Goal: Answer question/provide support: Share knowledge or assist other users

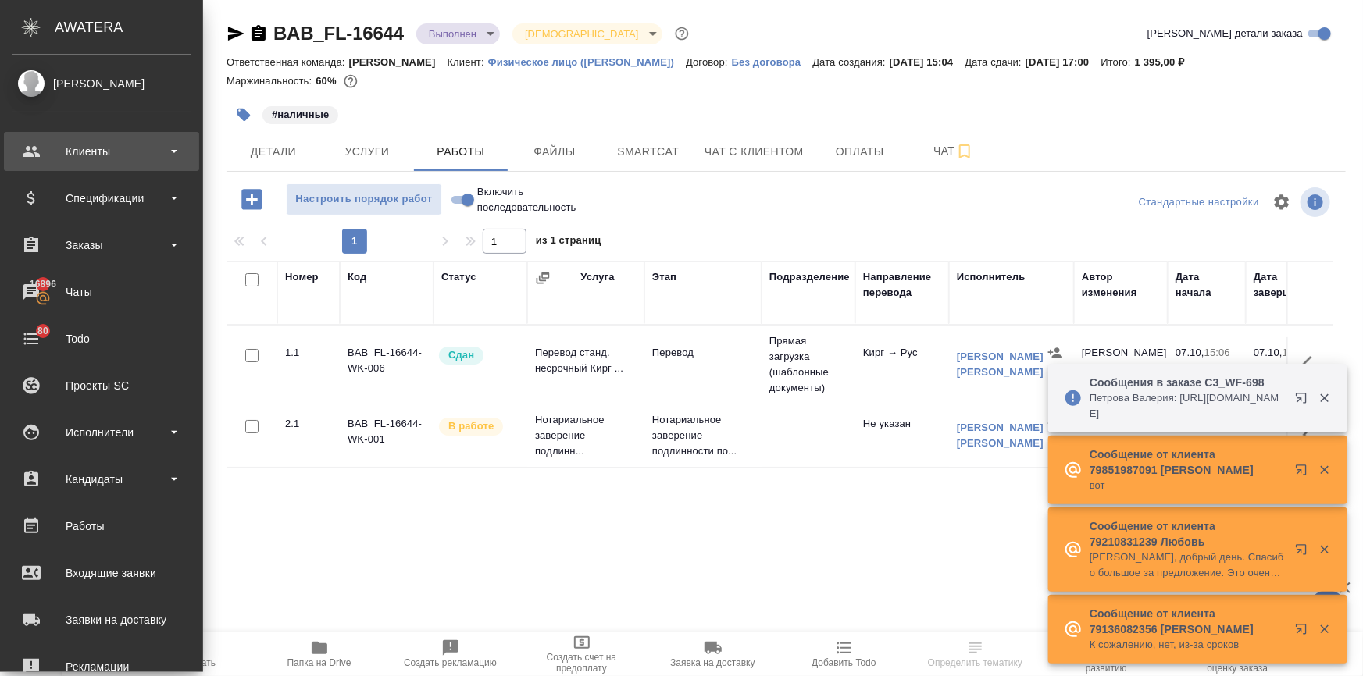
click at [77, 150] on div "Клиенты" at bounding box center [102, 151] width 180 height 23
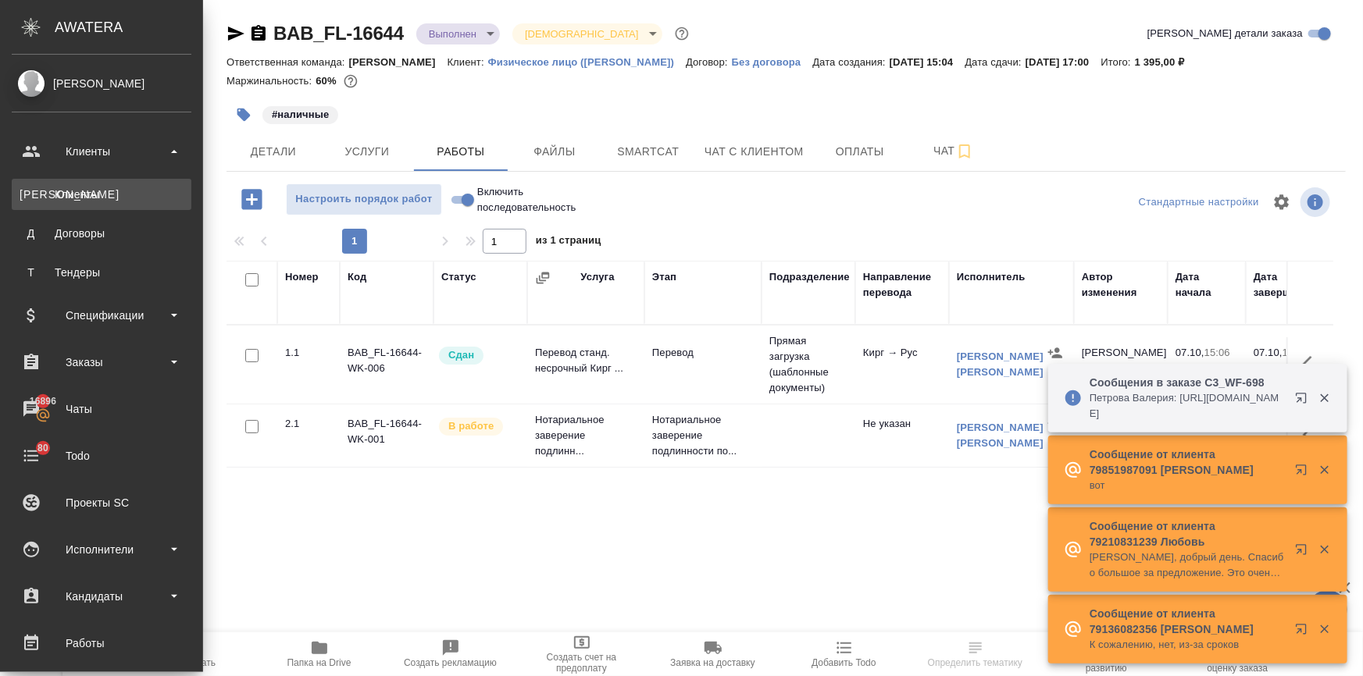
click at [74, 193] on div "Клиенты" at bounding box center [102, 195] width 164 height 16
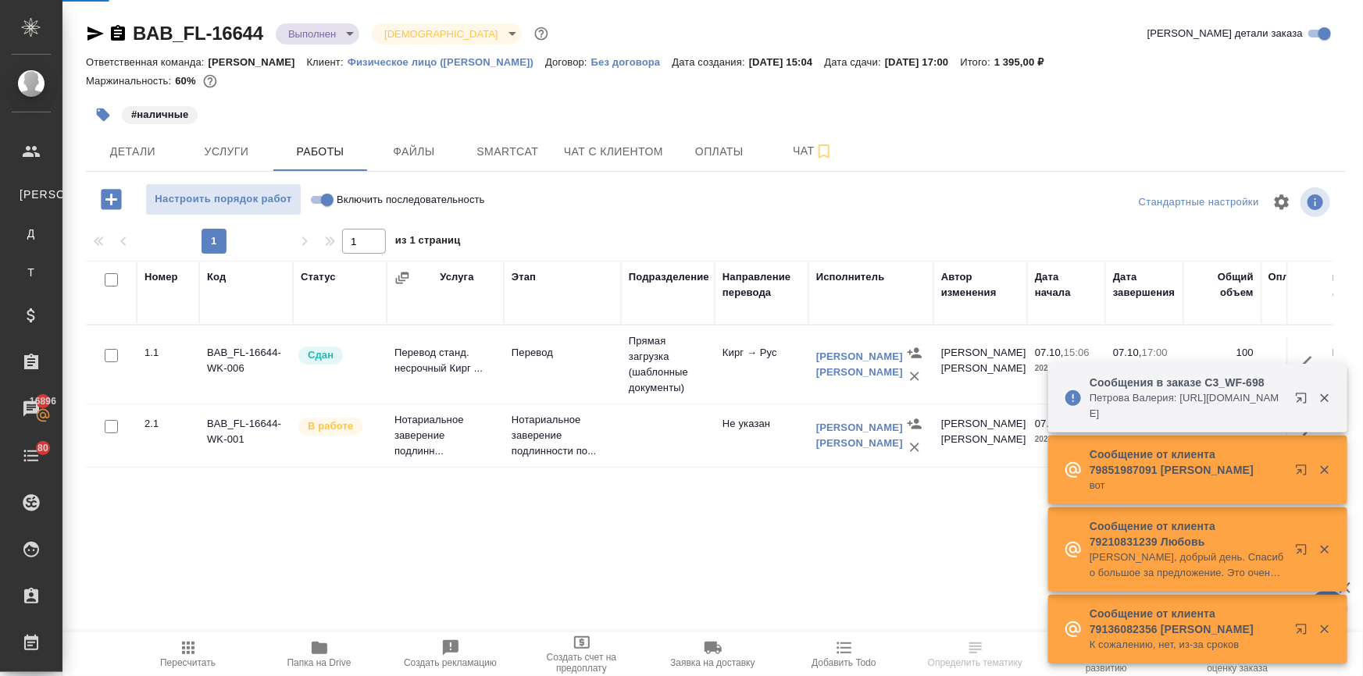
select select "RU"
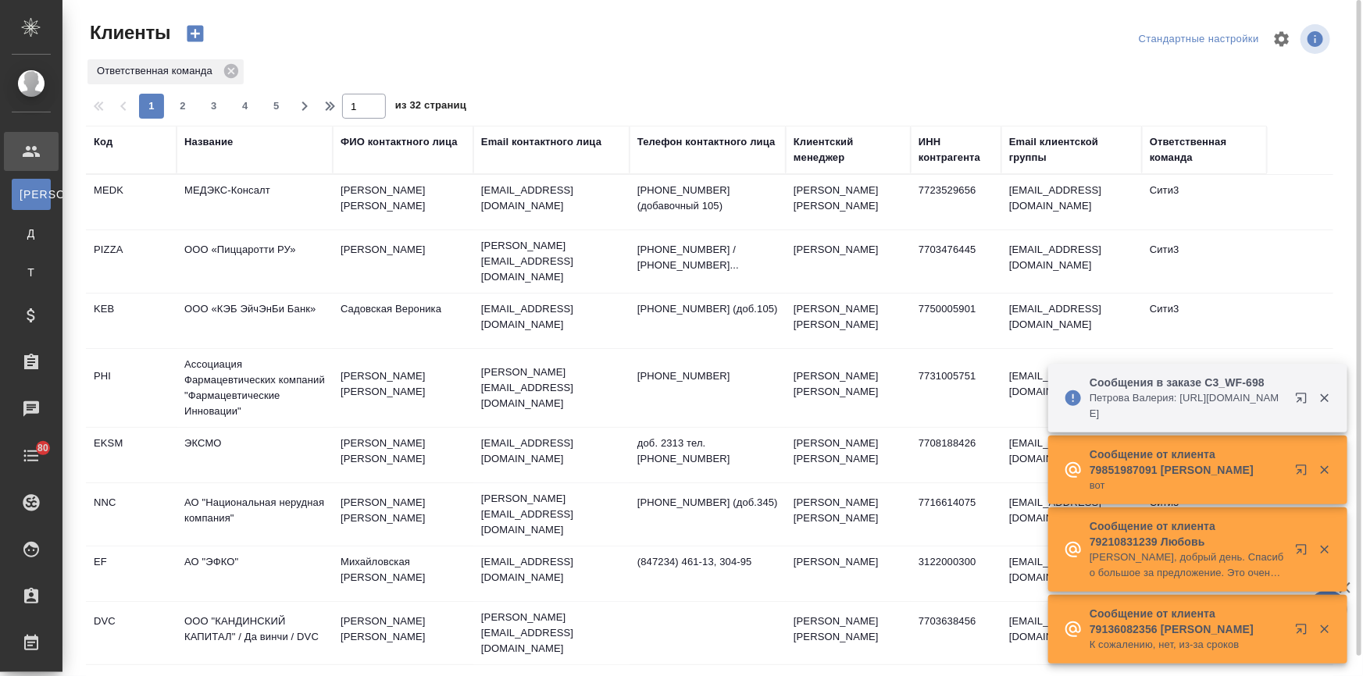
click at [191, 136] on div "Название" at bounding box center [208, 142] width 48 height 16
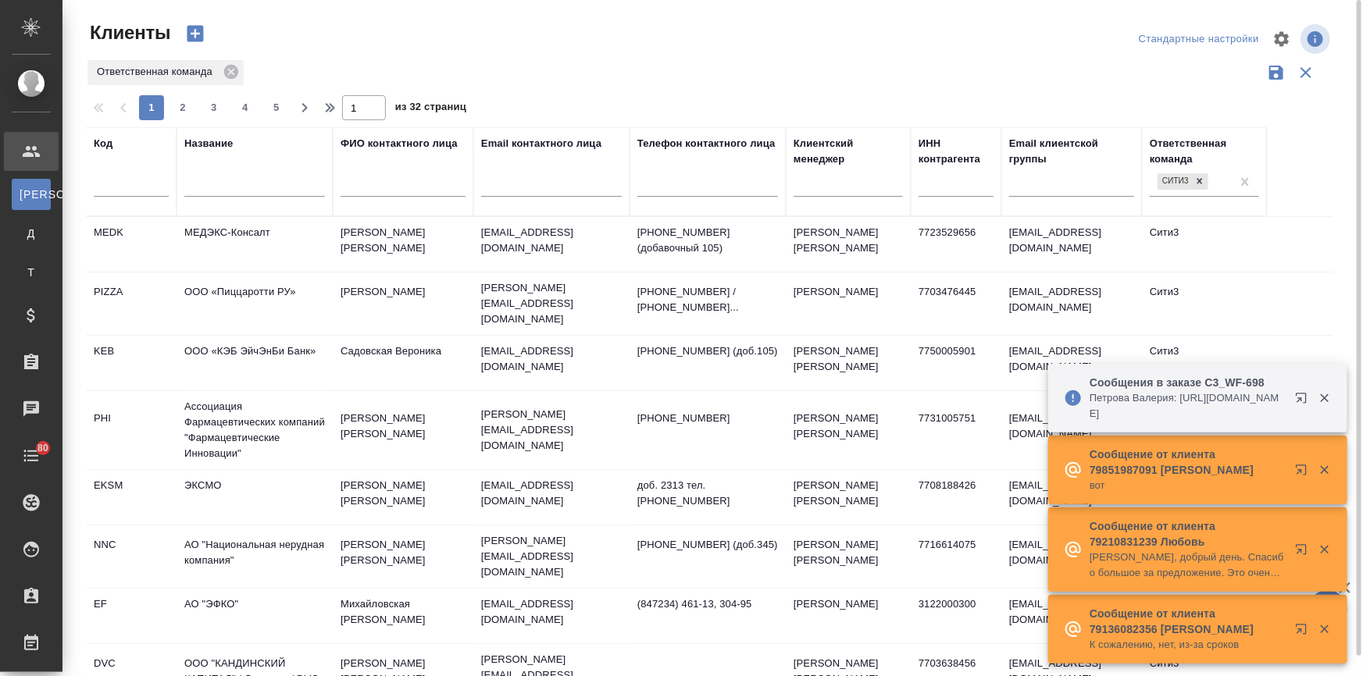
click at [206, 183] on input "text" at bounding box center [254, 187] width 141 height 20
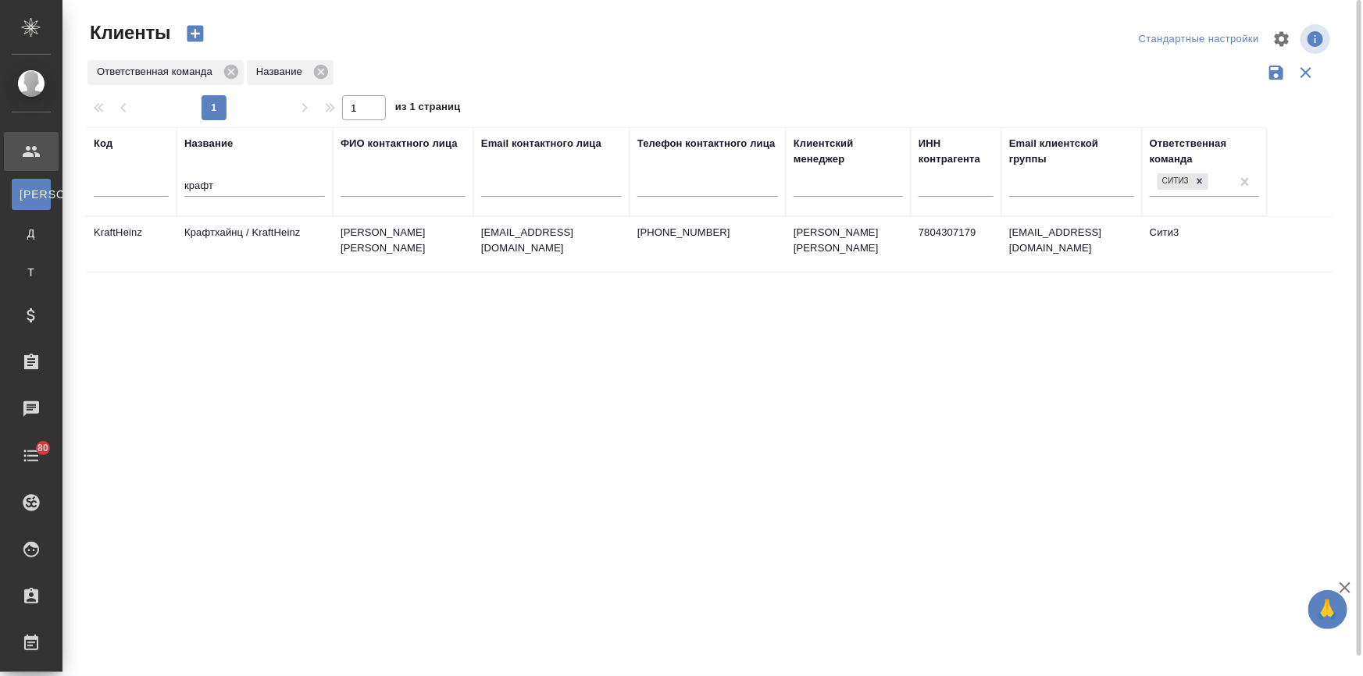
click at [217, 236] on td "Крафтхайнц / KraftHeinz" at bounding box center [254, 244] width 156 height 55
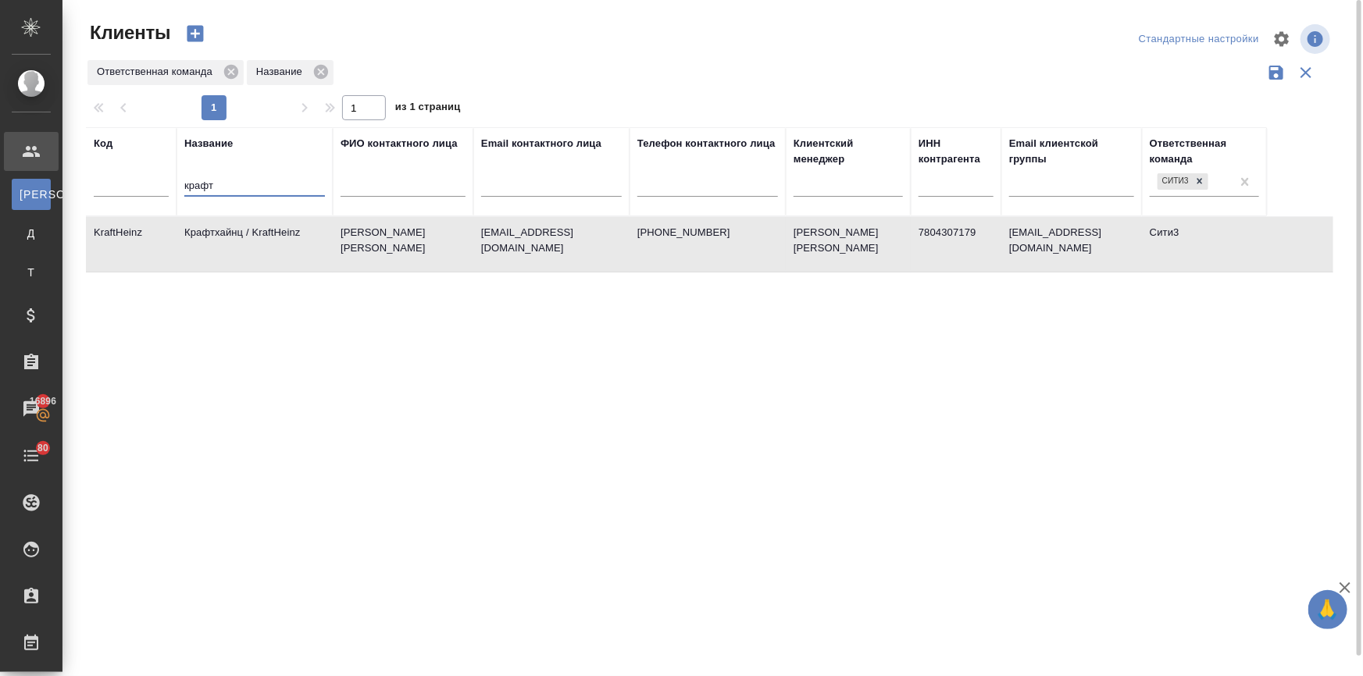
drag, startPoint x: 229, startPoint y: 187, endPoint x: 133, endPoint y: 185, distance: 96.1
click at [133, 185] on tr "Код Название крафт ФИО контактного лица Email контактного лица Телефон контактн…" at bounding box center [676, 171] width 1181 height 89
paste input "акрывающие документы по счету №1033 от 21.08.2025"
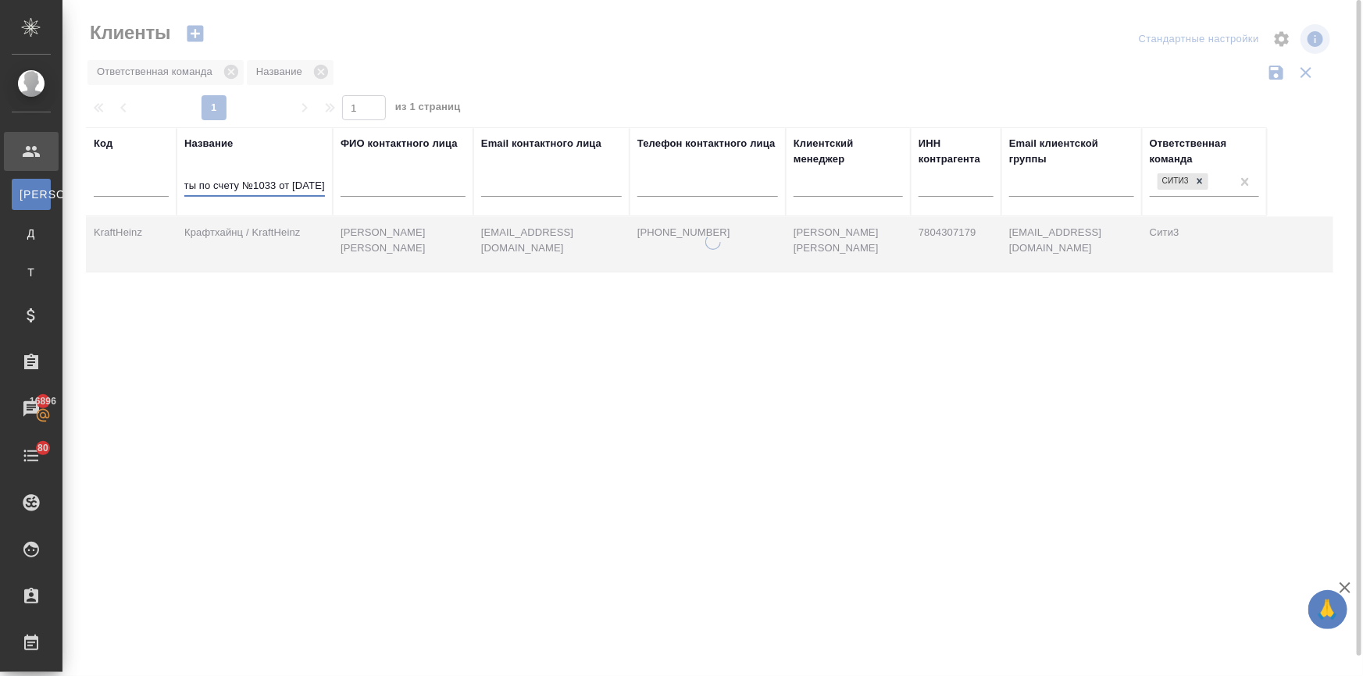
type input "крафт"
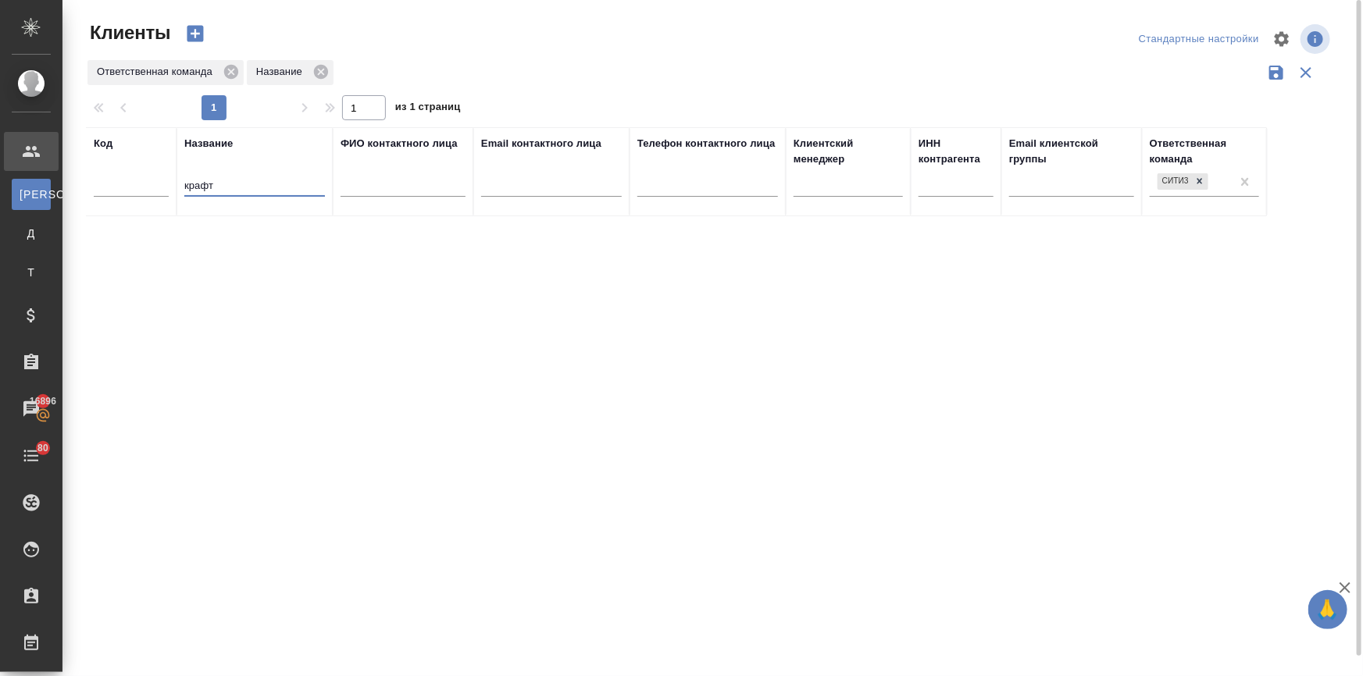
scroll to position [0, 0]
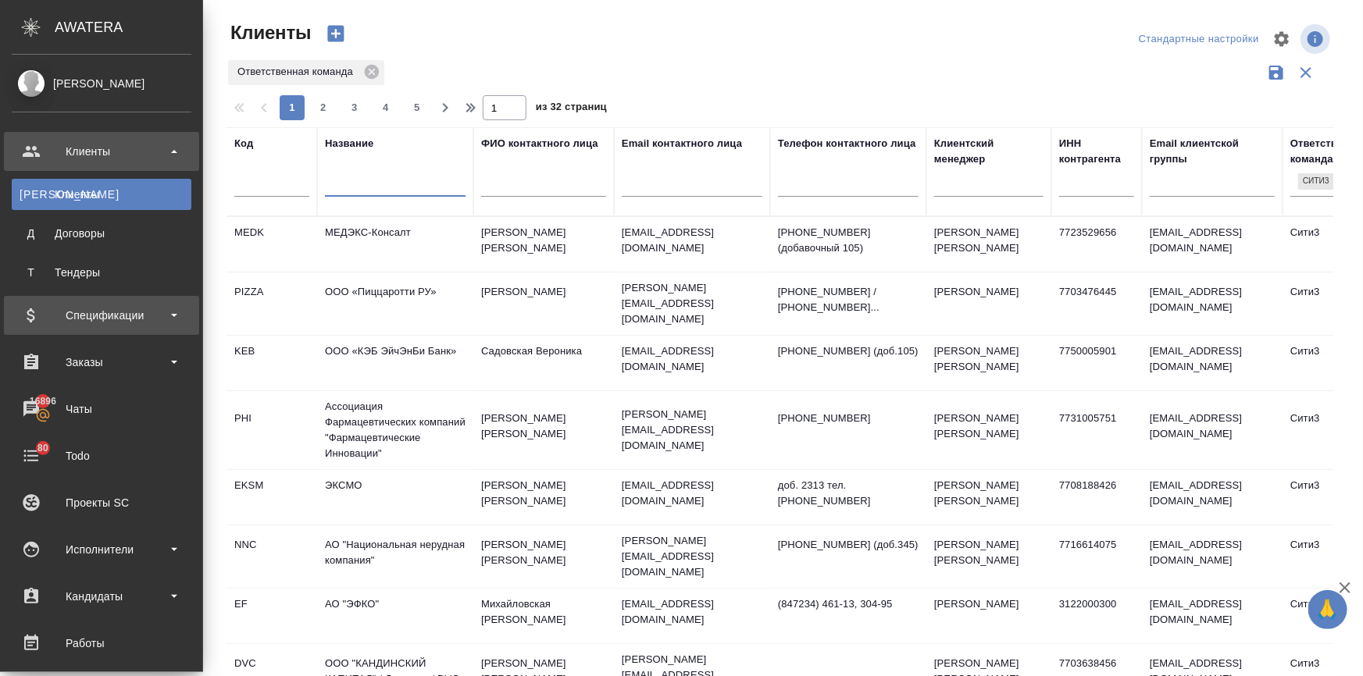
click at [89, 309] on div "Спецификации" at bounding box center [102, 315] width 180 height 23
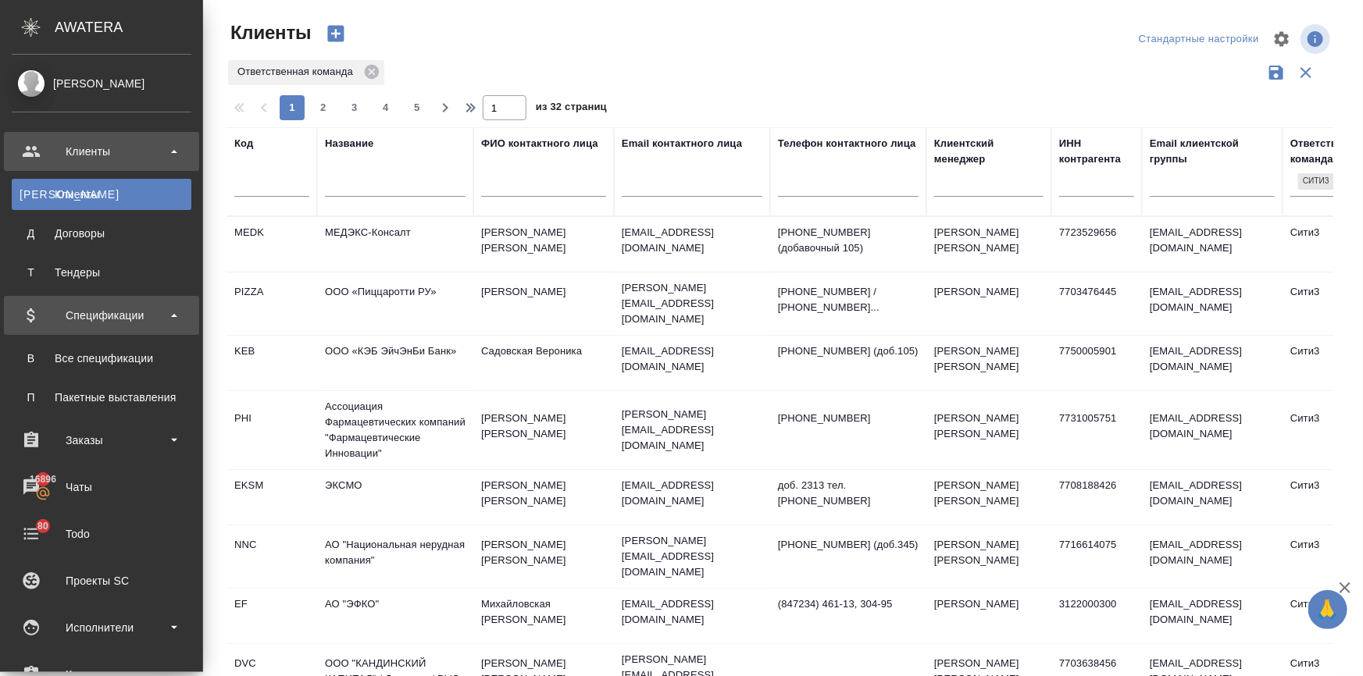
click at [99, 310] on div "Спецификации" at bounding box center [102, 315] width 180 height 23
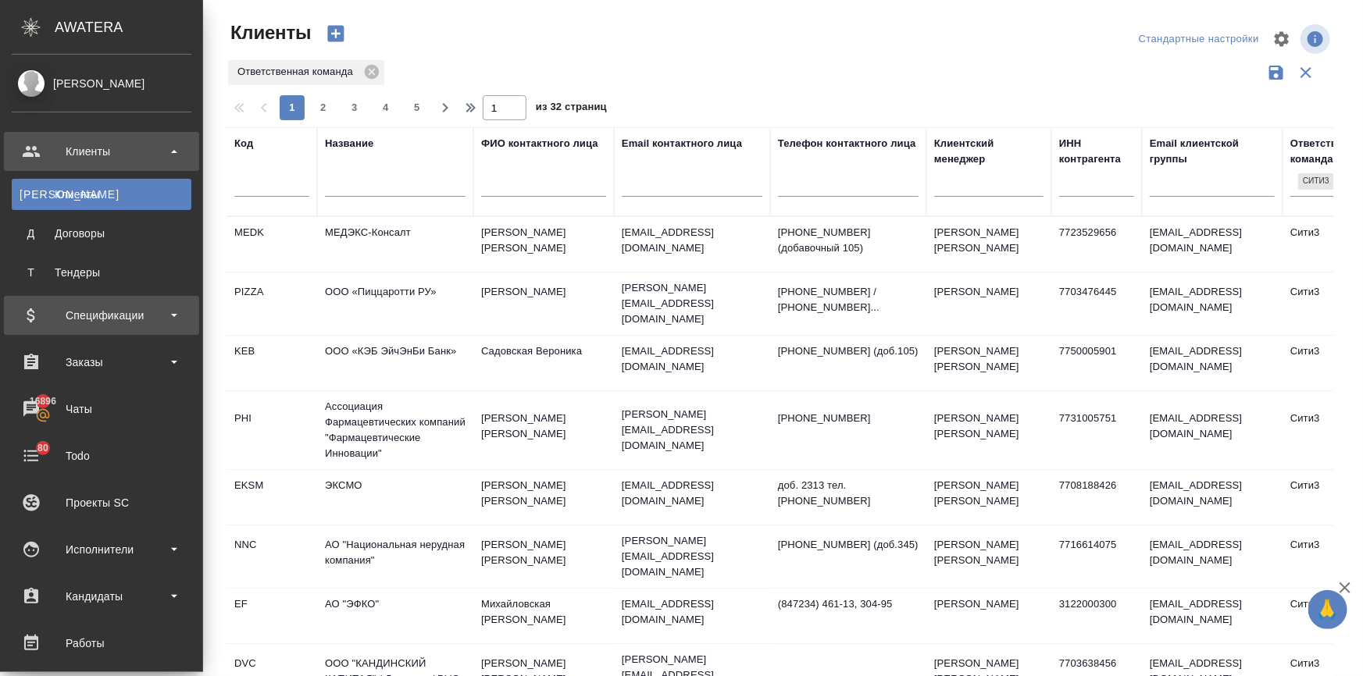
click at [102, 312] on div "Спецификации" at bounding box center [102, 315] width 180 height 23
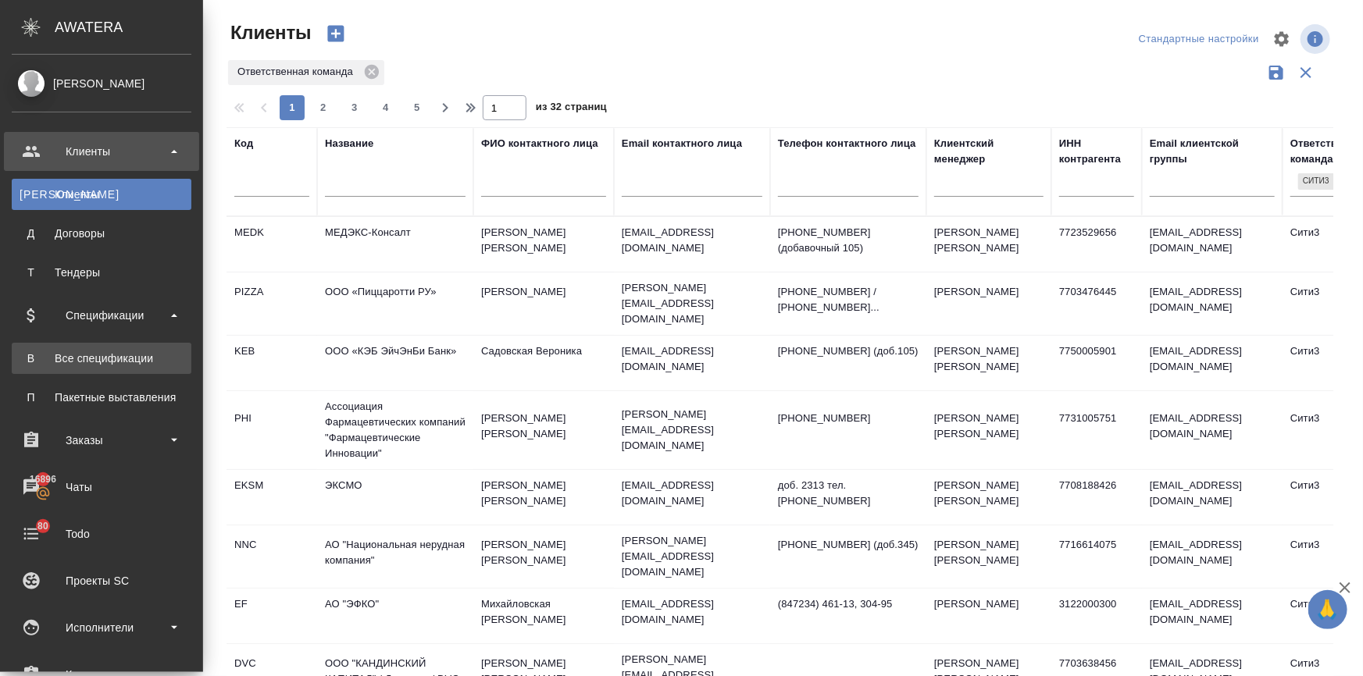
click at [100, 356] on div "Все спецификации" at bounding box center [102, 359] width 164 height 16
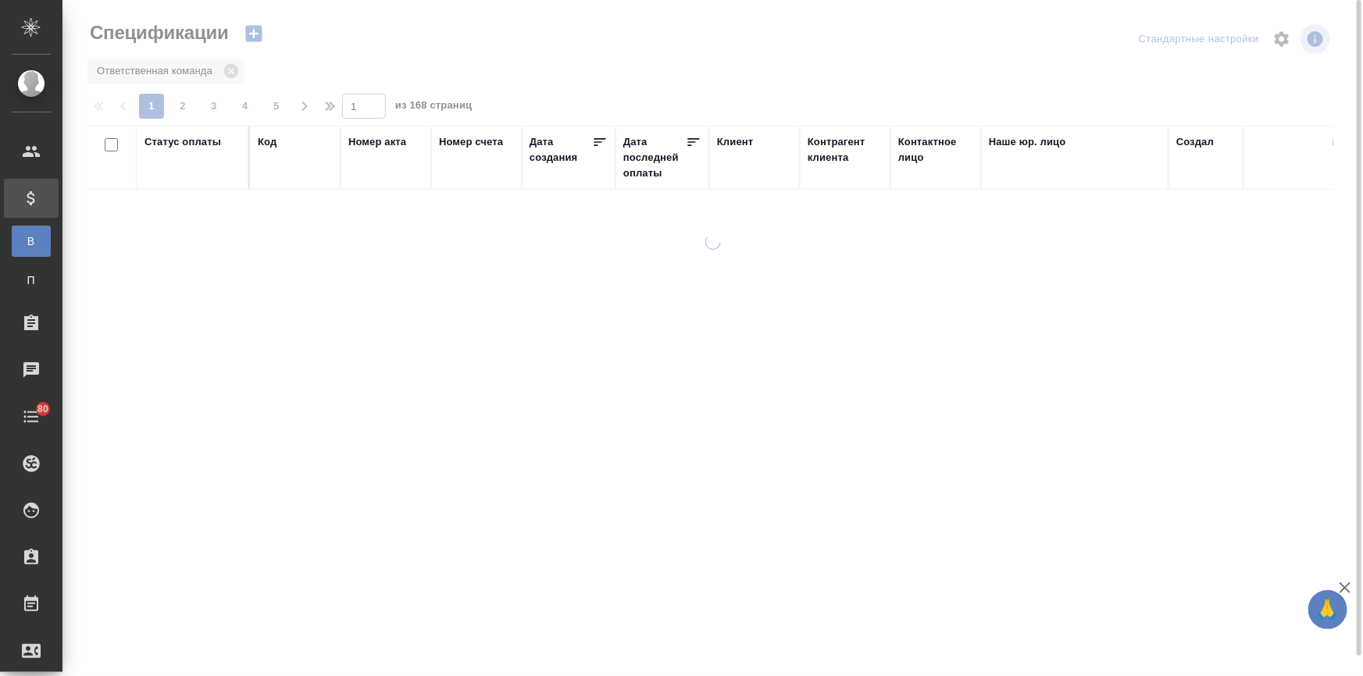
click at [729, 141] on div "Клиент" at bounding box center [735, 142] width 36 height 16
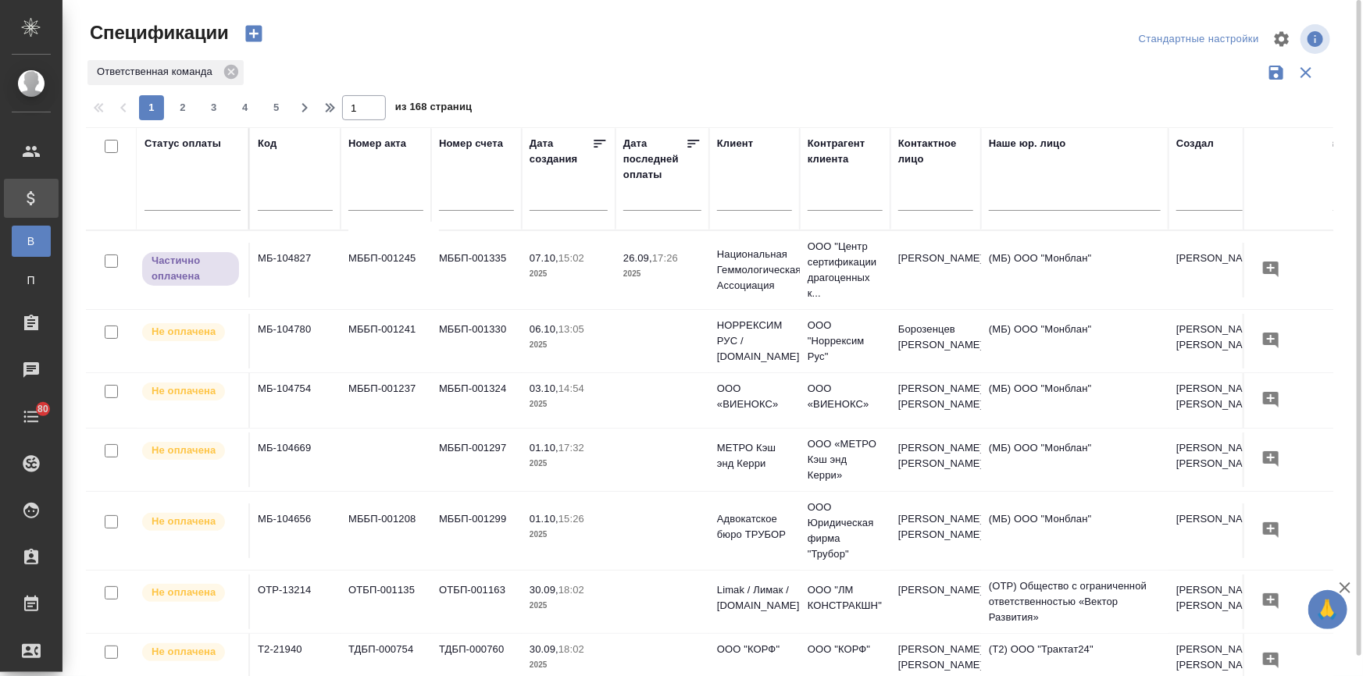
click at [733, 191] on input "text" at bounding box center [754, 201] width 75 height 20
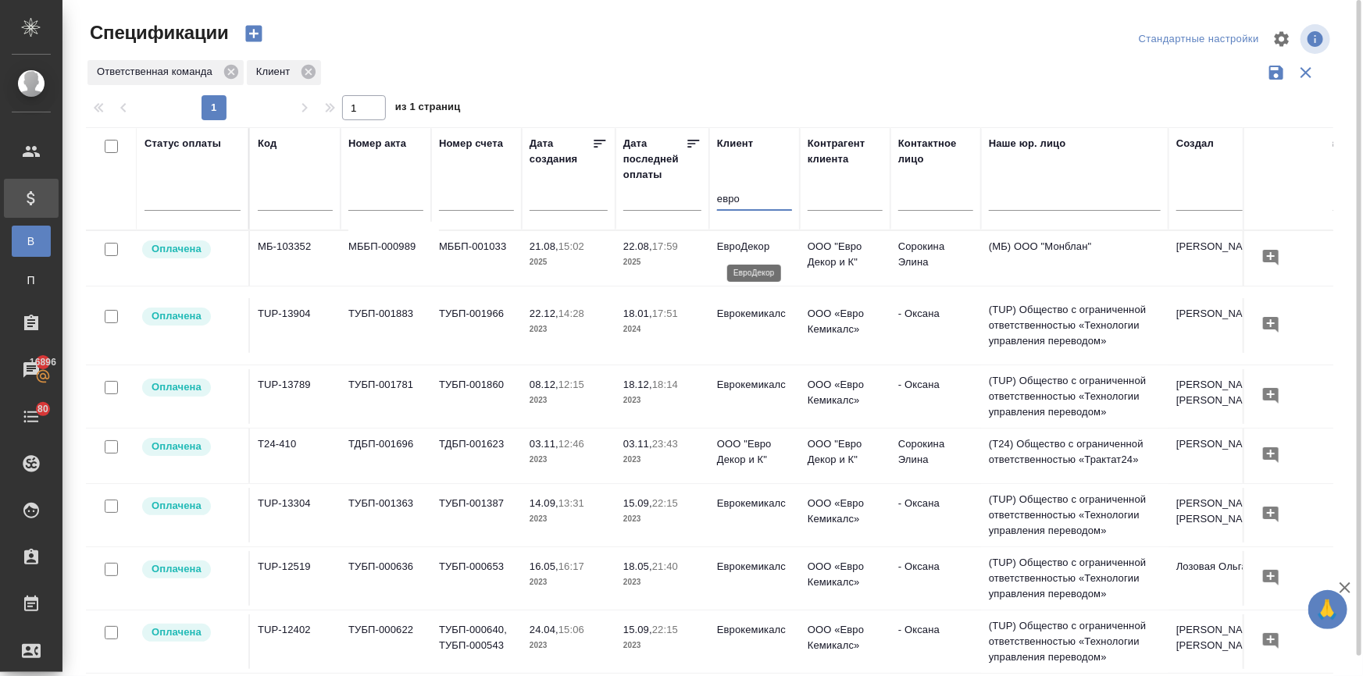
type input "евро"
click at [746, 246] on p "ЕвроДекор" at bounding box center [754, 247] width 75 height 16
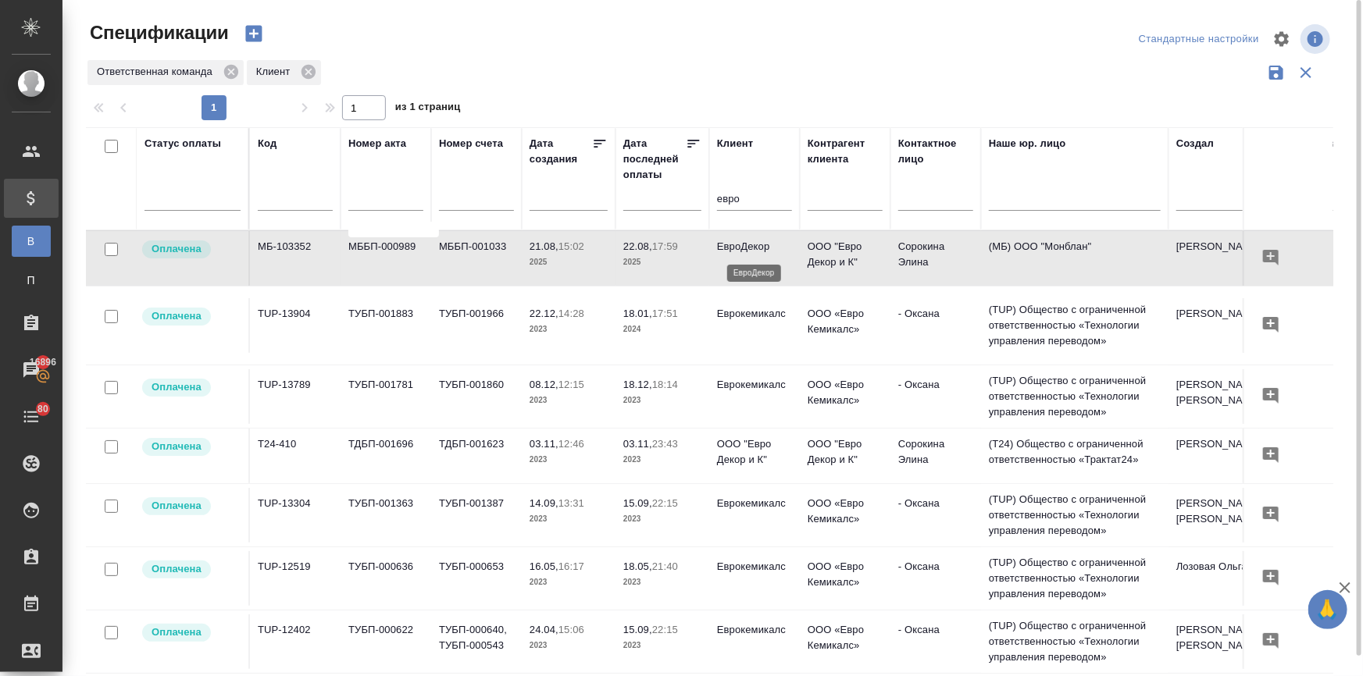
click at [746, 246] on p "ЕвроДекор" at bounding box center [754, 247] width 75 height 16
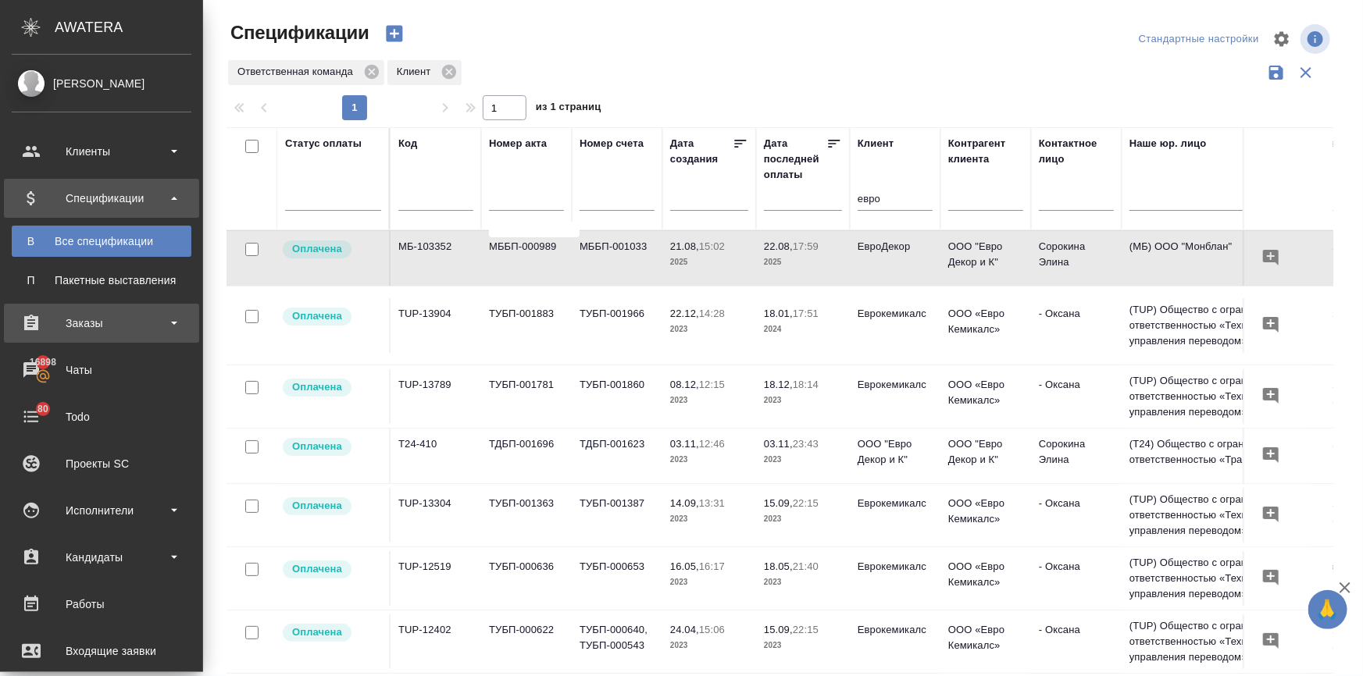
click at [50, 324] on div "Заказы" at bounding box center [102, 323] width 180 height 23
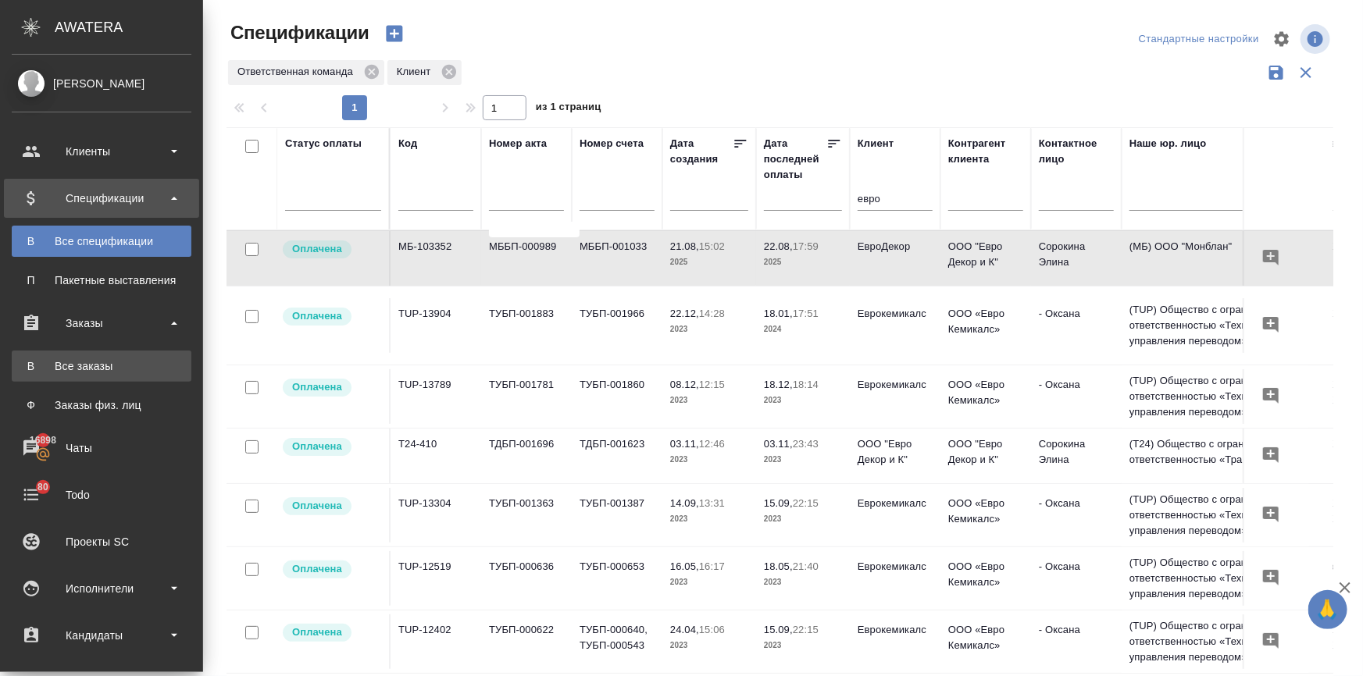
click at [73, 371] on div "Все заказы" at bounding box center [102, 366] width 164 height 16
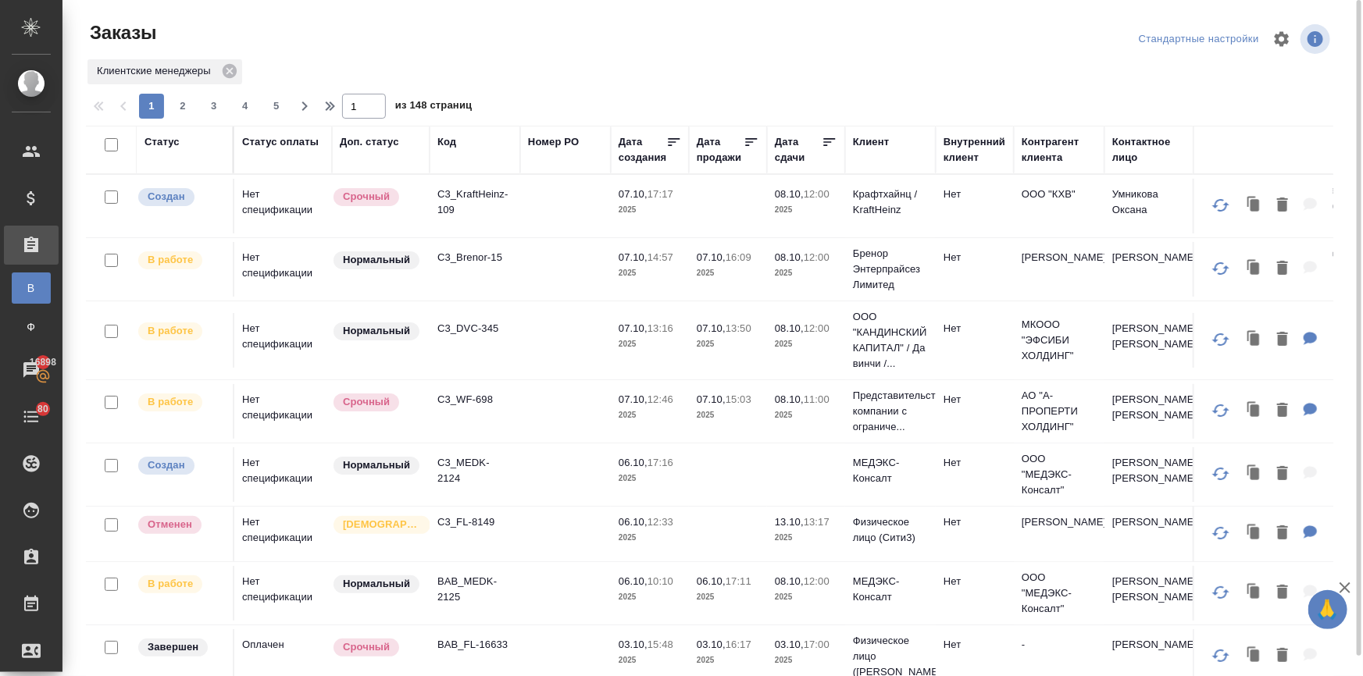
click at [639, 156] on div "Дата создания" at bounding box center [642, 149] width 48 height 31
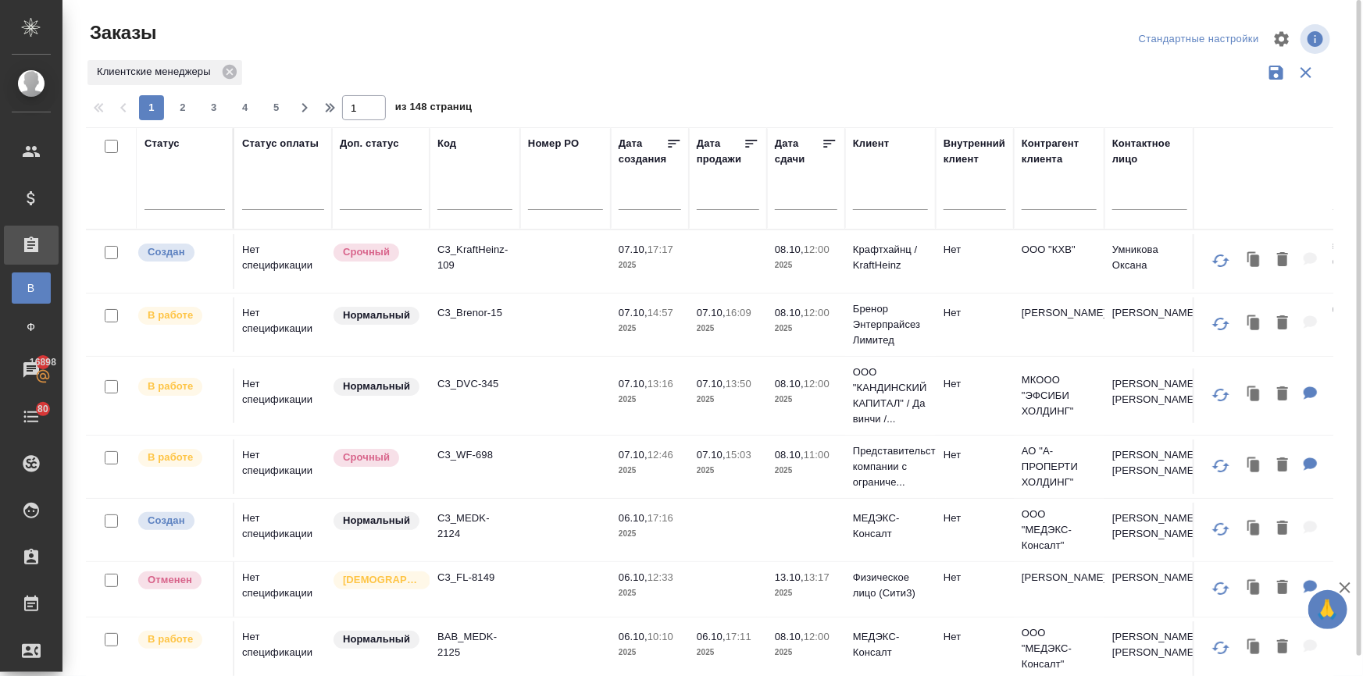
click at [626, 196] on div at bounding box center [649, 197] width 62 height 26
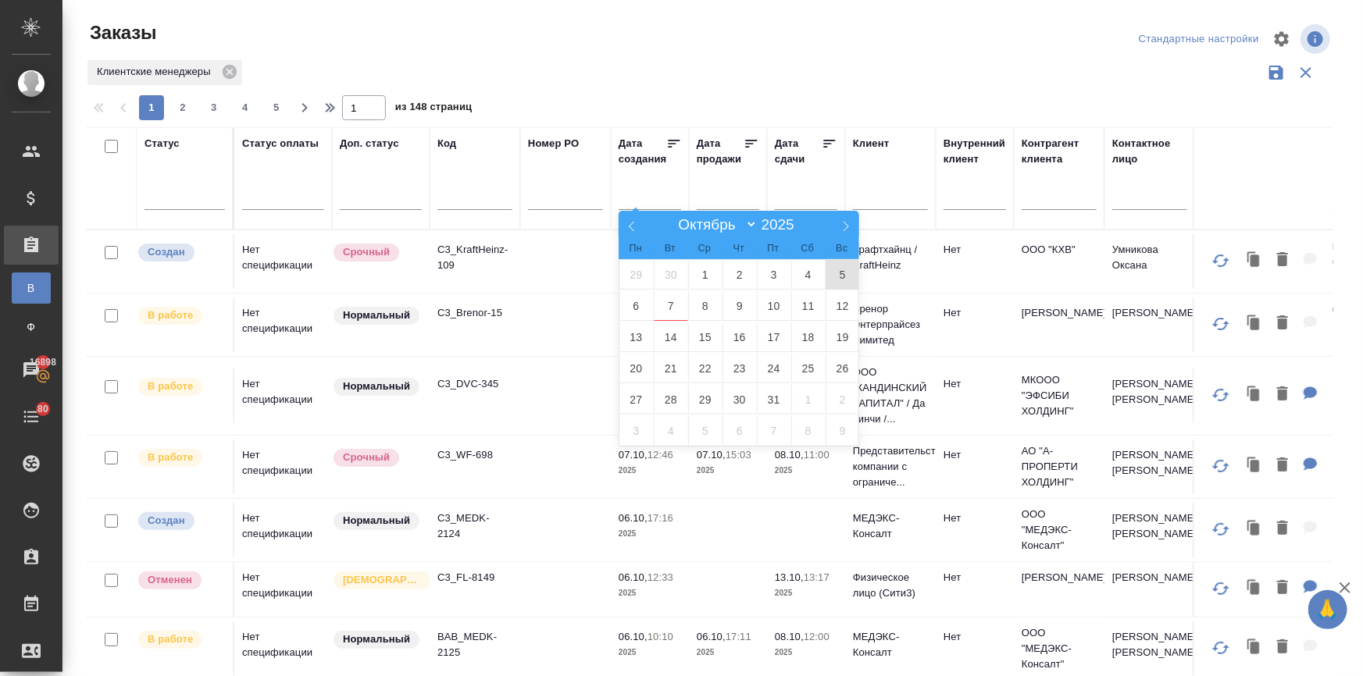
click at [836, 276] on span "5" at bounding box center [842, 274] width 34 height 30
type div "2025-10-04T21:00:00.000Z"
click at [722, 305] on span "9" at bounding box center [739, 305] width 34 height 30
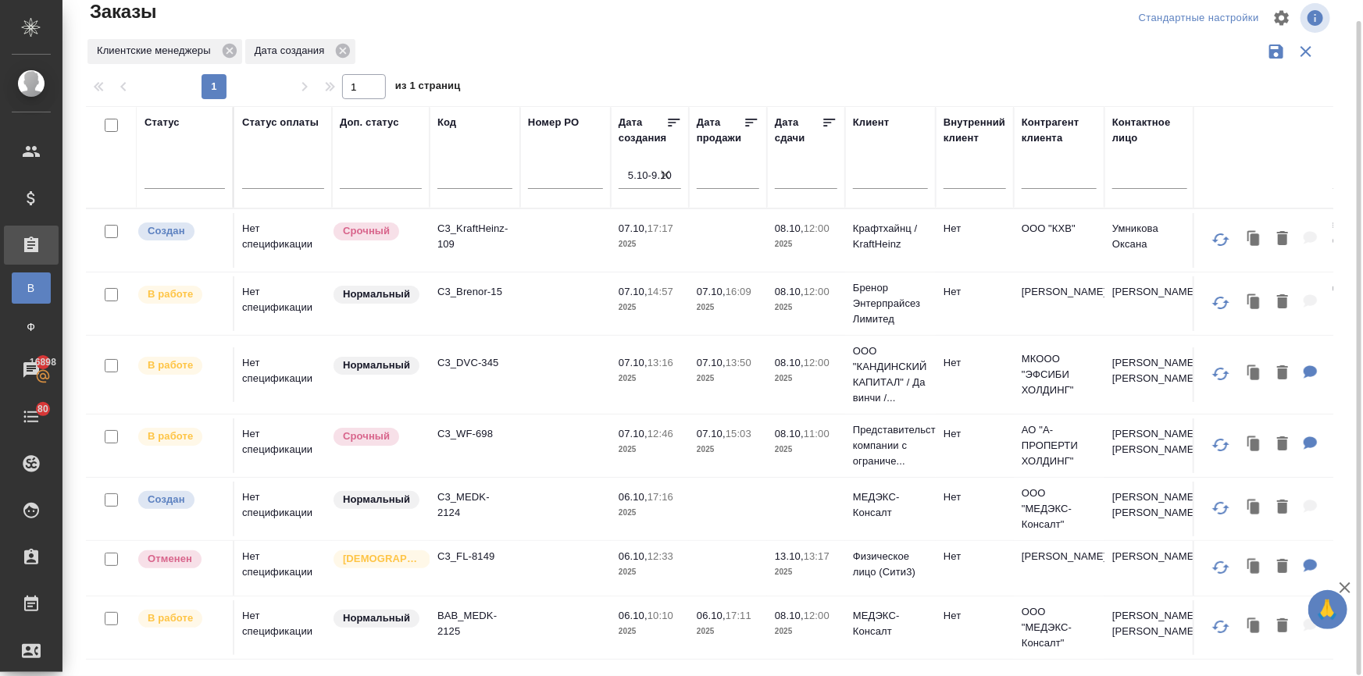
click at [698, 632] on p "2025" at bounding box center [727, 632] width 62 height 16
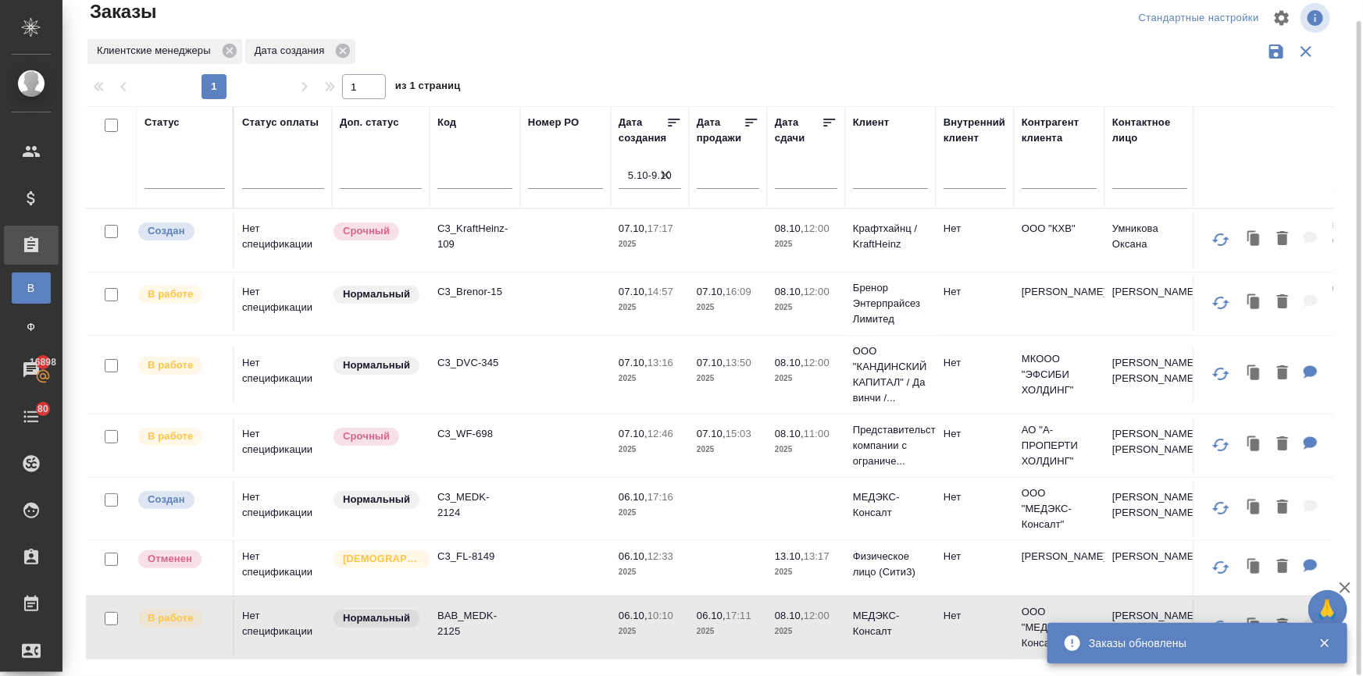
click at [782, 567] on p "2025" at bounding box center [806, 573] width 62 height 16
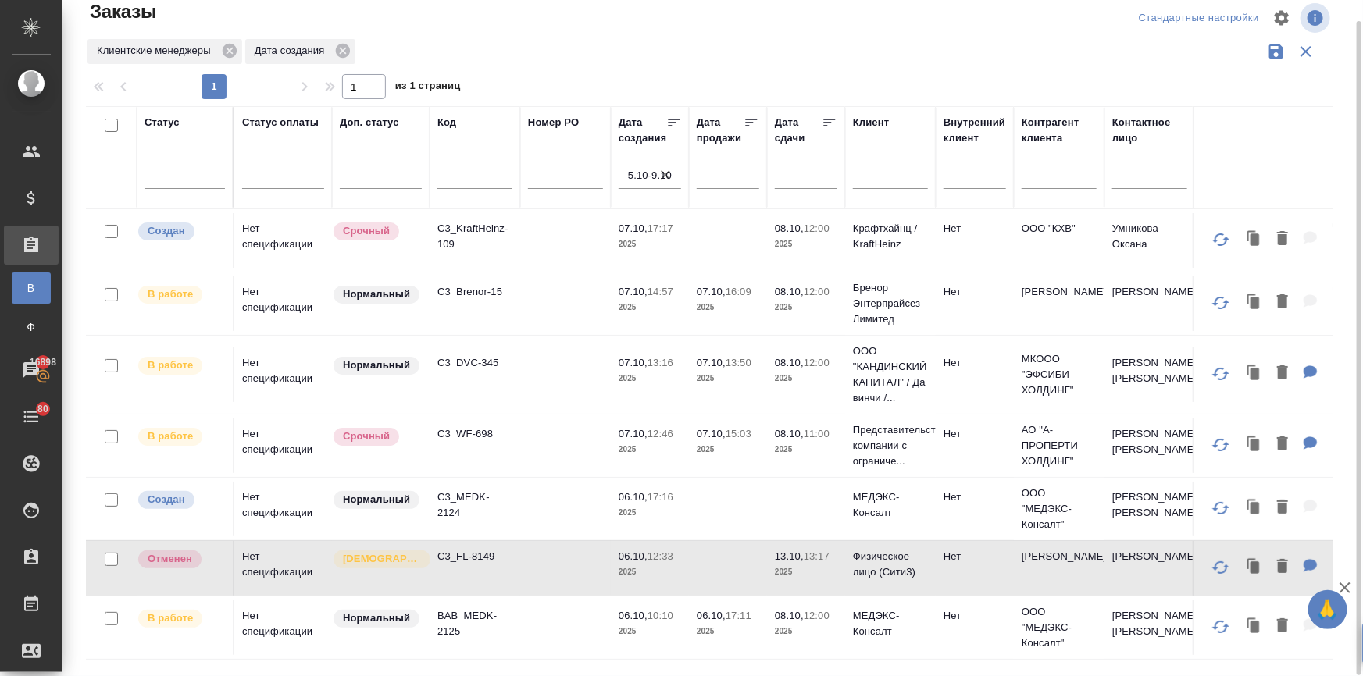
click at [782, 567] on p "2025" at bounding box center [806, 573] width 62 height 16
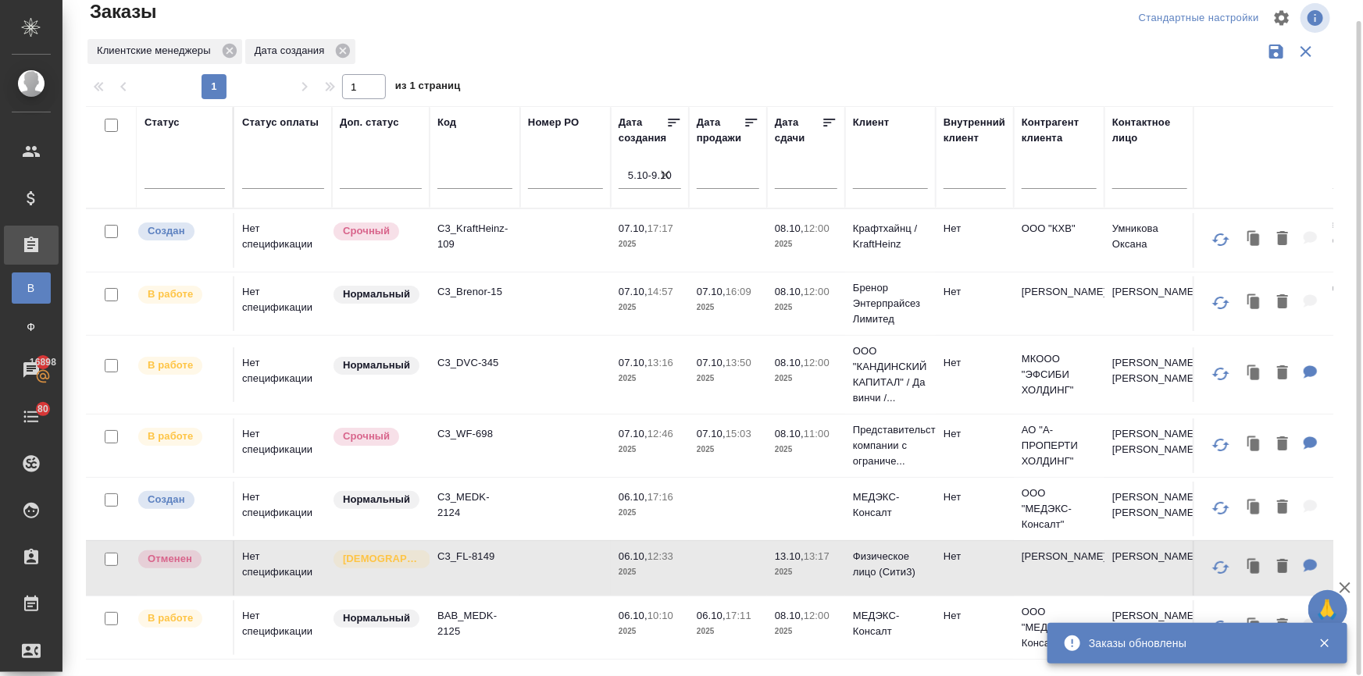
click at [816, 502] on td at bounding box center [806, 509] width 78 height 55
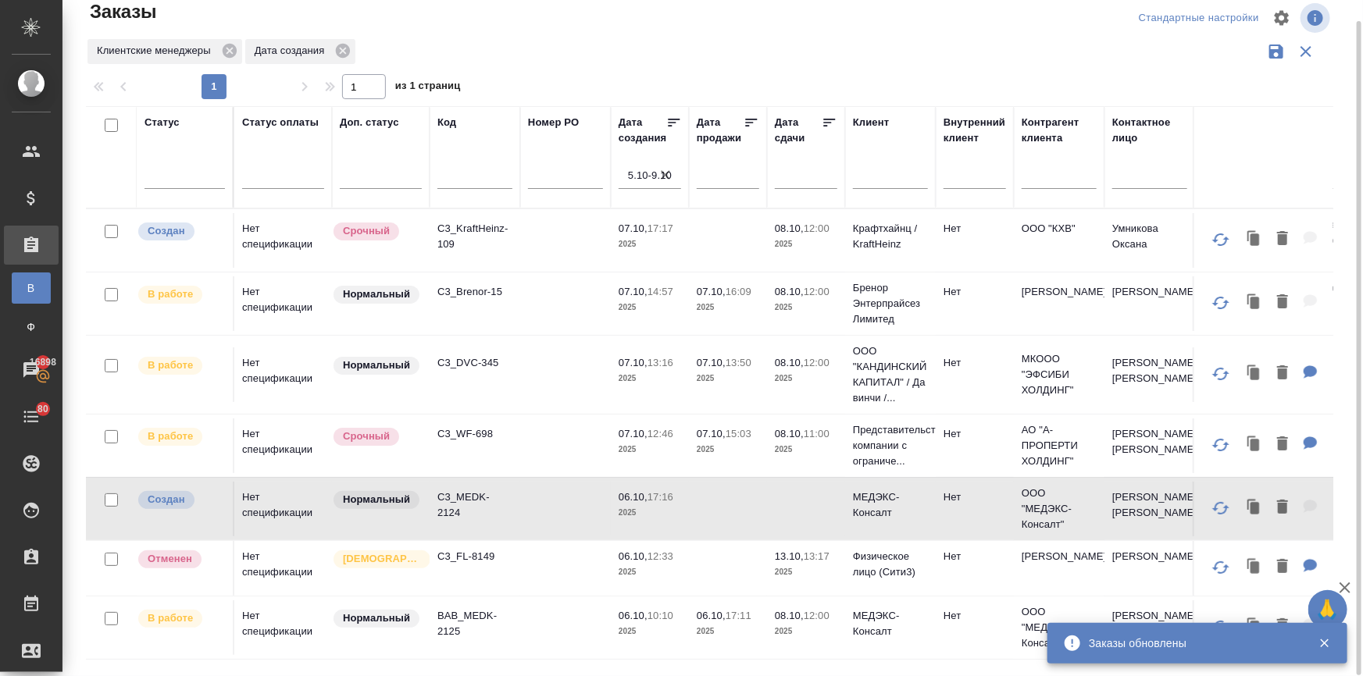
click at [845, 431] on td "Представительство компании с ограниче..." at bounding box center [890, 446] width 91 height 62
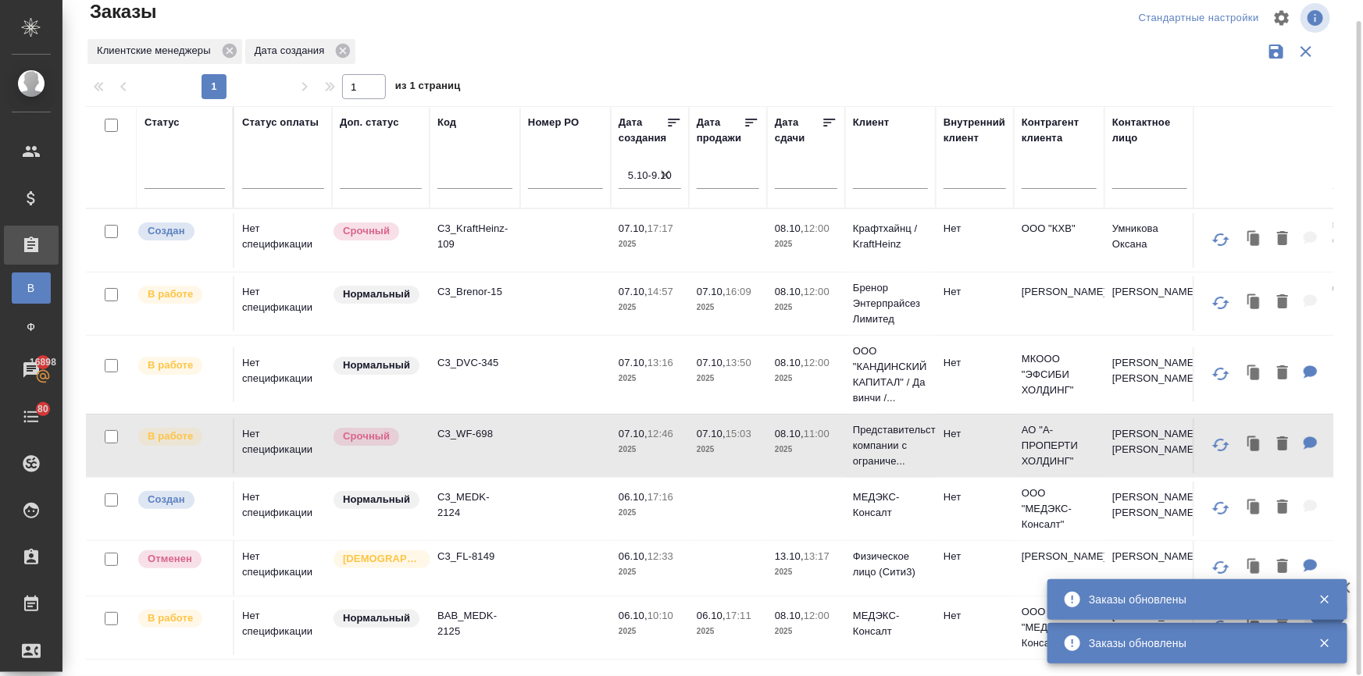
click at [764, 374] on td "07.10, 13:50 2025" at bounding box center [728, 374] width 78 height 55
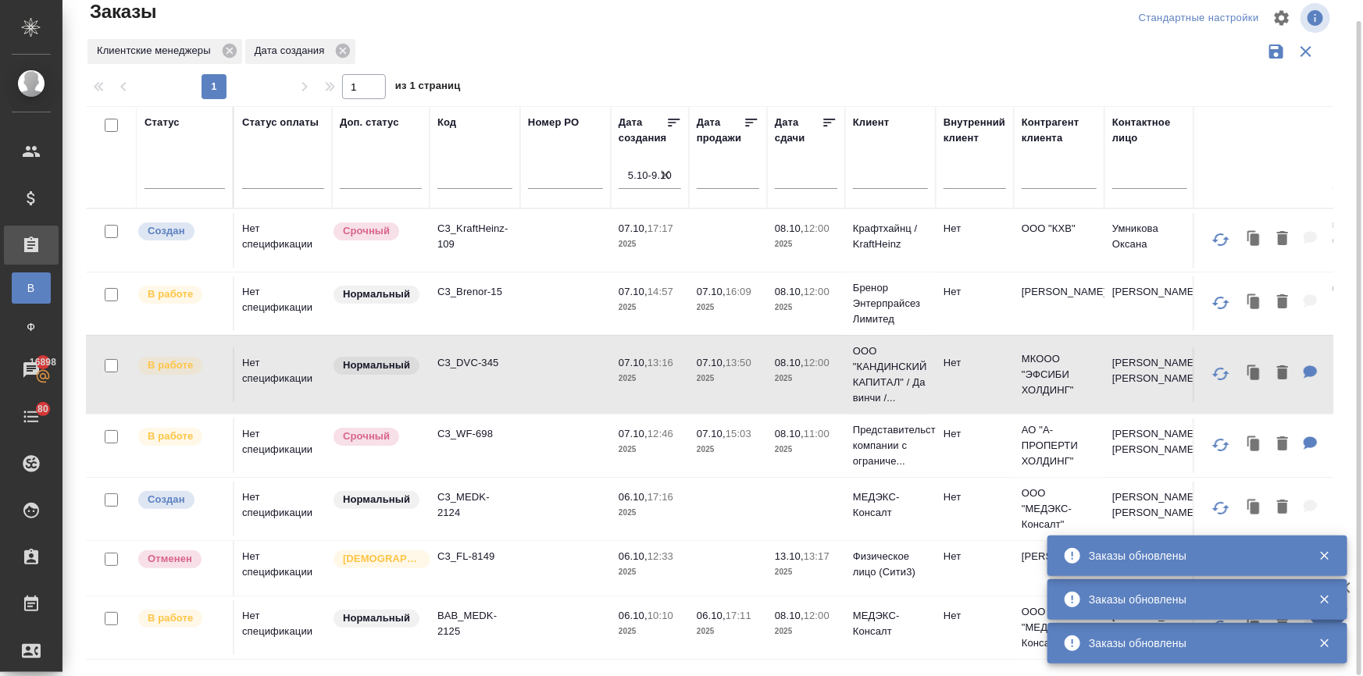
click at [751, 294] on p "16:09" at bounding box center [738, 292] width 26 height 12
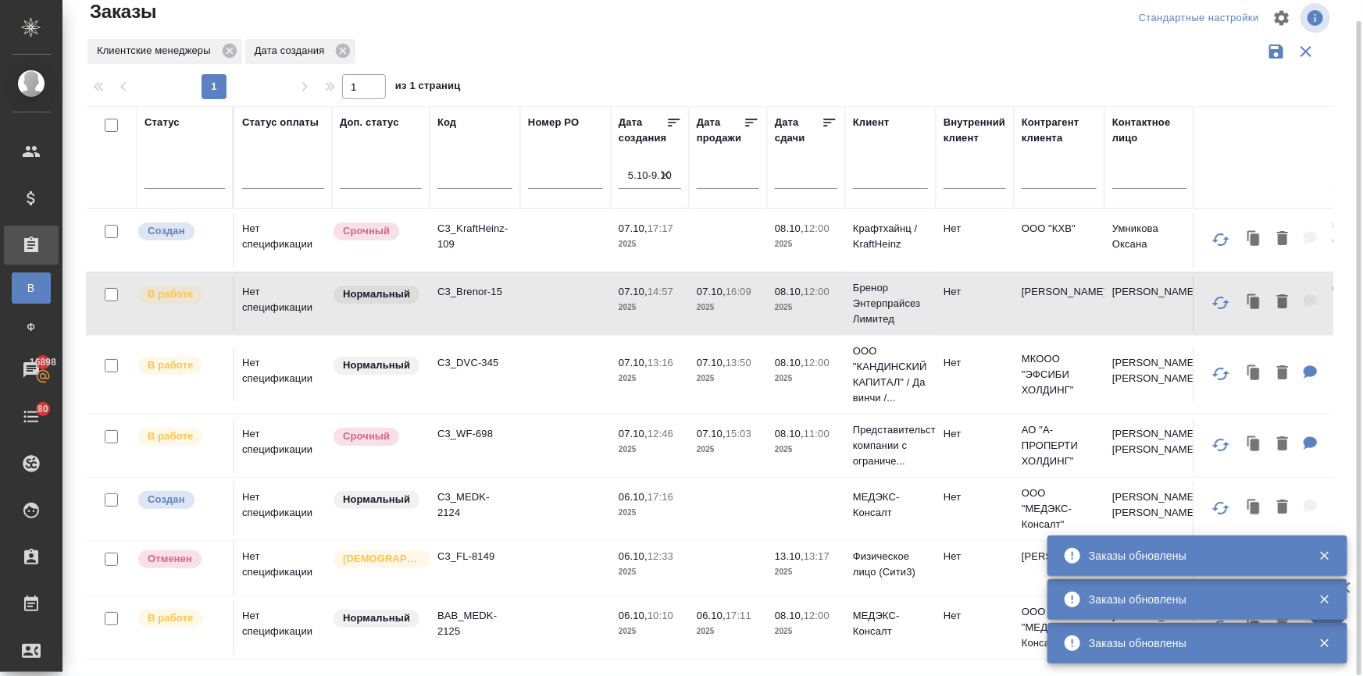
click at [733, 240] on td at bounding box center [728, 240] width 78 height 55
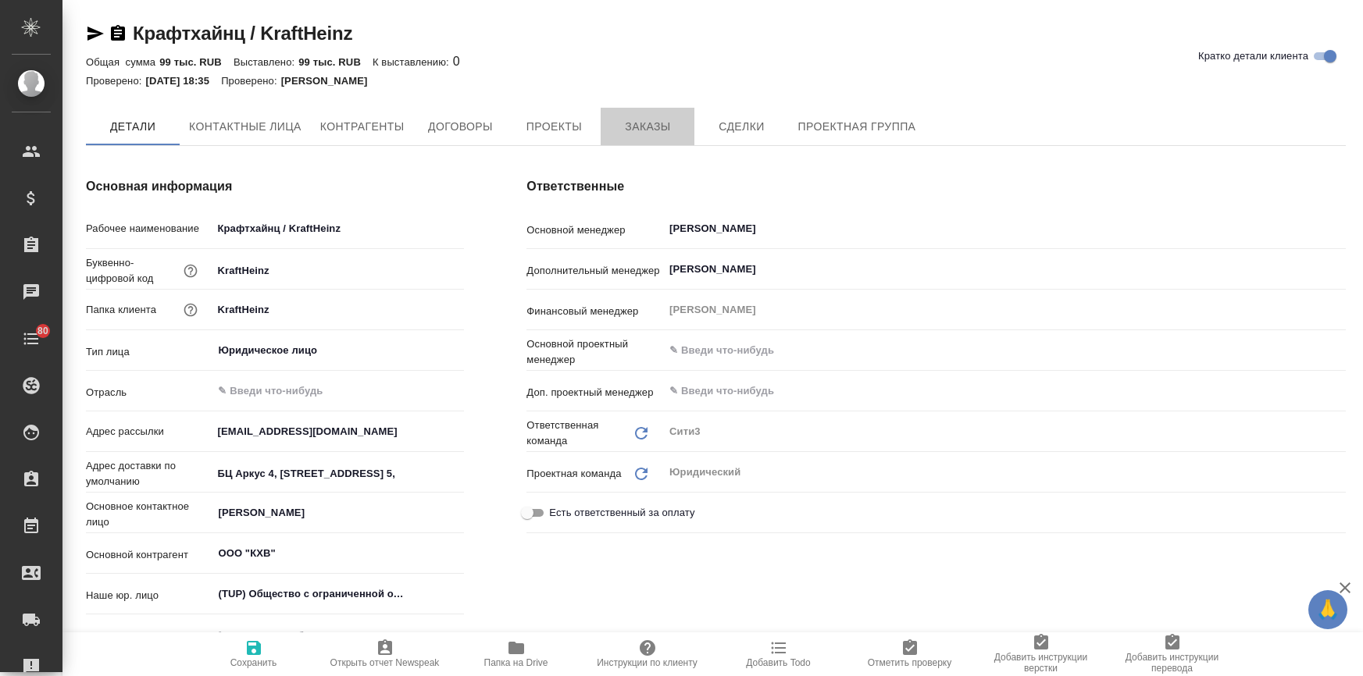
click at [654, 117] on span "Заказы" at bounding box center [647, 127] width 75 height 20
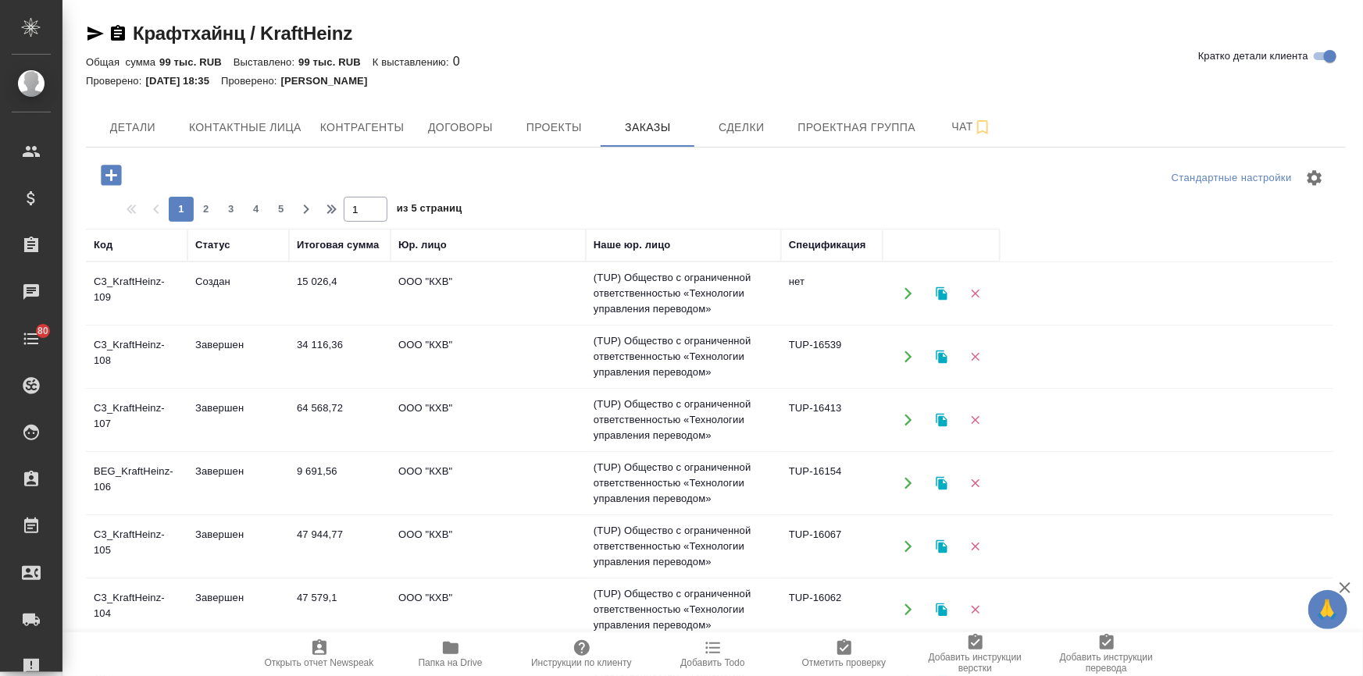
click at [226, 295] on td "Создан" at bounding box center [238, 293] width 102 height 55
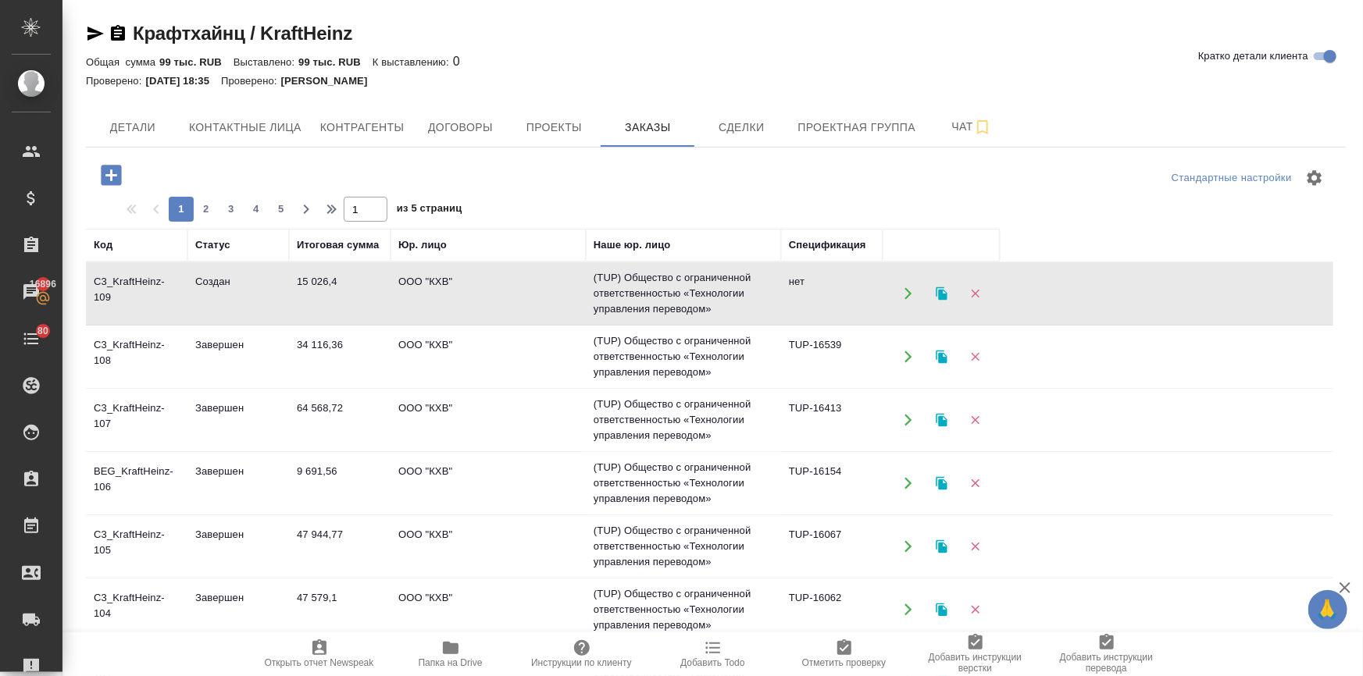
click at [226, 295] on td "Создан" at bounding box center [238, 293] width 102 height 55
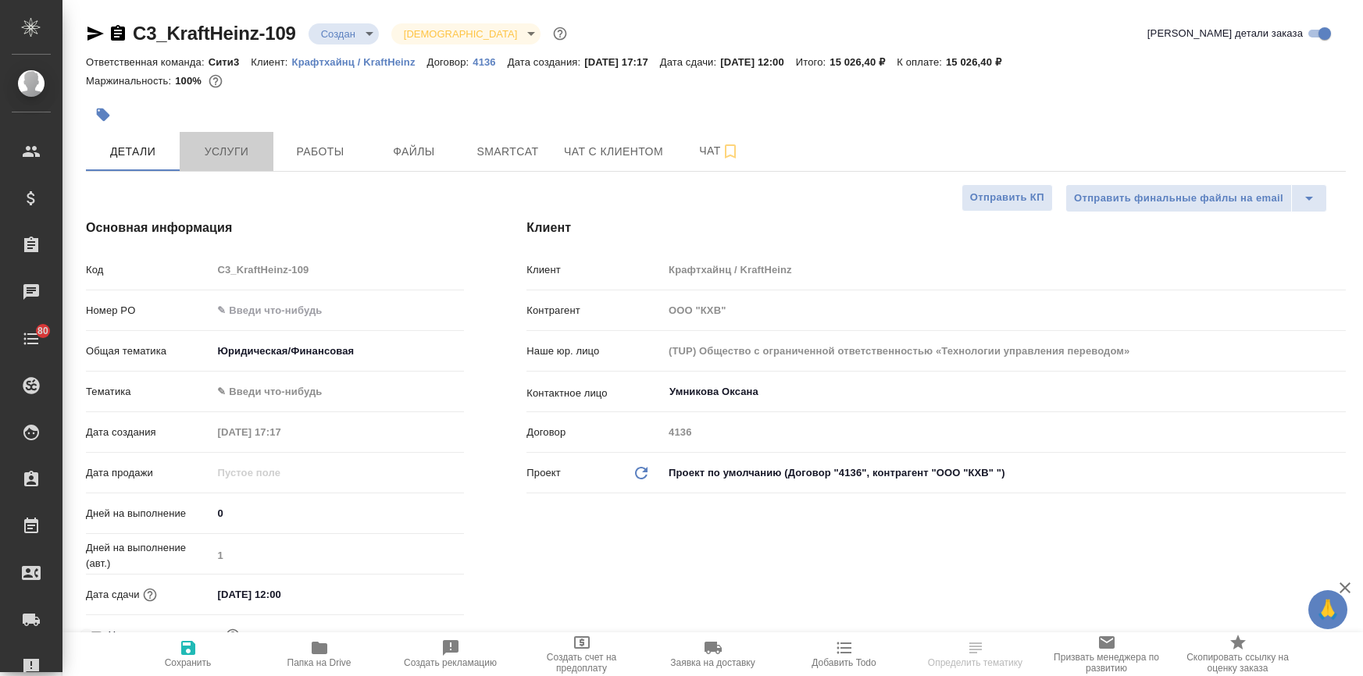
select select "RU"
click at [216, 162] on button "Услуги" at bounding box center [227, 151] width 94 height 39
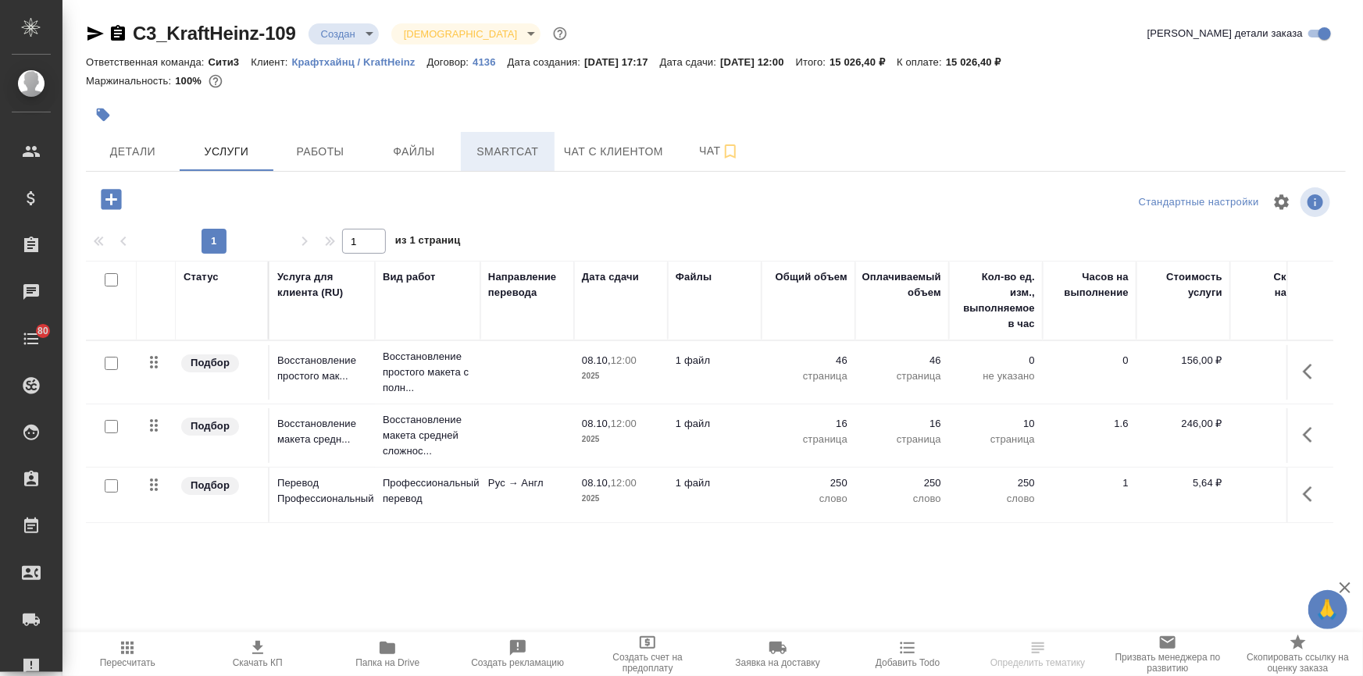
click at [485, 152] on span "Smartcat" at bounding box center [507, 152] width 75 height 20
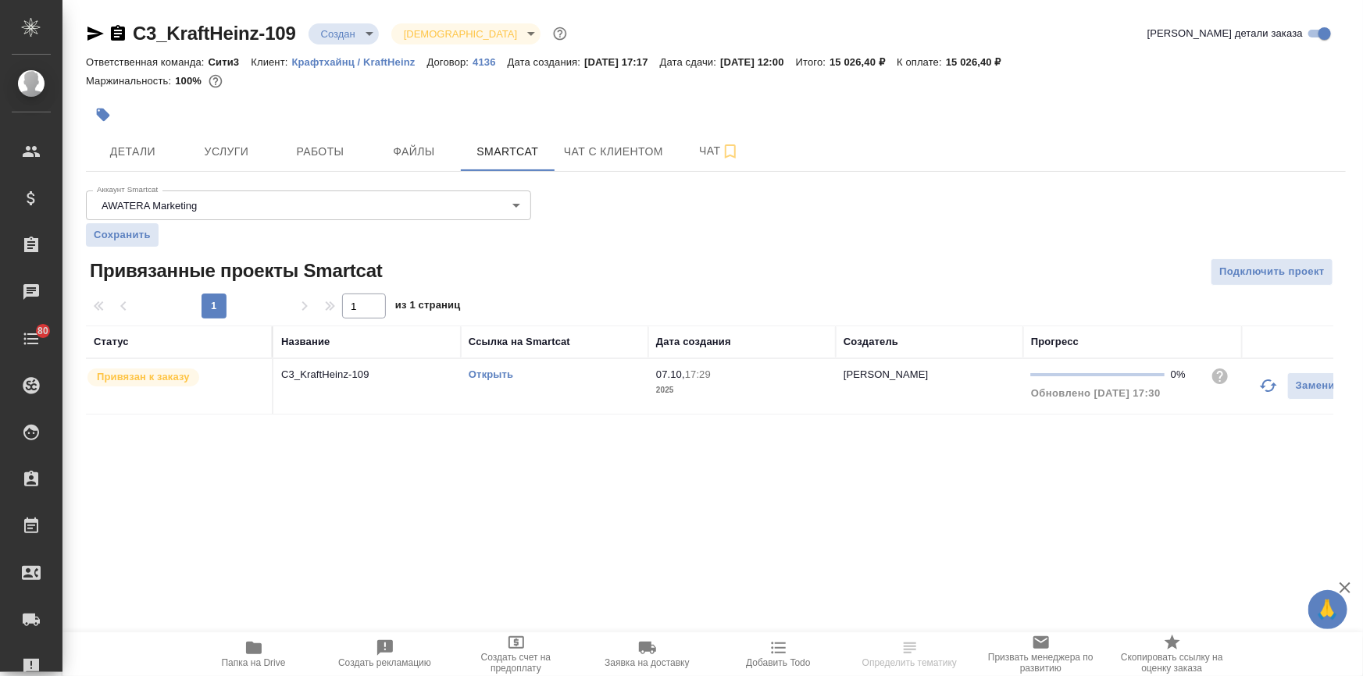
click at [492, 372] on link "Открыть" at bounding box center [490, 375] width 45 height 12
click at [325, 147] on span "Работы" at bounding box center [320, 152] width 75 height 20
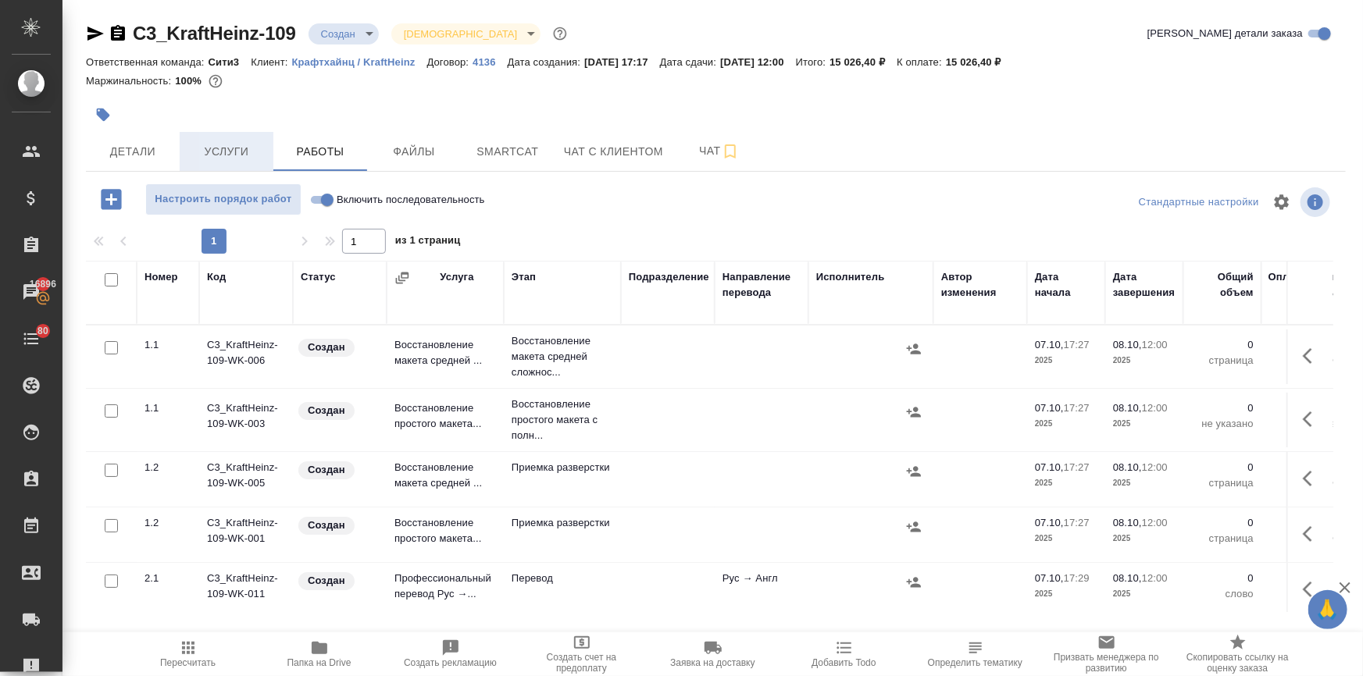
click at [236, 148] on span "Услуги" at bounding box center [226, 152] width 75 height 20
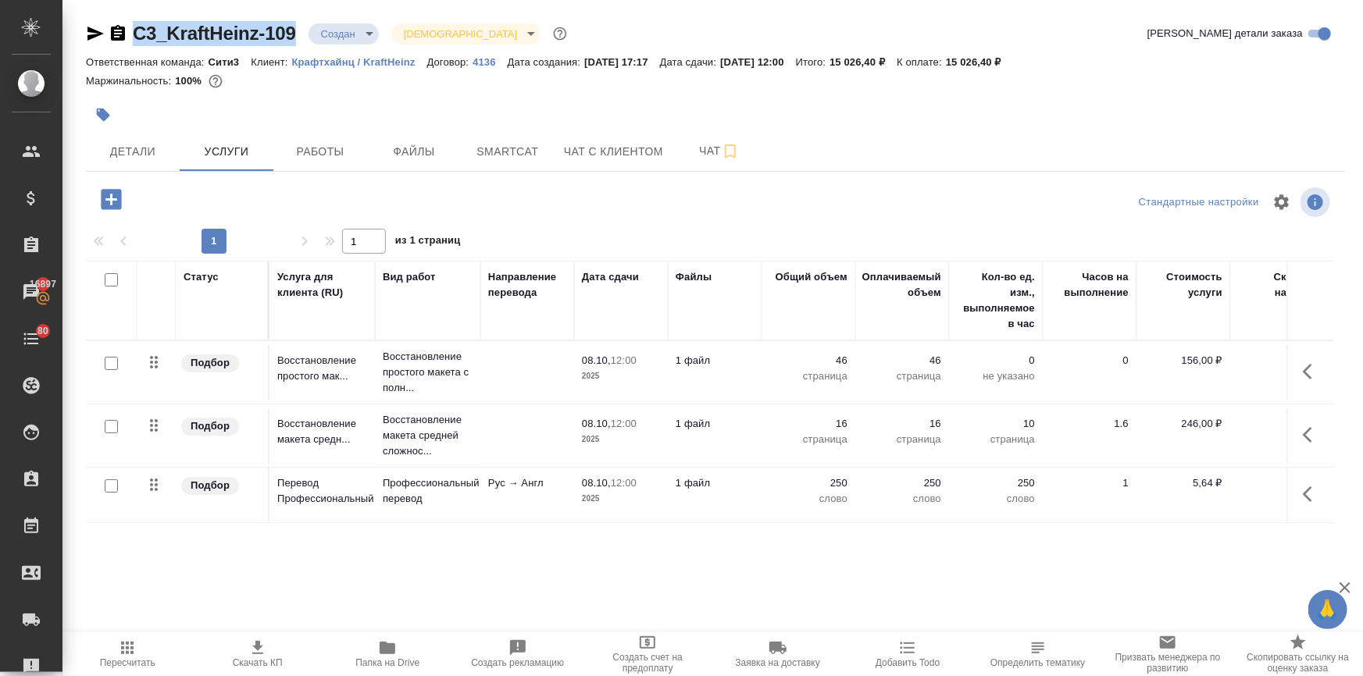
drag, startPoint x: 301, startPoint y: 34, endPoint x: 130, endPoint y: 31, distance: 171.8
click at [130, 31] on div "C3_KraftHeinz-109 Создан new Святая троица holyTrinity" at bounding box center [328, 33] width 484 height 25
copy link "C3_KraftHeinz-109"
click at [1302, 491] on button "button" at bounding box center [1311, 494] width 37 height 37
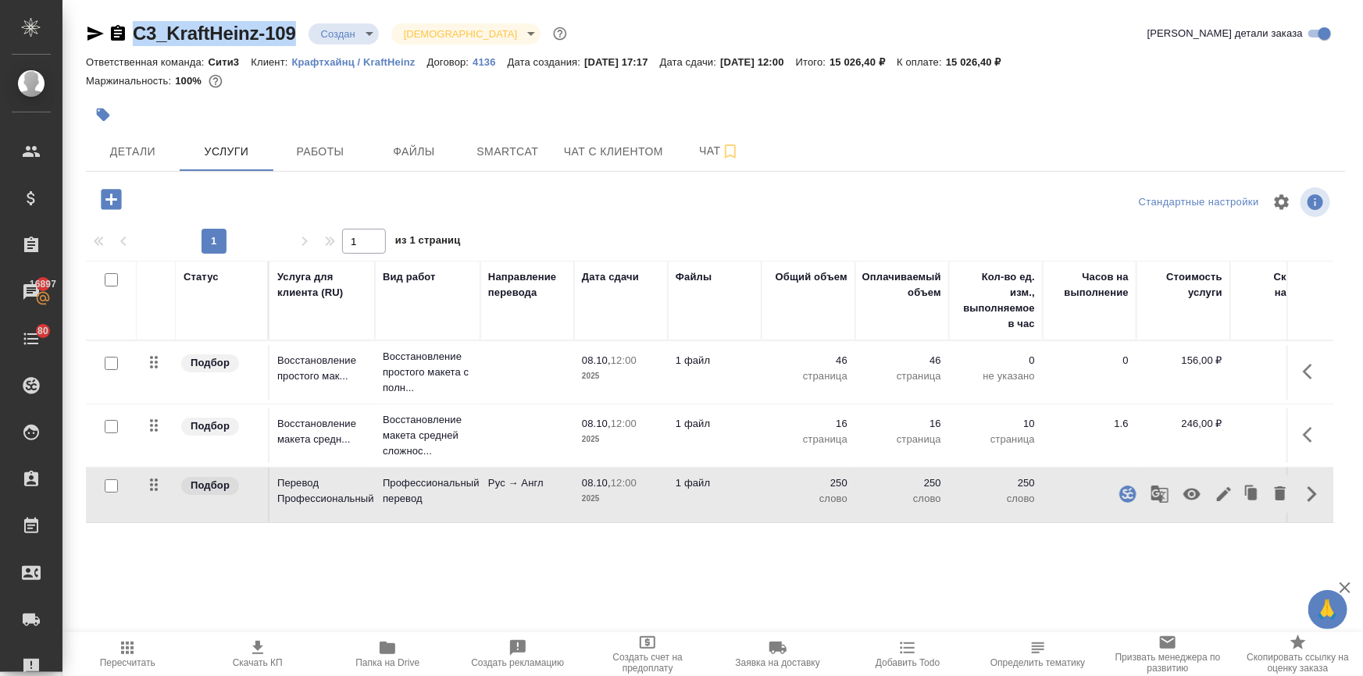
click at [1218, 492] on icon "button" at bounding box center [1223, 494] width 19 height 19
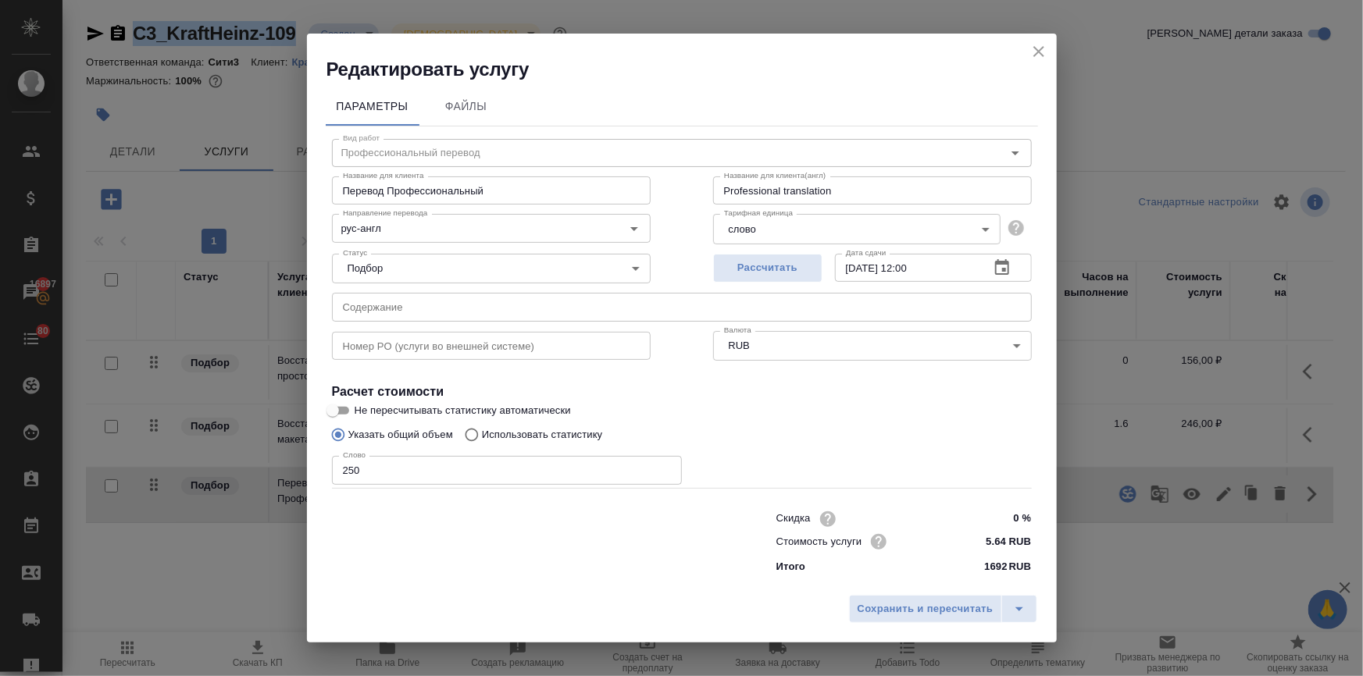
click at [469, 432] on input "Использовать статистику" at bounding box center [469, 435] width 25 height 30
radio input "true"
radio input "false"
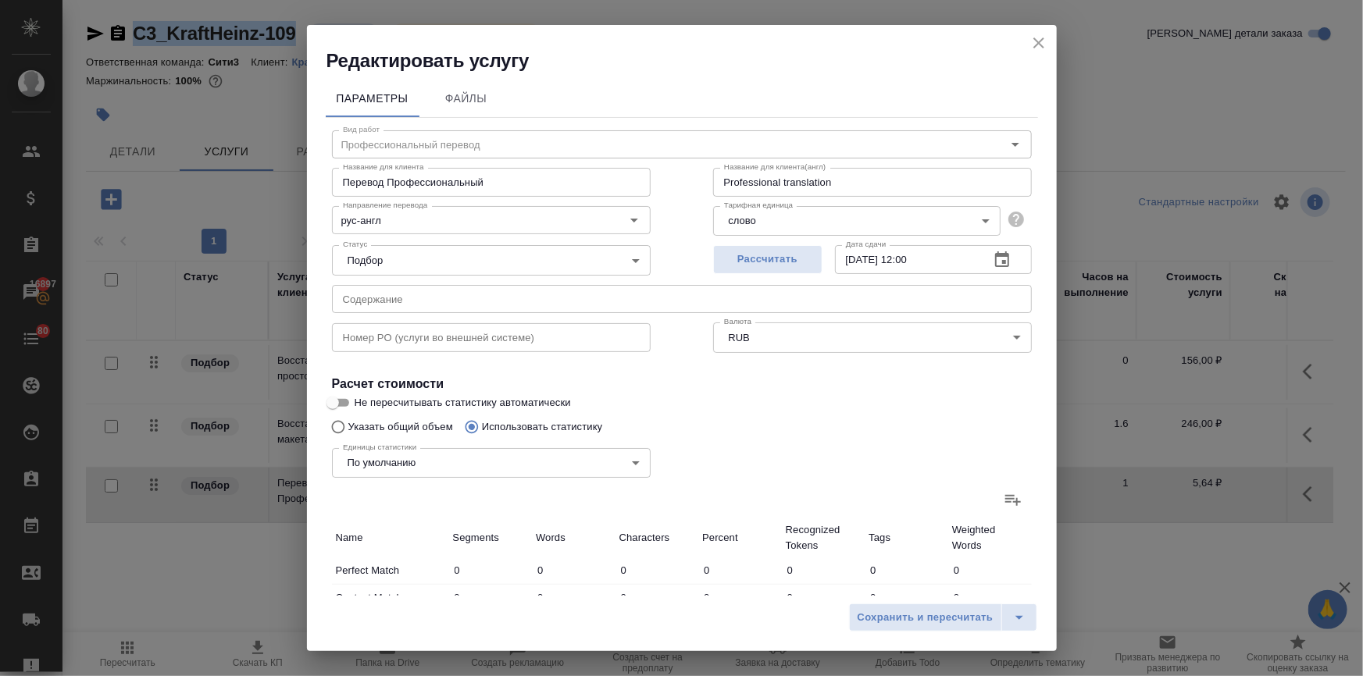
click at [1005, 498] on icon at bounding box center [1013, 500] width 16 height 11
click at [0, 0] on input "file" at bounding box center [0, 0] width 0 height 0
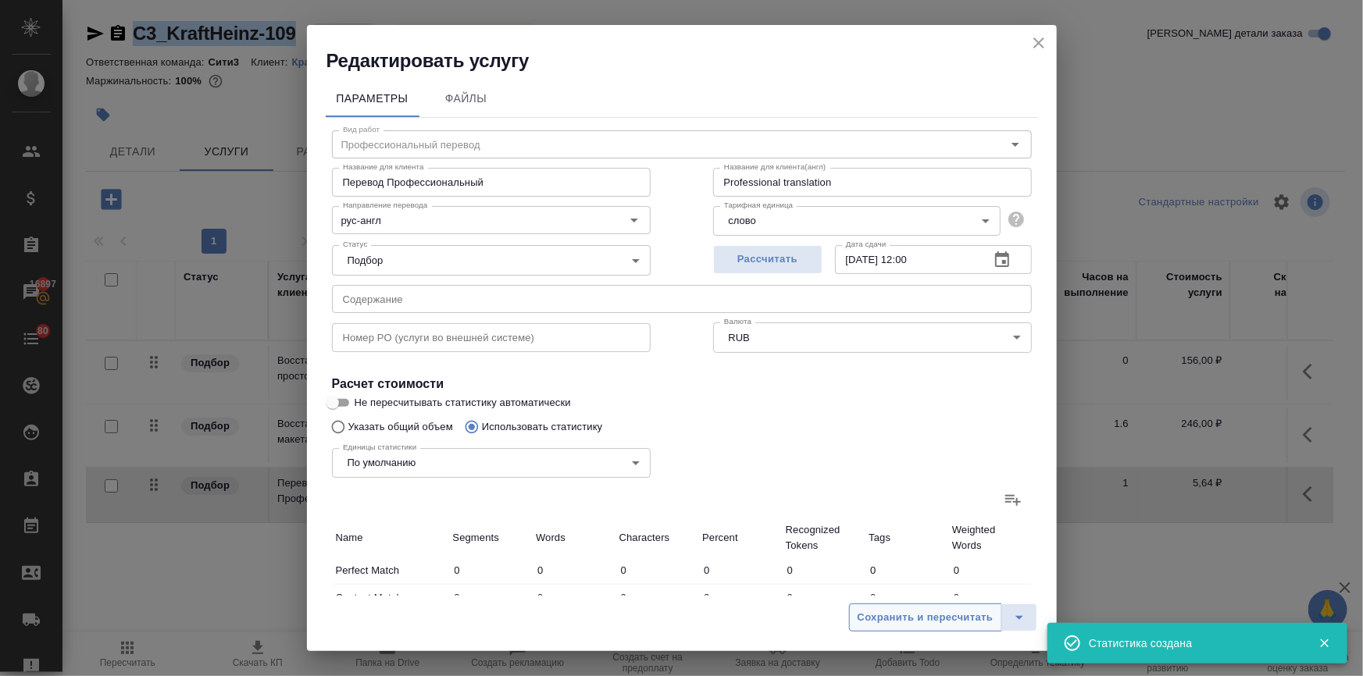
type input "271"
type input "3978"
type input "32131"
type input "32"
type input "113"
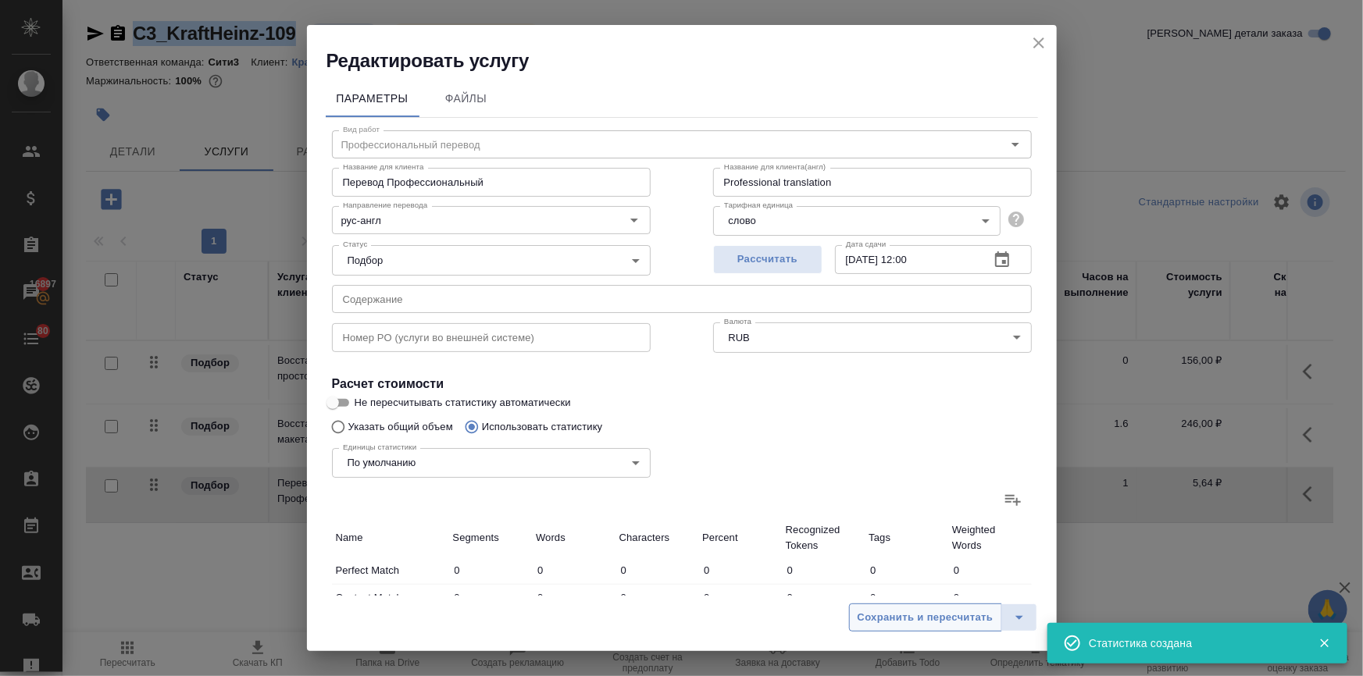
type input "654"
type input "125"
type input "1313"
type input "10355"
type input "290"
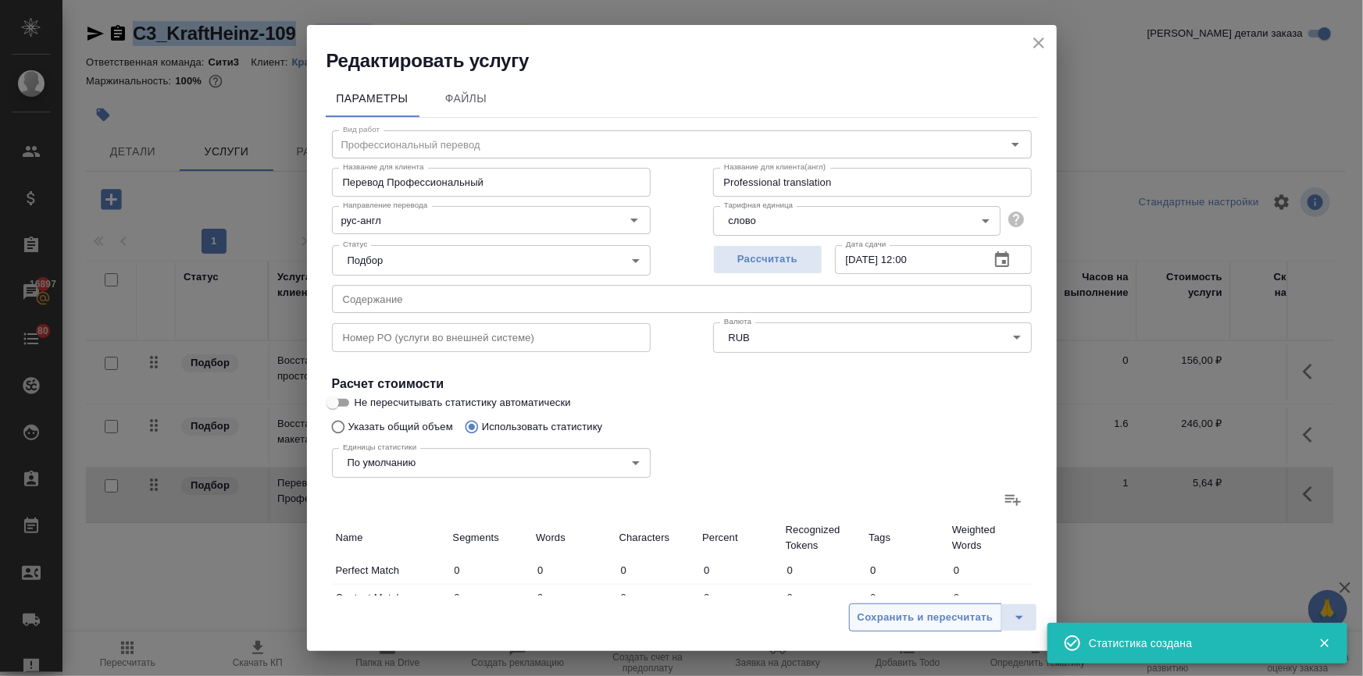
type input "9076"
type input "71341"
type input "111"
type input "2070"
type input "15889"
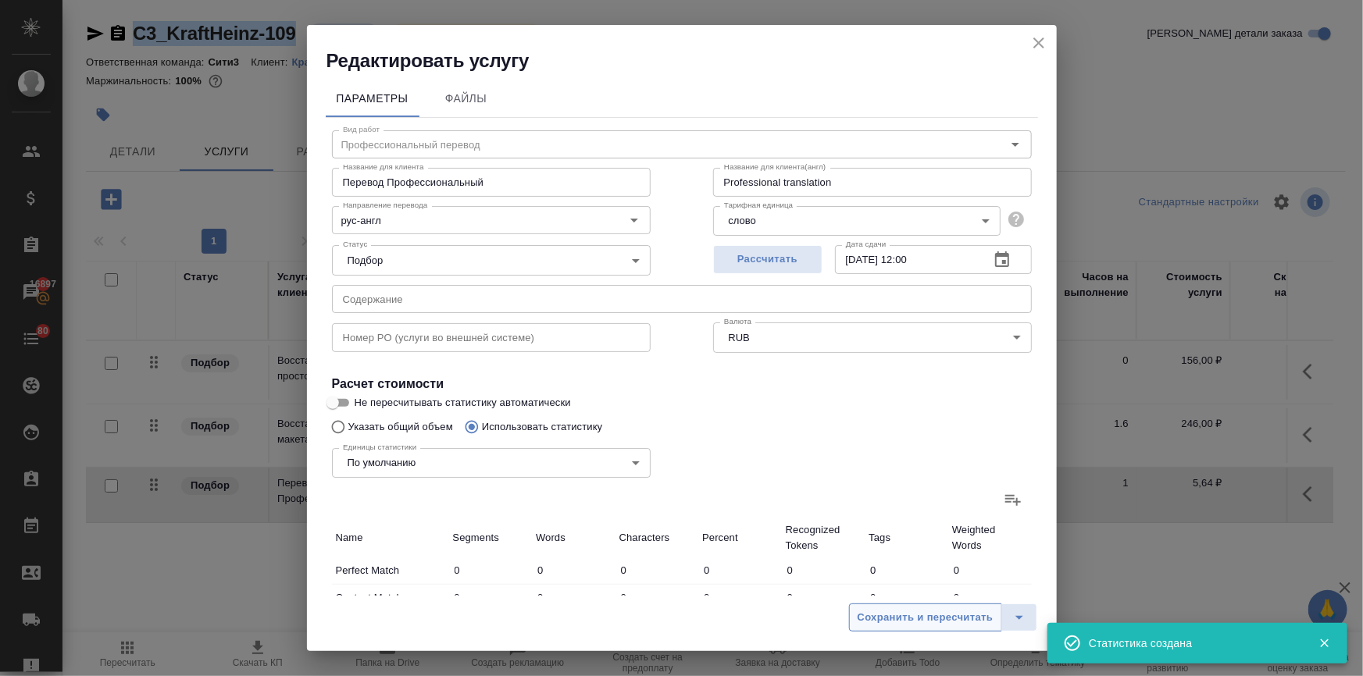
type input "46"
type input "907"
type input "6895"
type input "233"
type input "4079"
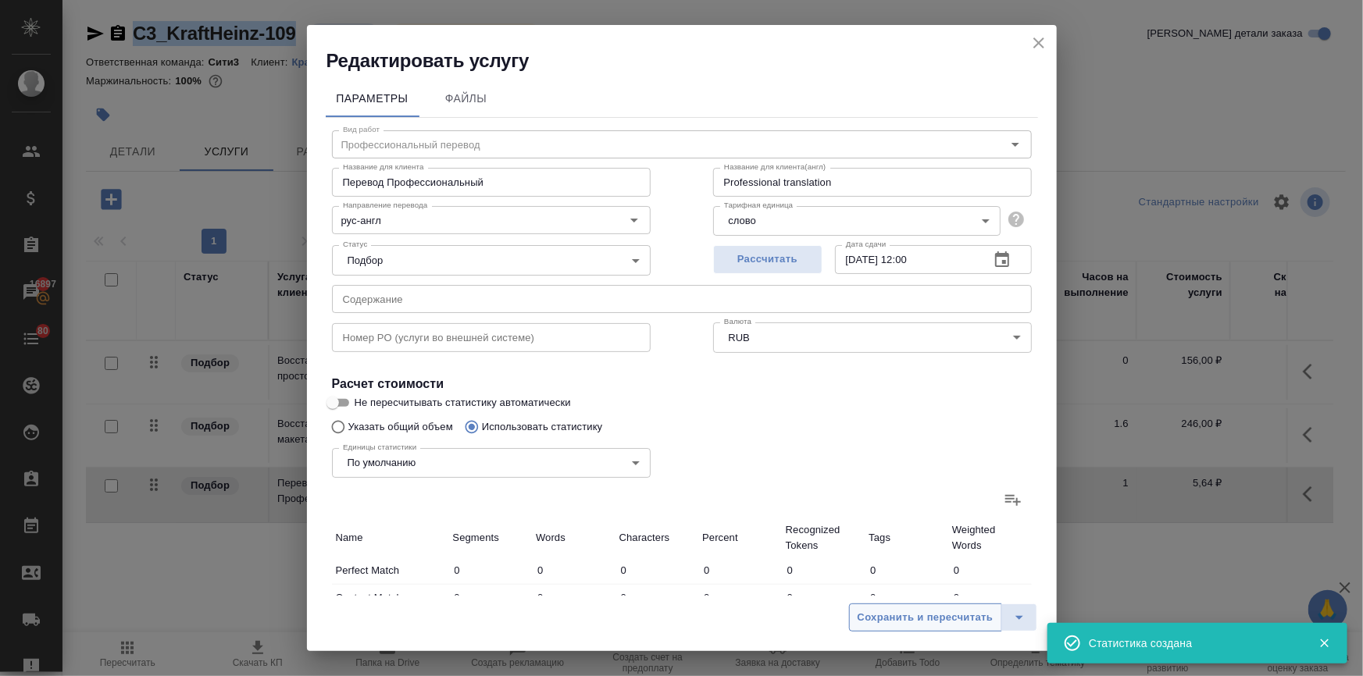
type input "31190"
type input "1076"
type input "21423"
type input "167801"
type input "1108"
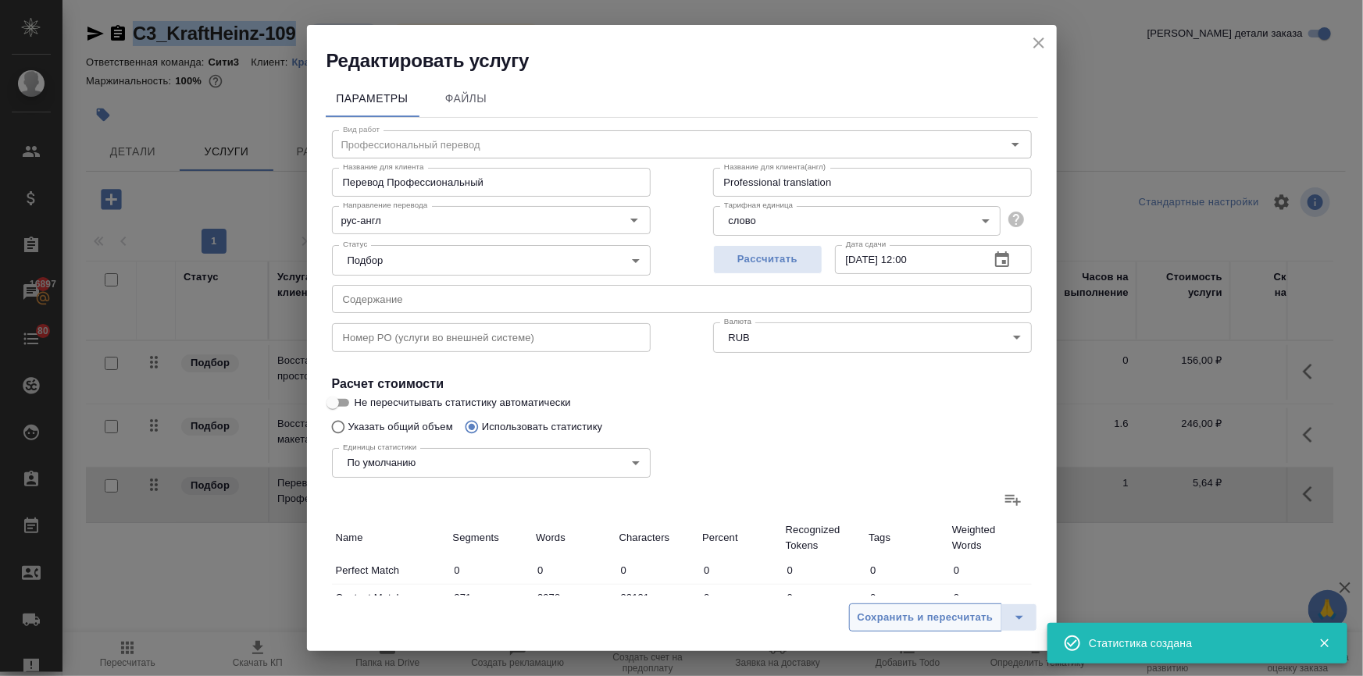
type input "21536"
type input "168455"
click at [944, 623] on span "Сохранить и пересчитать" at bounding box center [925, 618] width 136 height 18
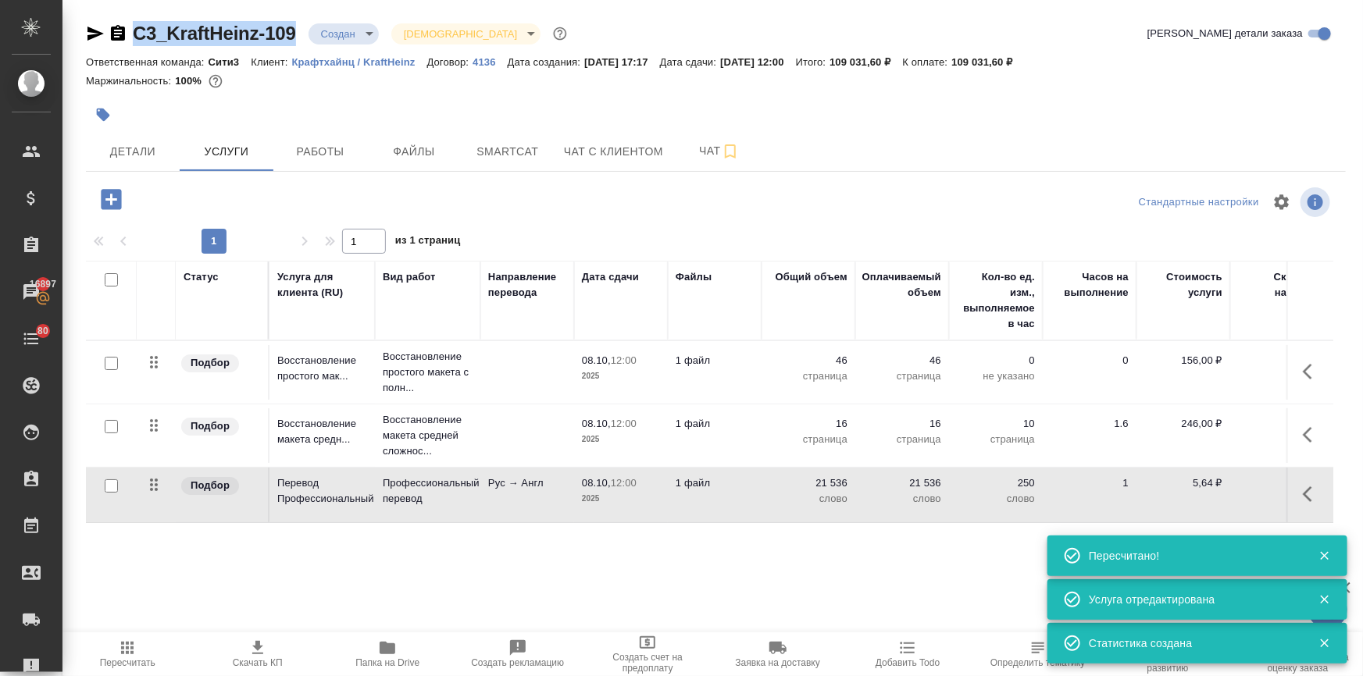
click at [141, 663] on span "Пересчитать" at bounding box center [127, 662] width 55 height 11
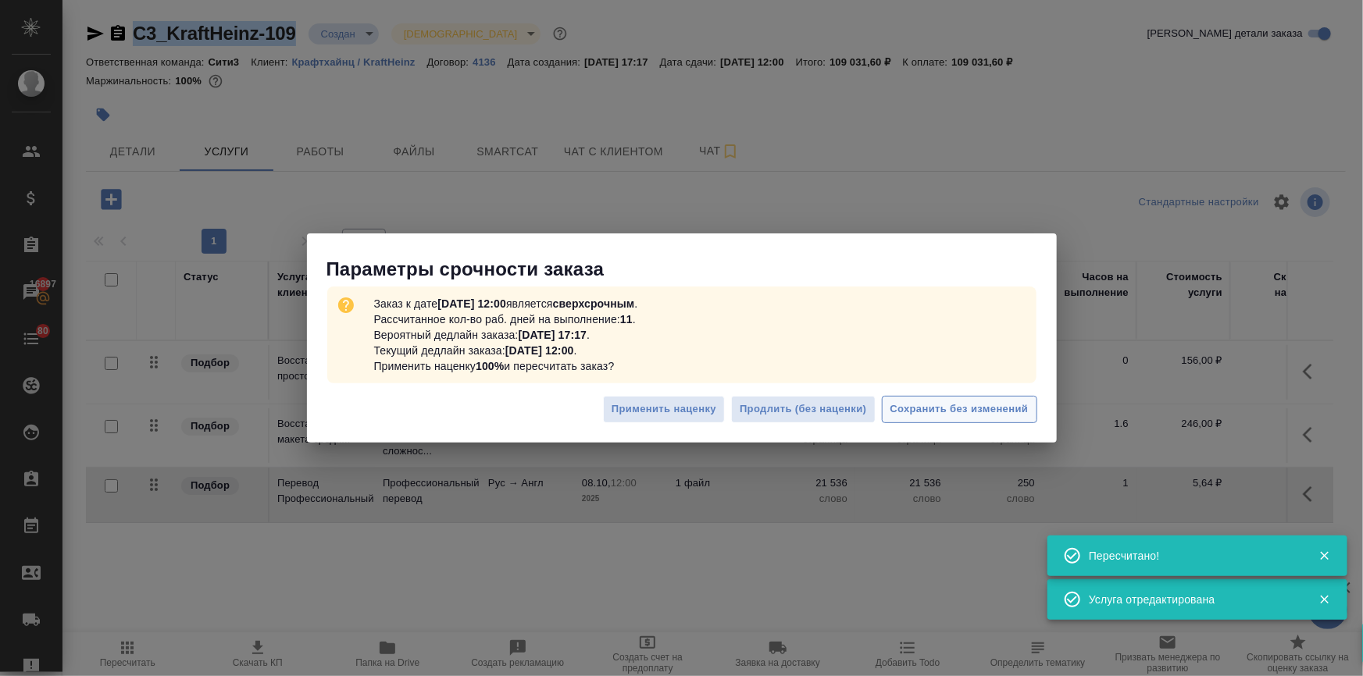
click at [1009, 406] on span "Сохранить без изменений" at bounding box center [959, 410] width 138 height 18
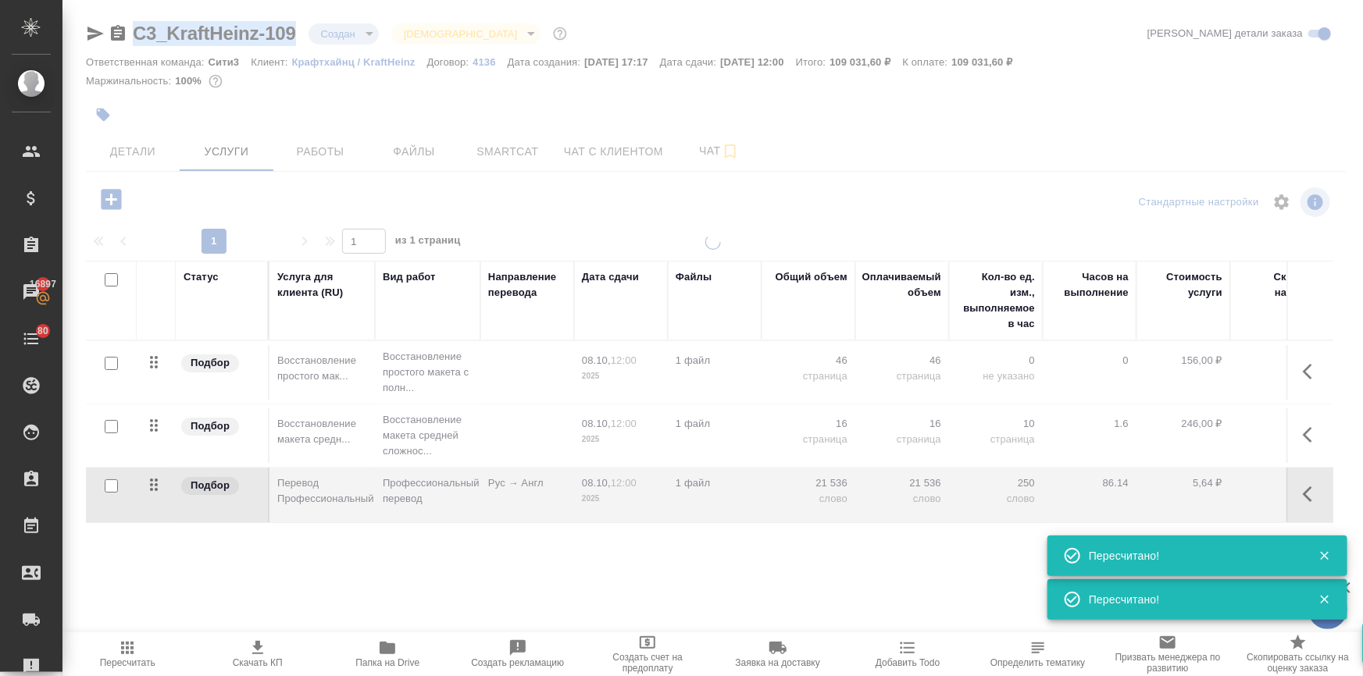
type input "urgent"
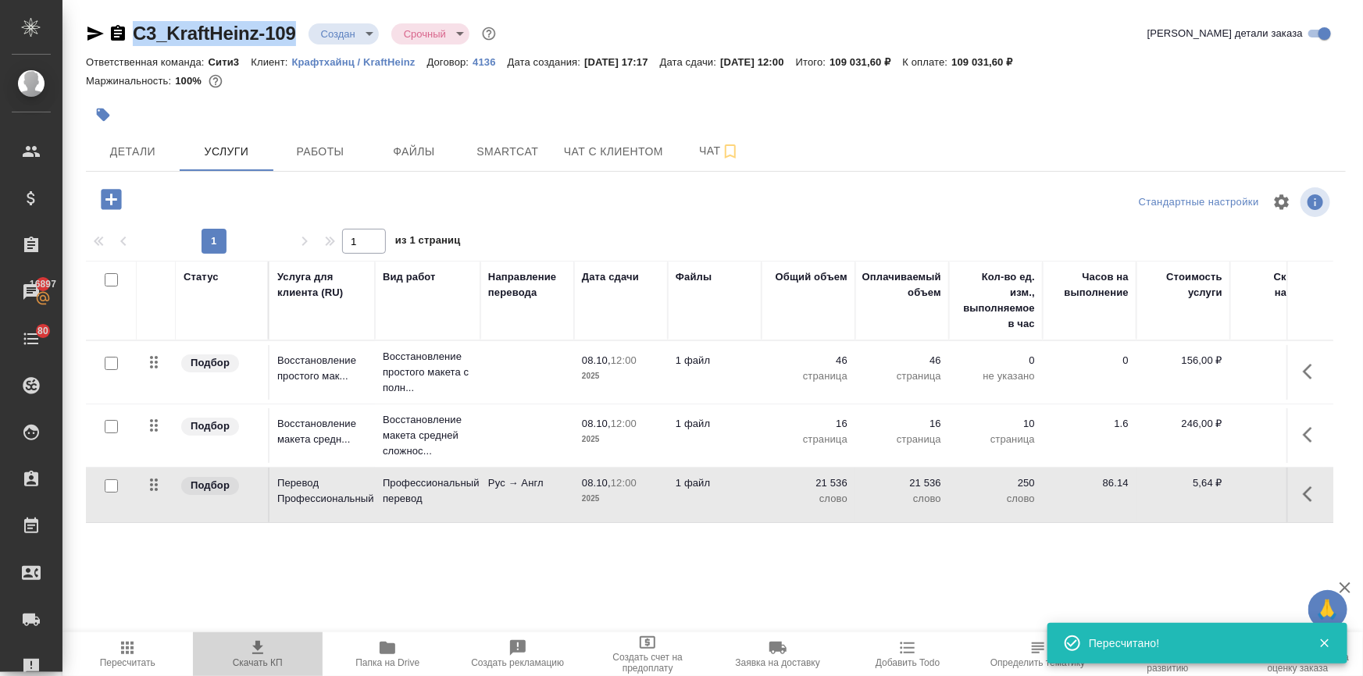
click at [250, 663] on span "Скачать КП" at bounding box center [258, 662] width 50 height 11
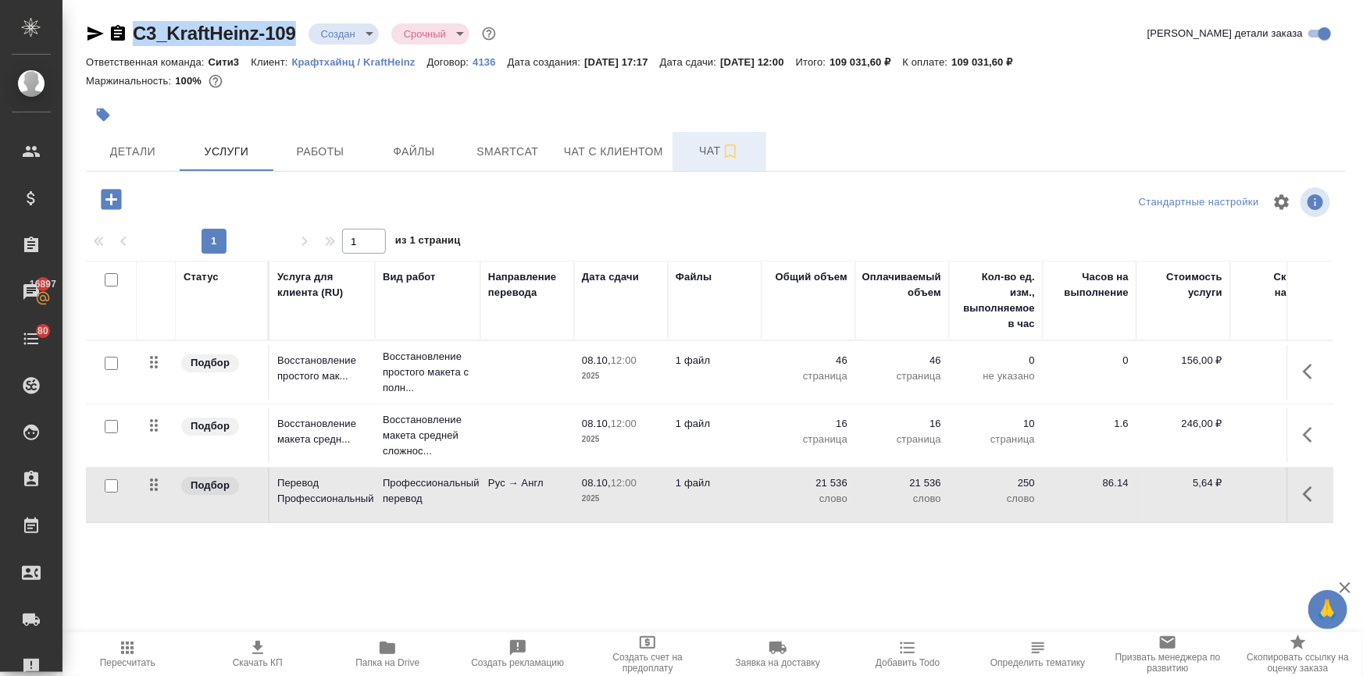
click at [686, 141] on button "Чат" at bounding box center [719, 151] width 94 height 39
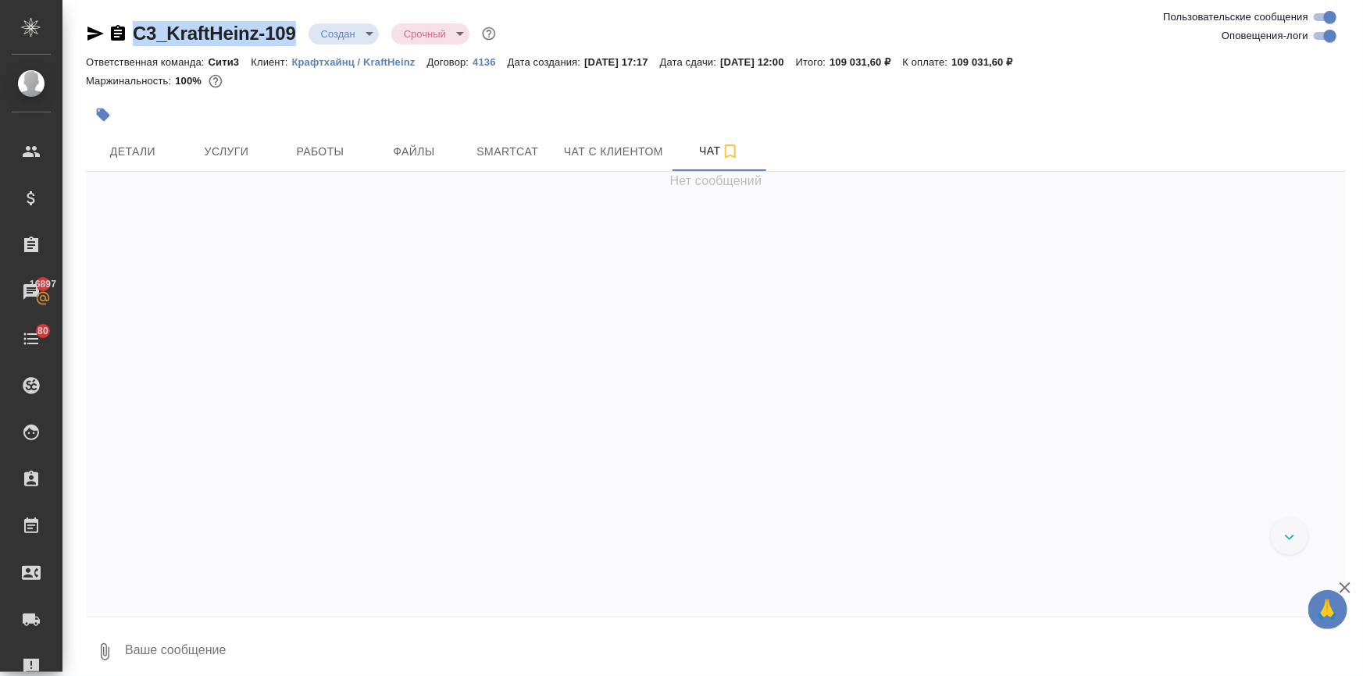
scroll to position [37, 0]
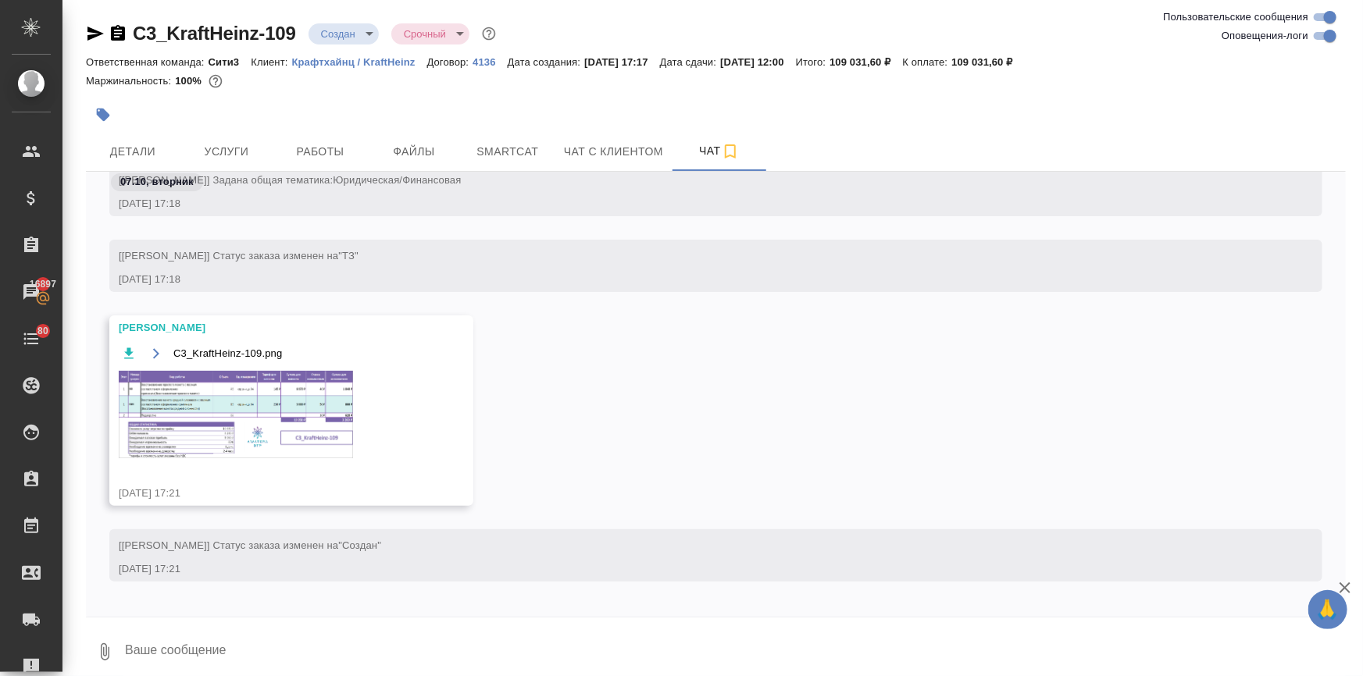
click at [249, 369] on div "C3_KraftHeinz-109.png" at bounding box center [269, 411] width 300 height 134
click at [248, 373] on img at bounding box center [236, 414] width 234 height 87
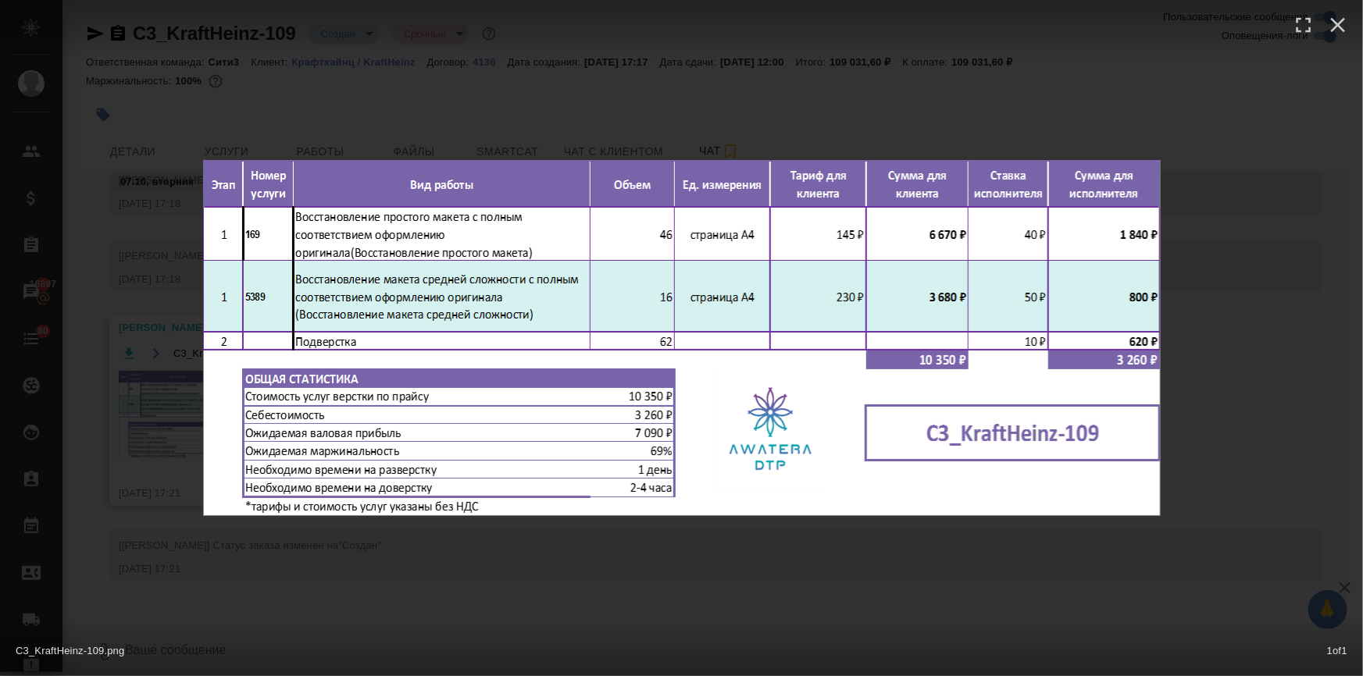
click at [762, 593] on div "C3_KraftHeinz-109.png 1 of 1" at bounding box center [681, 338] width 1363 height 676
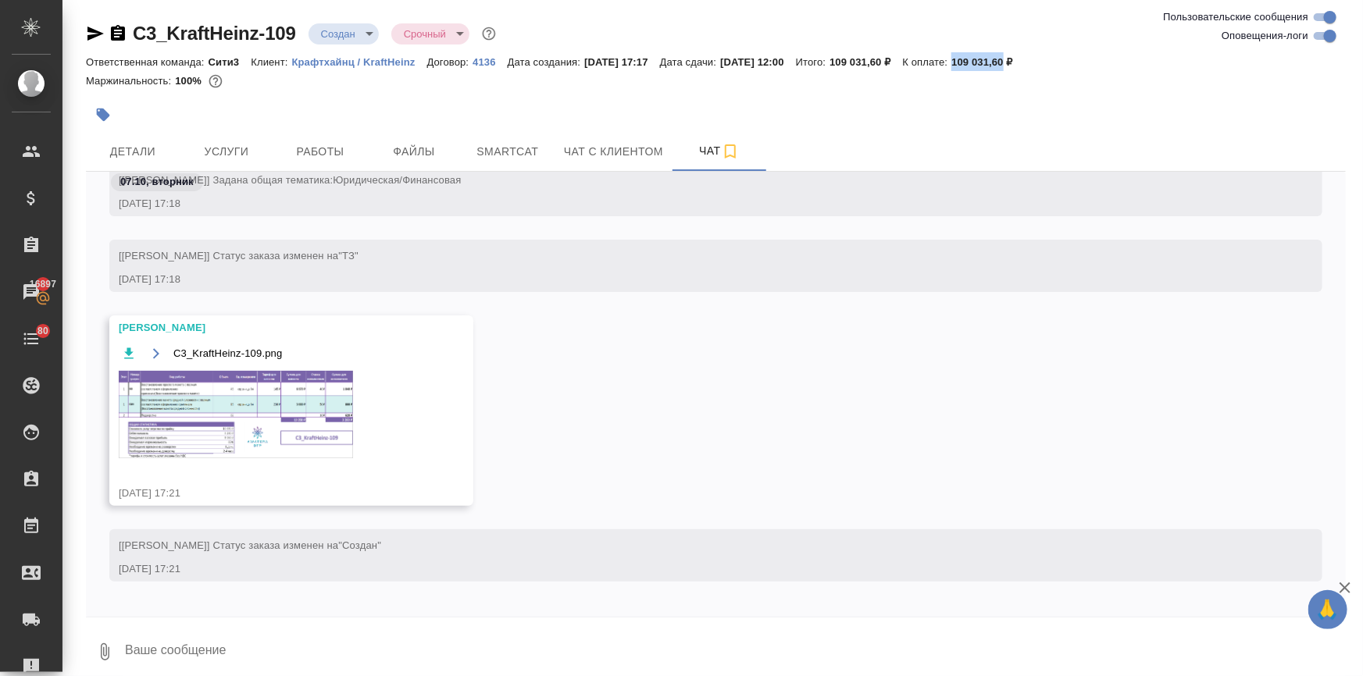
drag, startPoint x: 1041, startPoint y: 61, endPoint x: 992, endPoint y: 63, distance: 49.2
click at [992, 63] on p "109 031,60 ₽" at bounding box center [987, 62] width 73 height 12
copy p "109 031,60"
click at [682, 146] on span "Чат" at bounding box center [719, 151] width 75 height 20
click at [206, 428] on img at bounding box center [236, 414] width 234 height 87
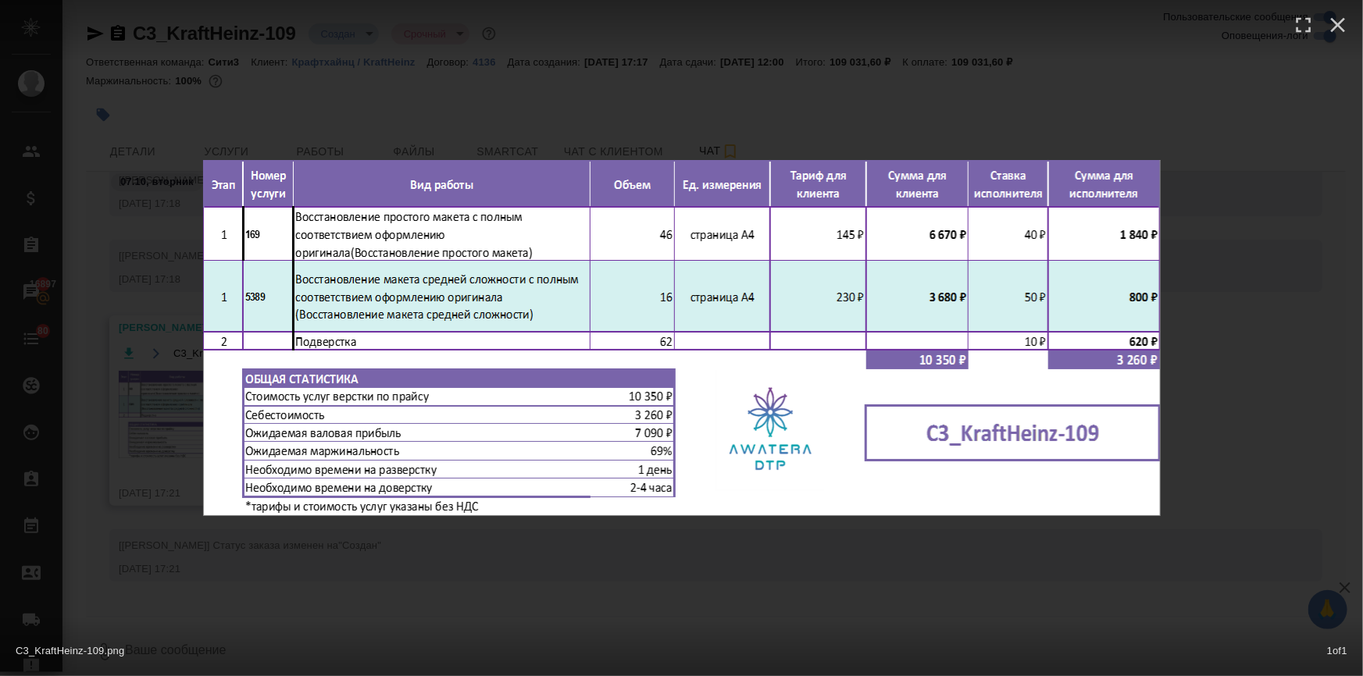
click at [655, 584] on div "C3_KraftHeinz-109.png 1 of 1" at bounding box center [681, 338] width 1363 height 676
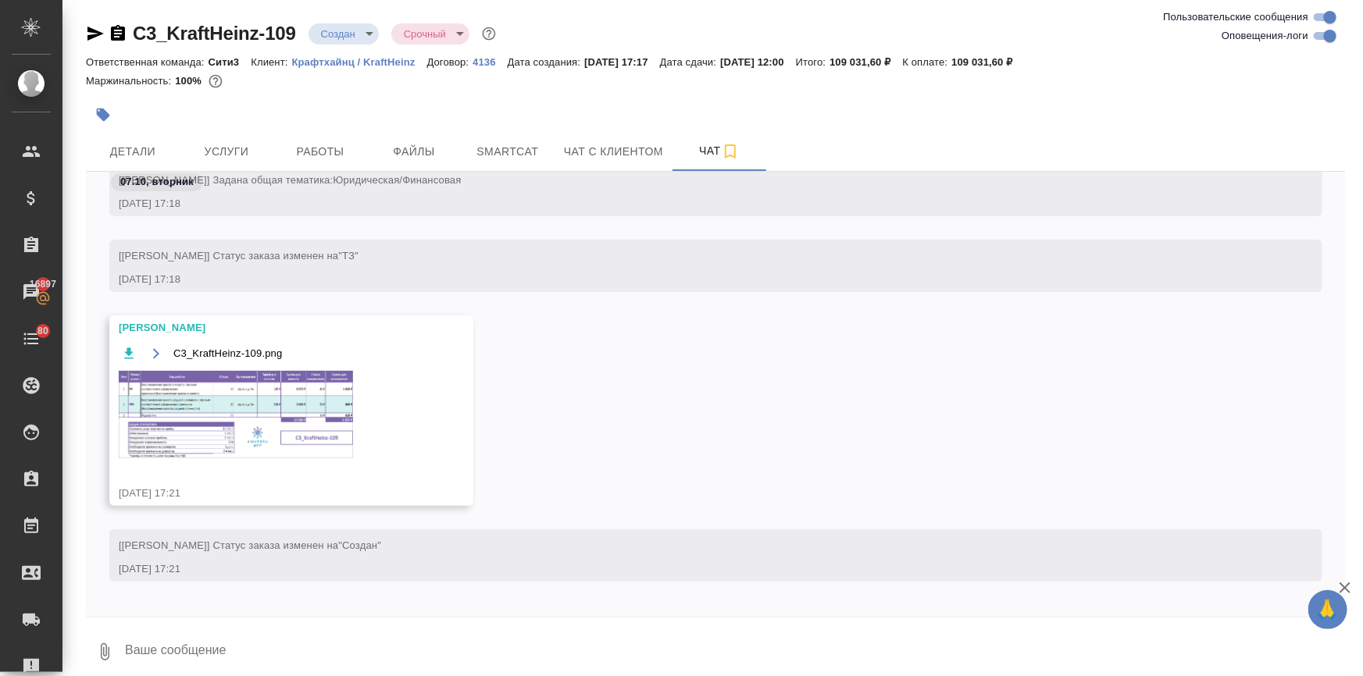
click at [332, 426] on img at bounding box center [236, 414] width 234 height 87
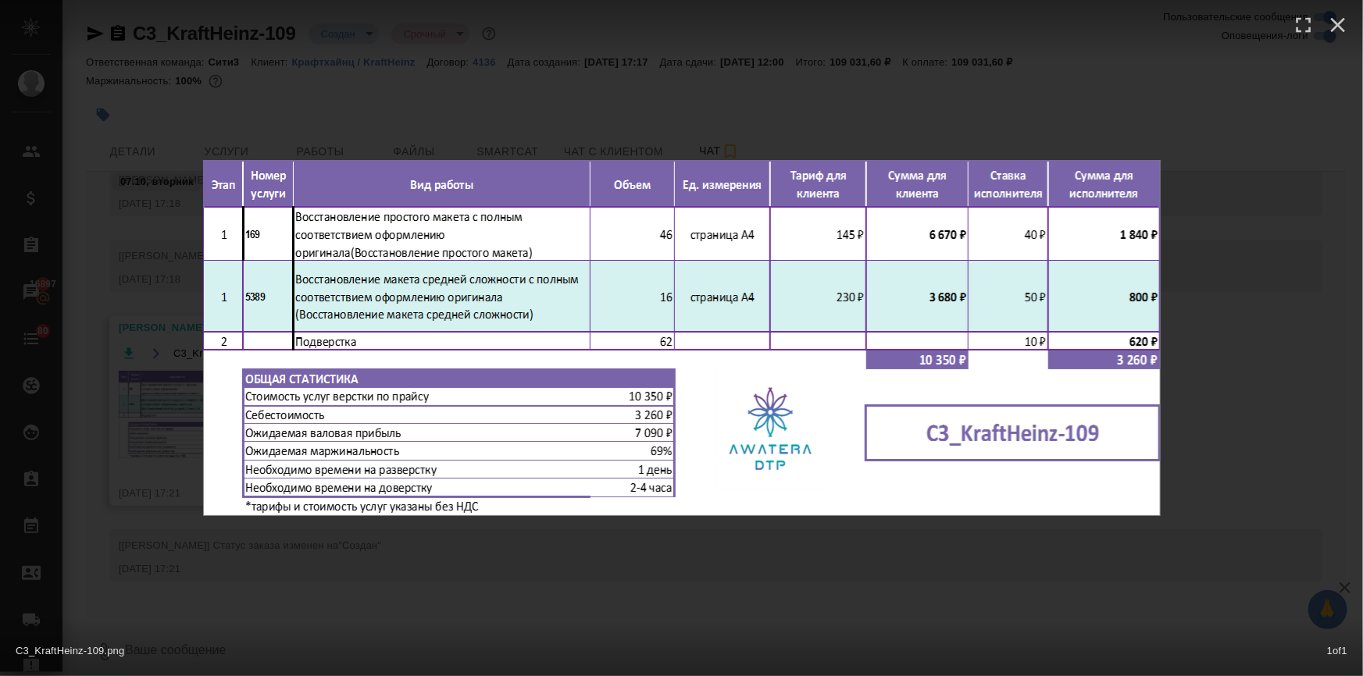
click at [836, 554] on div "C3_KraftHeinz-109.png 1 of 1" at bounding box center [681, 338] width 1363 height 676
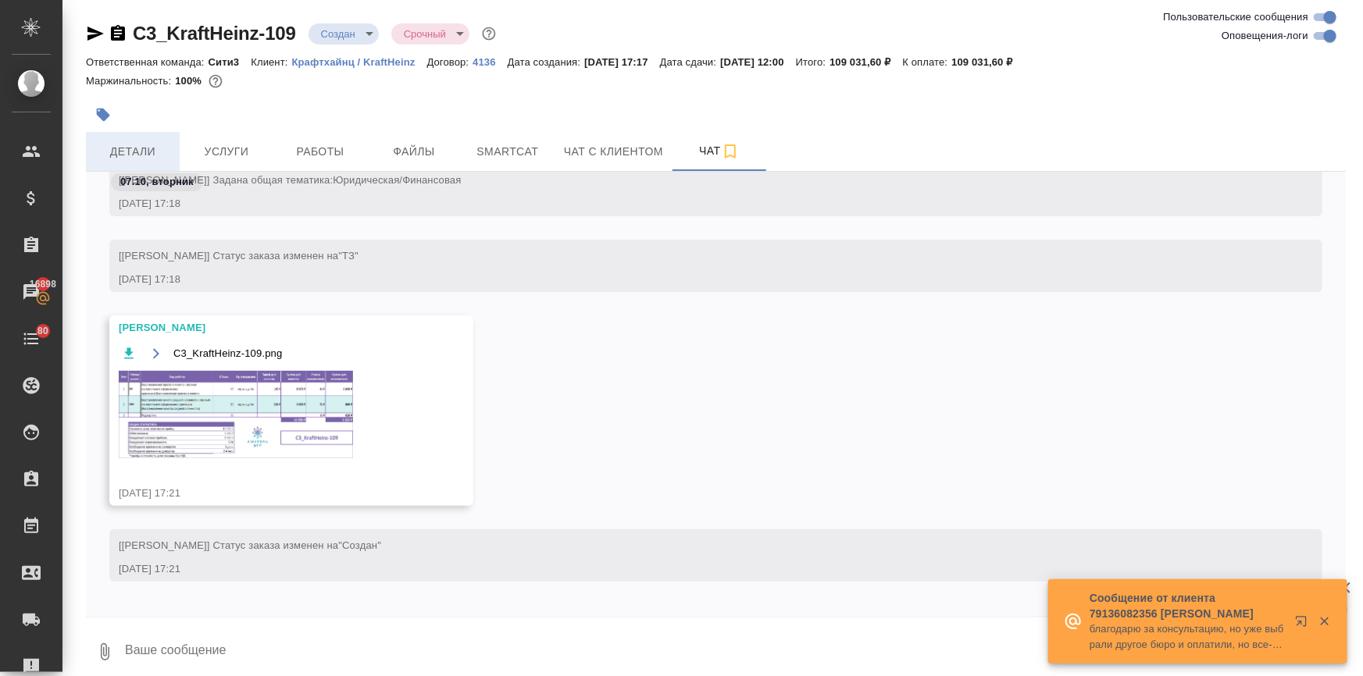
click at [137, 156] on span "Детали" at bounding box center [132, 152] width 75 height 20
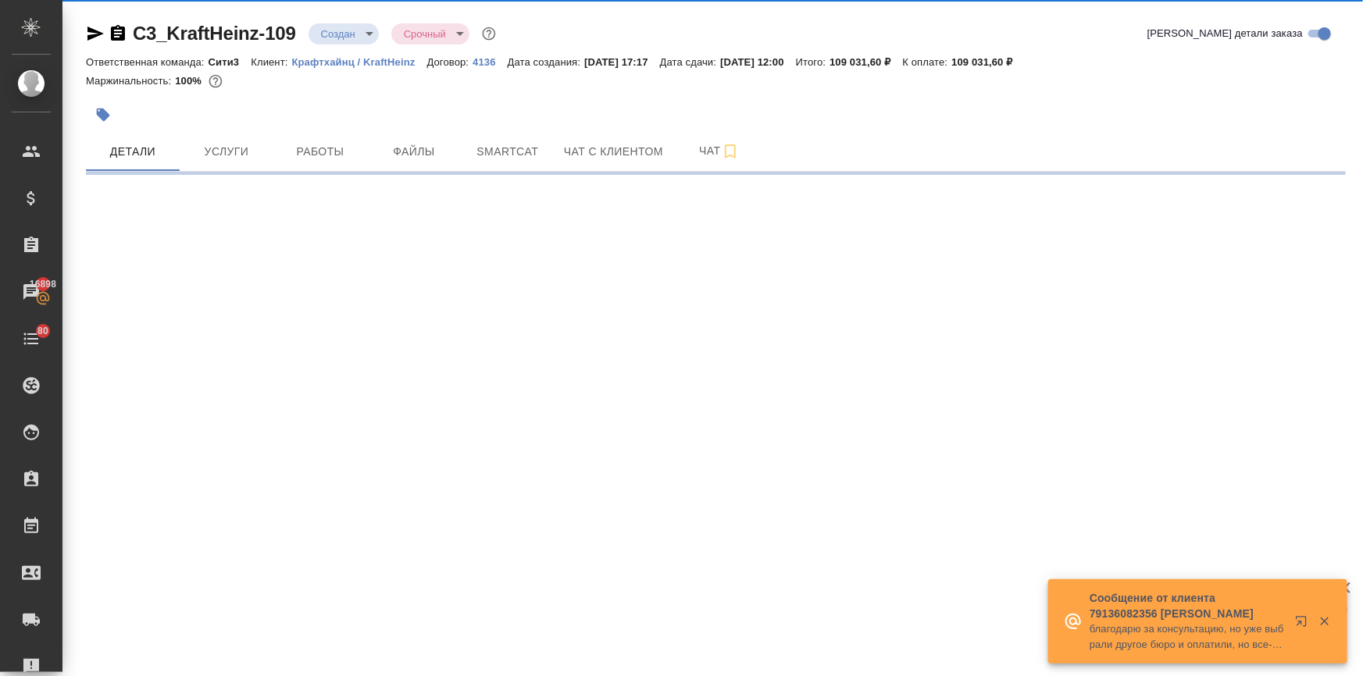
select select "RU"
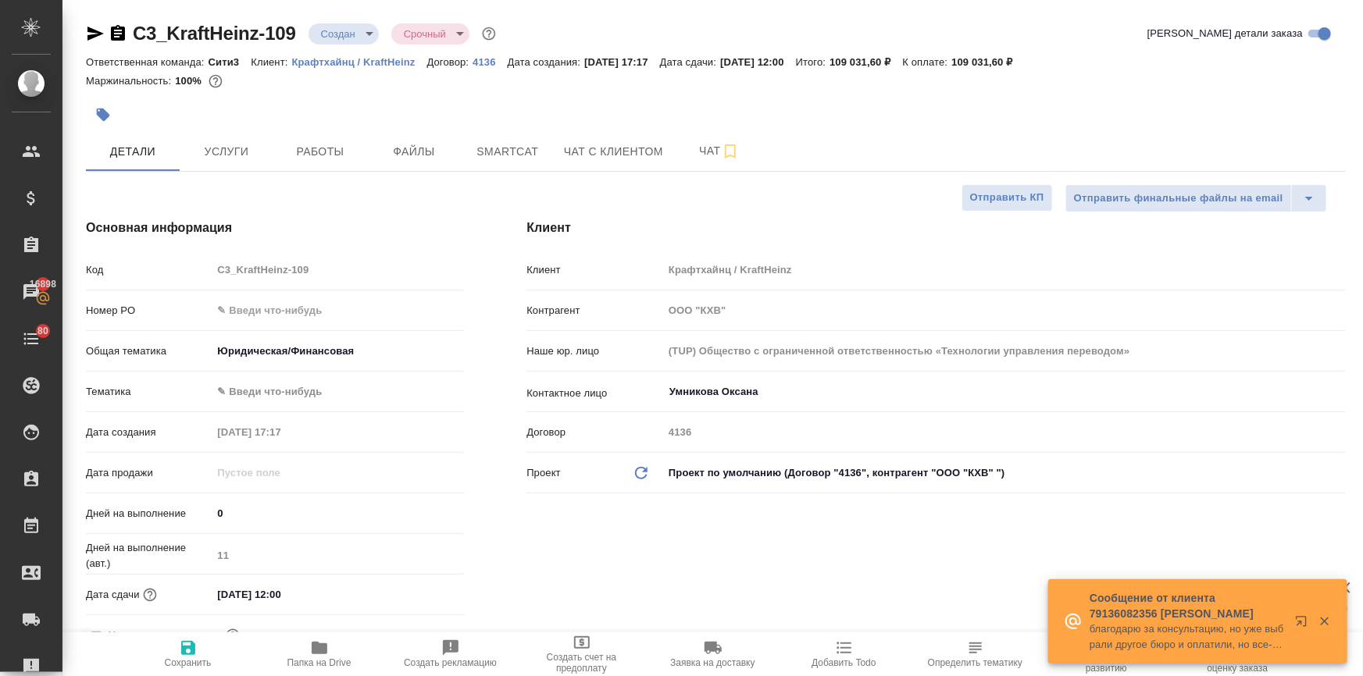
type textarea "x"
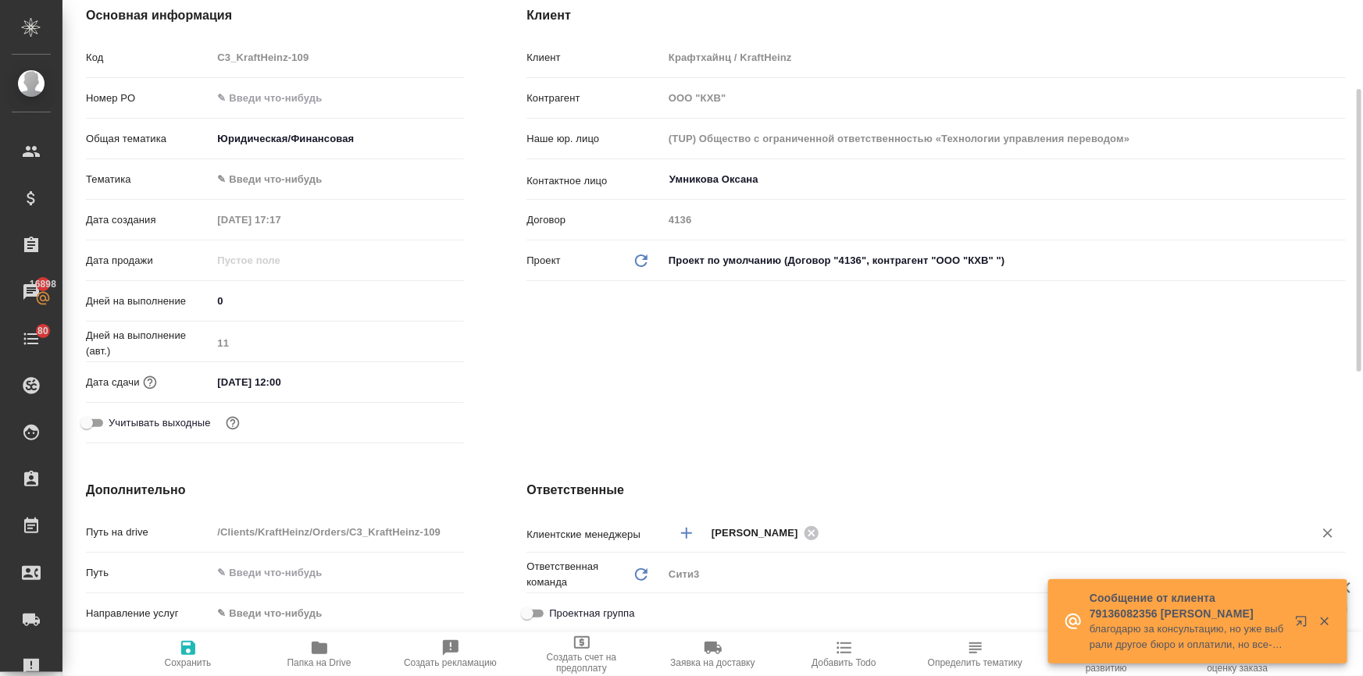
click at [807, 528] on icon at bounding box center [811, 532] width 14 height 14
type textarea "x"
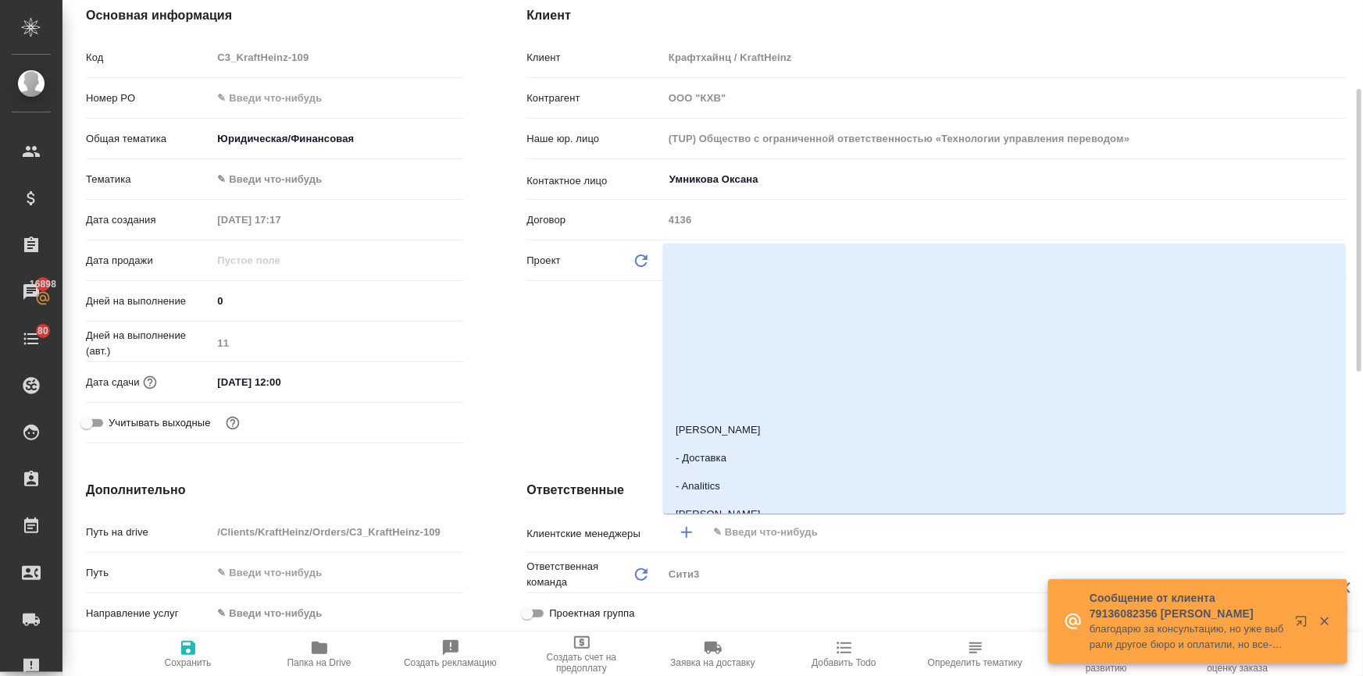
click at [753, 530] on input "text" at bounding box center [999, 532] width 577 height 19
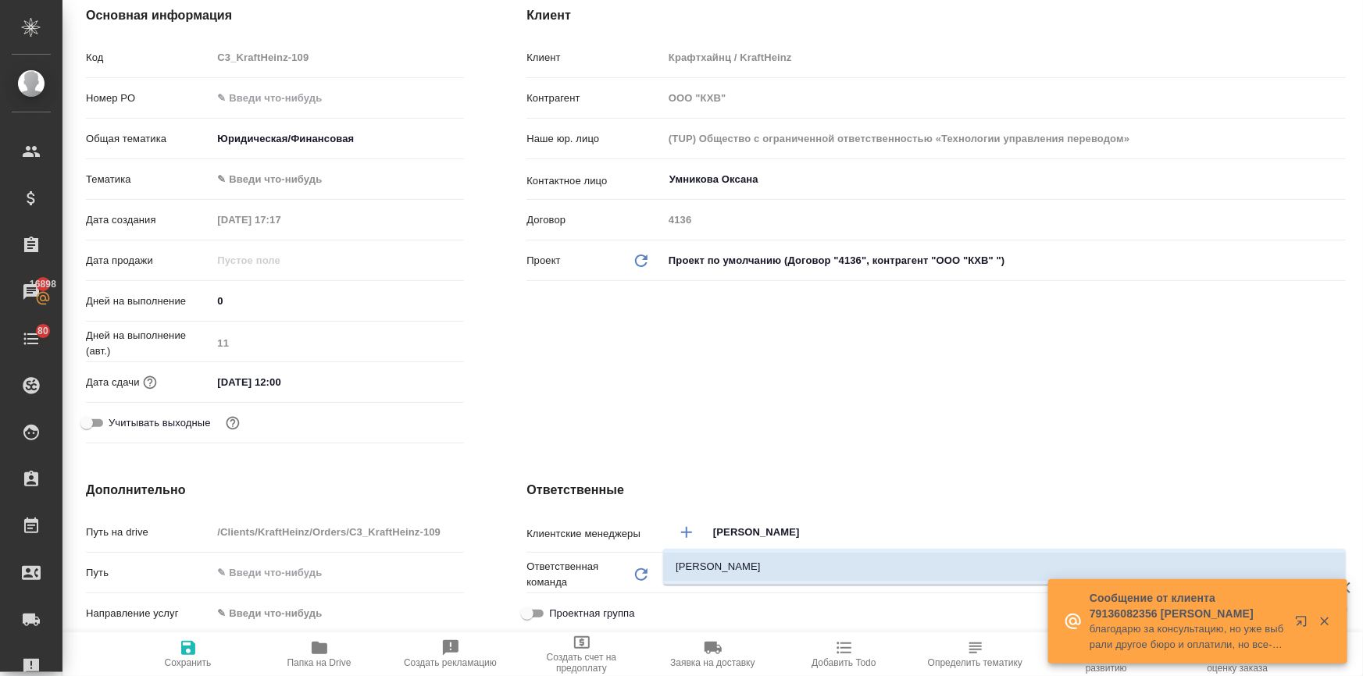
type input "ильин"
click at [743, 562] on li "[PERSON_NAME]" at bounding box center [1004, 567] width 682 height 28
type textarea "x"
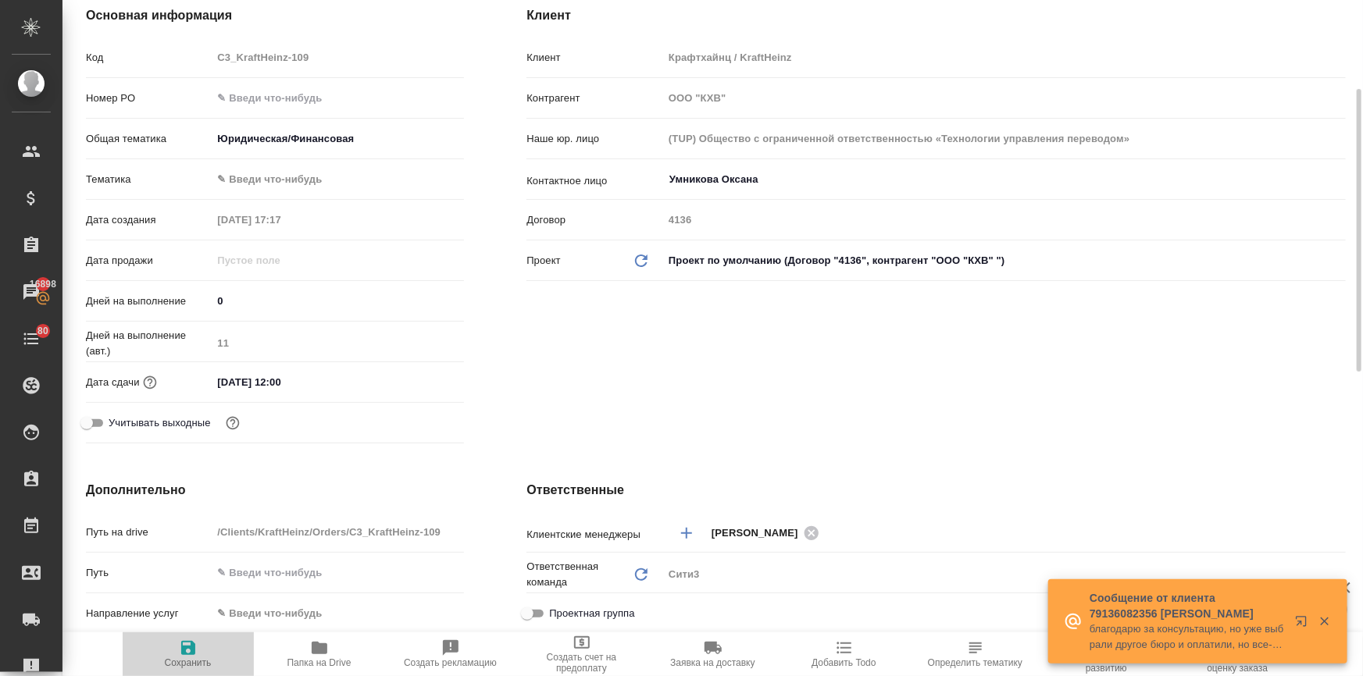
click at [201, 669] on button "Сохранить" at bounding box center [188, 654] width 131 height 44
type textarea "x"
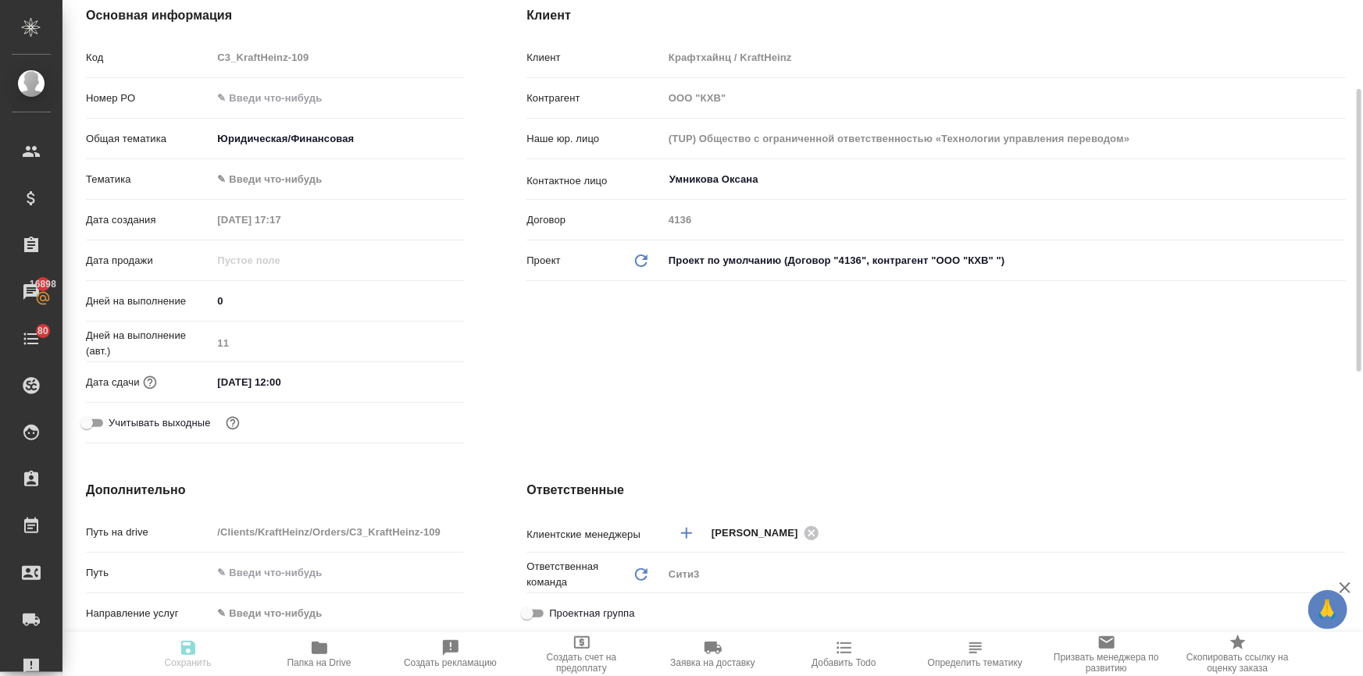
type textarea "x"
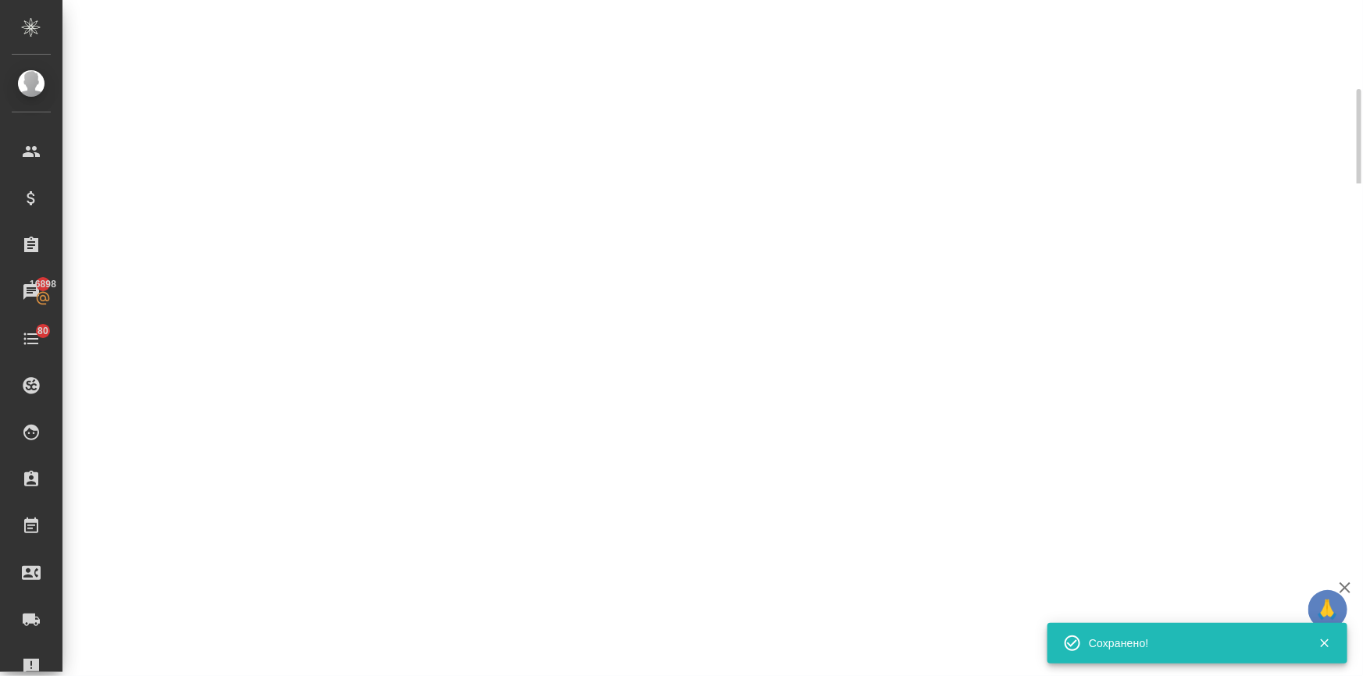
select select "RU"
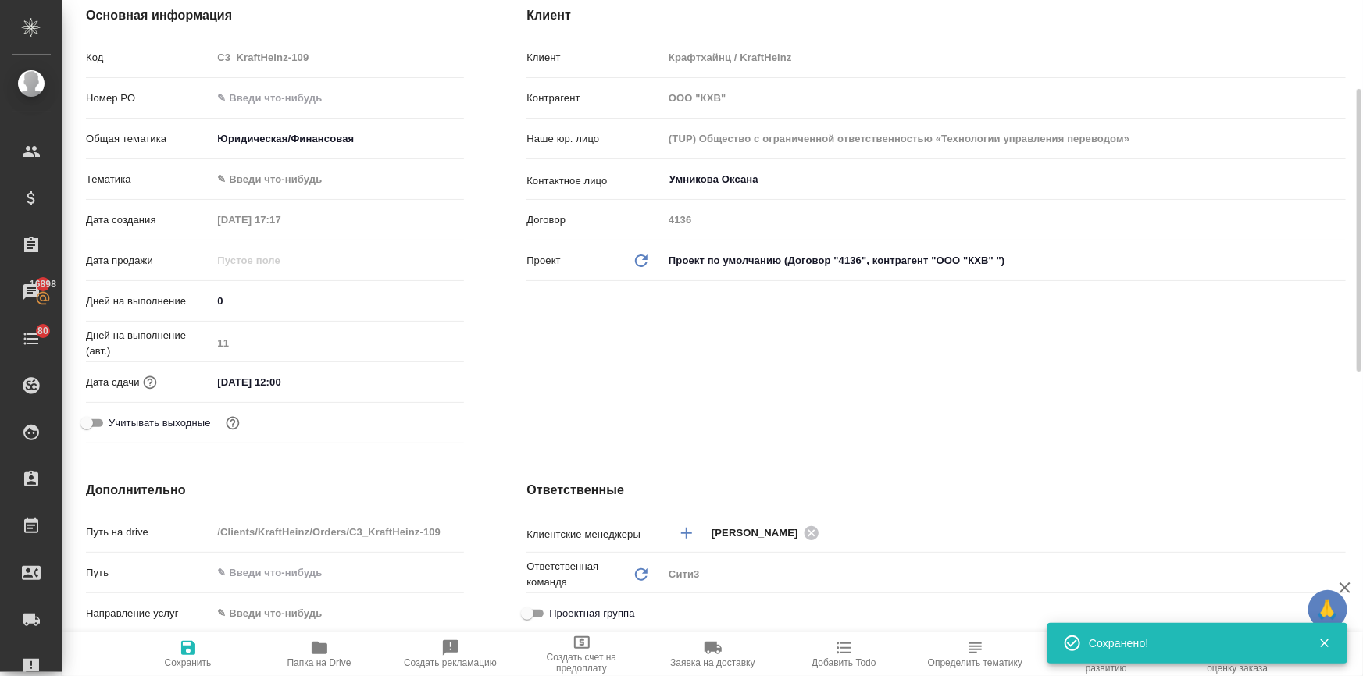
type textarea "x"
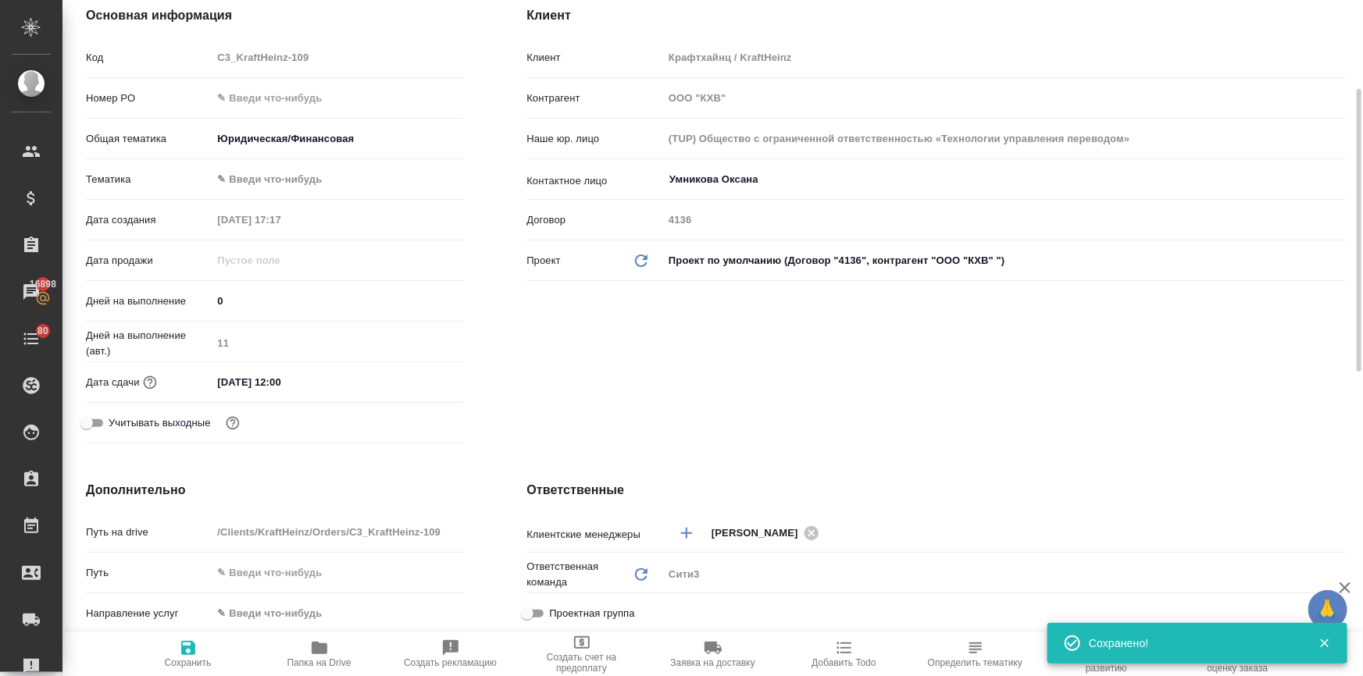
type textarea "x"
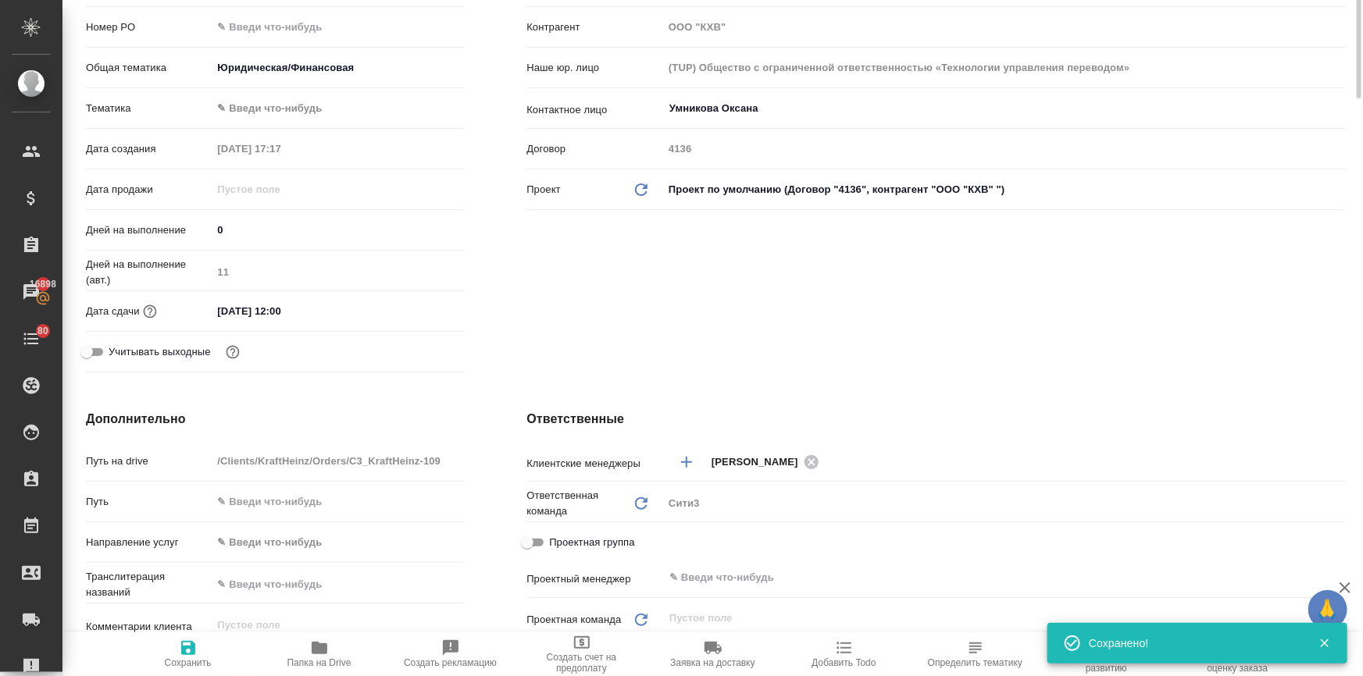
scroll to position [70, 0]
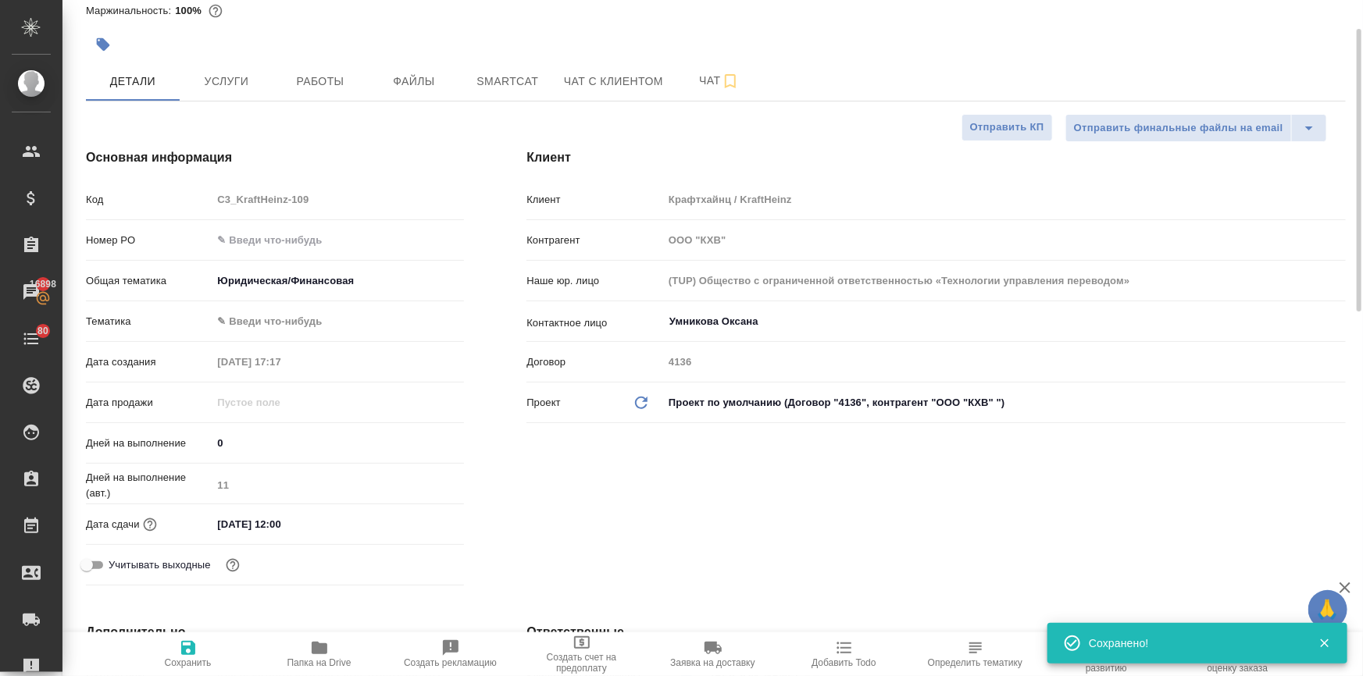
type textarea "x"
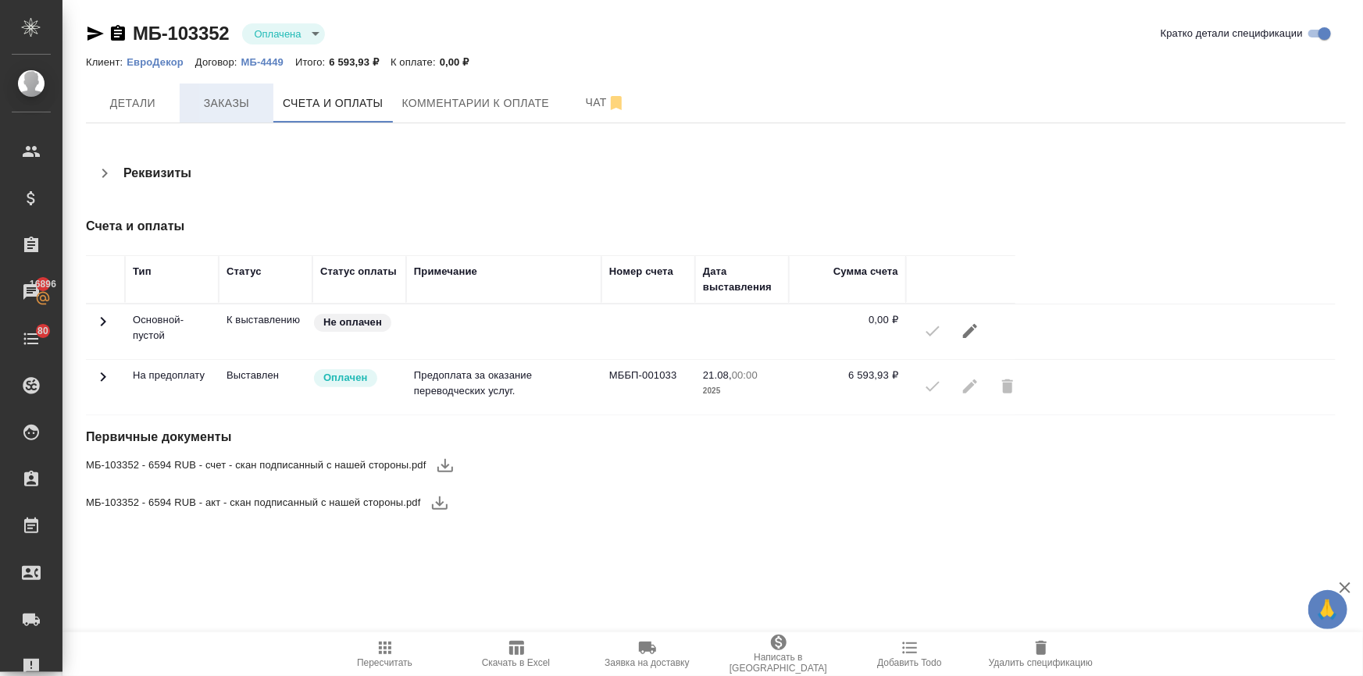
click at [198, 104] on span "Заказы" at bounding box center [226, 104] width 75 height 20
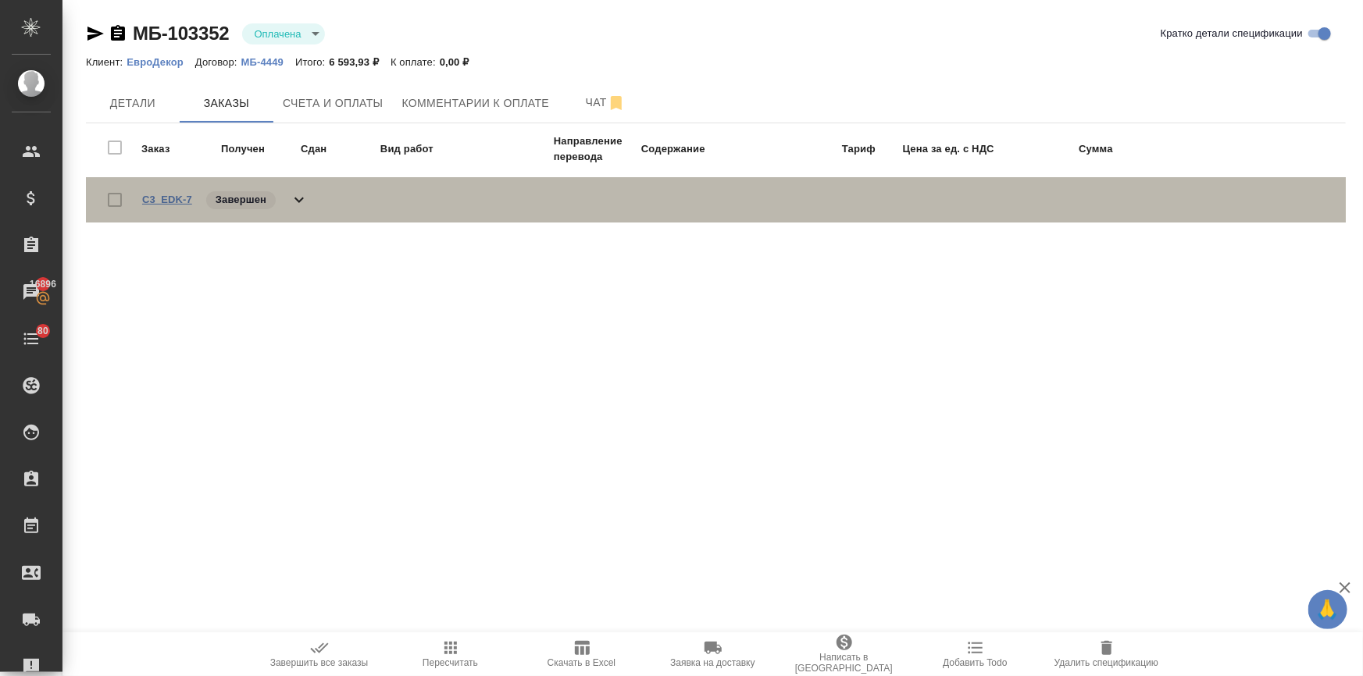
click at [166, 198] on link "C3_EDK-7" at bounding box center [167, 200] width 50 height 12
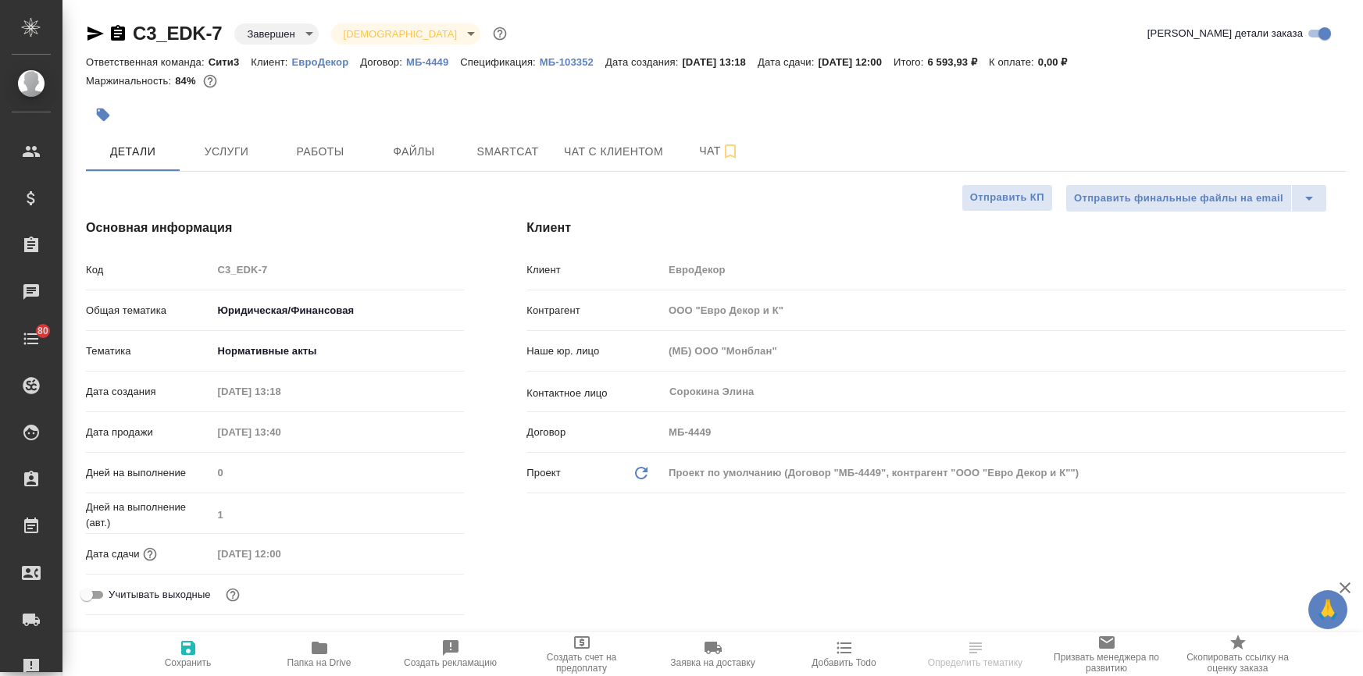
select select "RU"
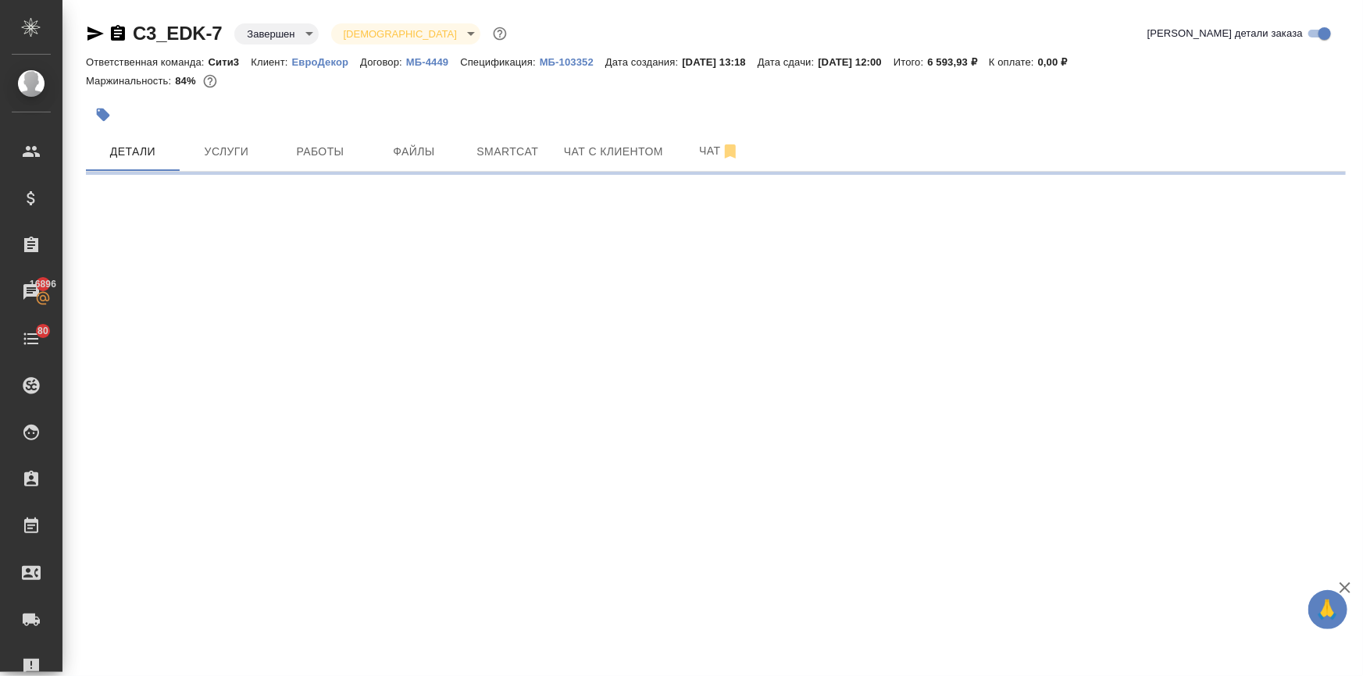
select select "RU"
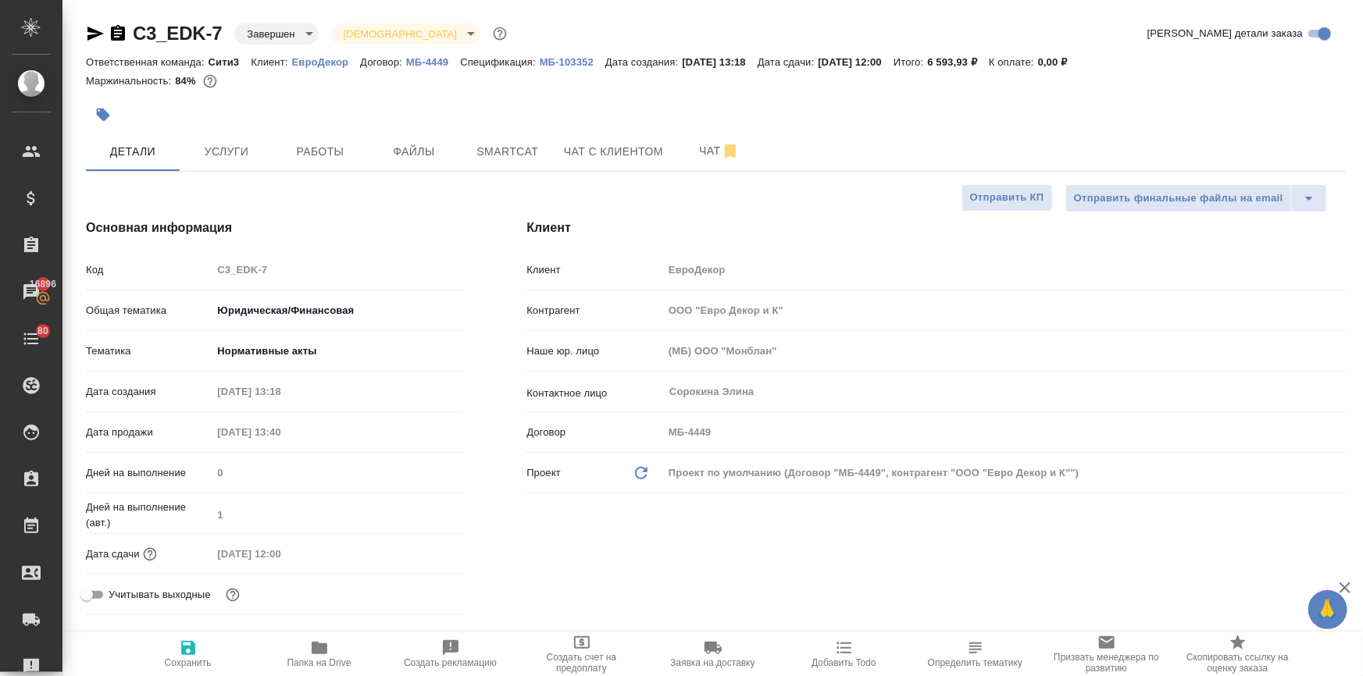
type textarea "x"
click at [567, 62] on p "МБ-103352" at bounding box center [573, 62] width 66 height 12
type textarea "x"
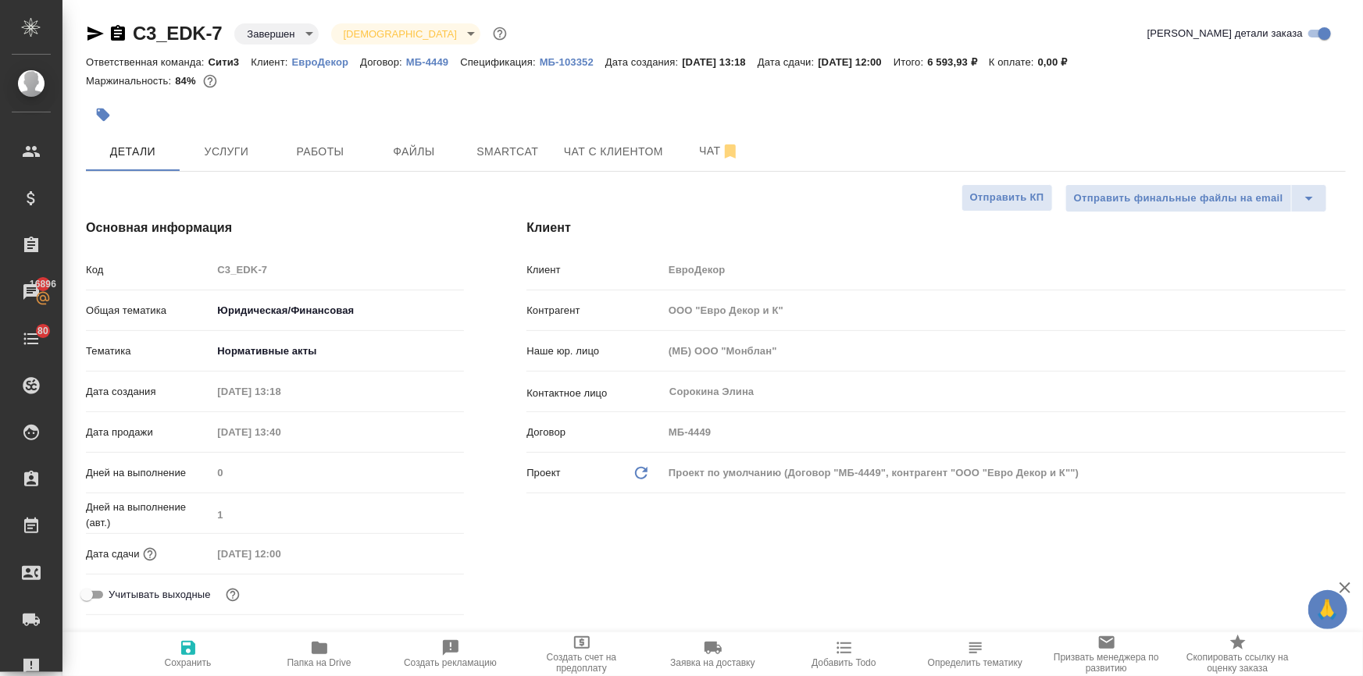
type textarea "x"
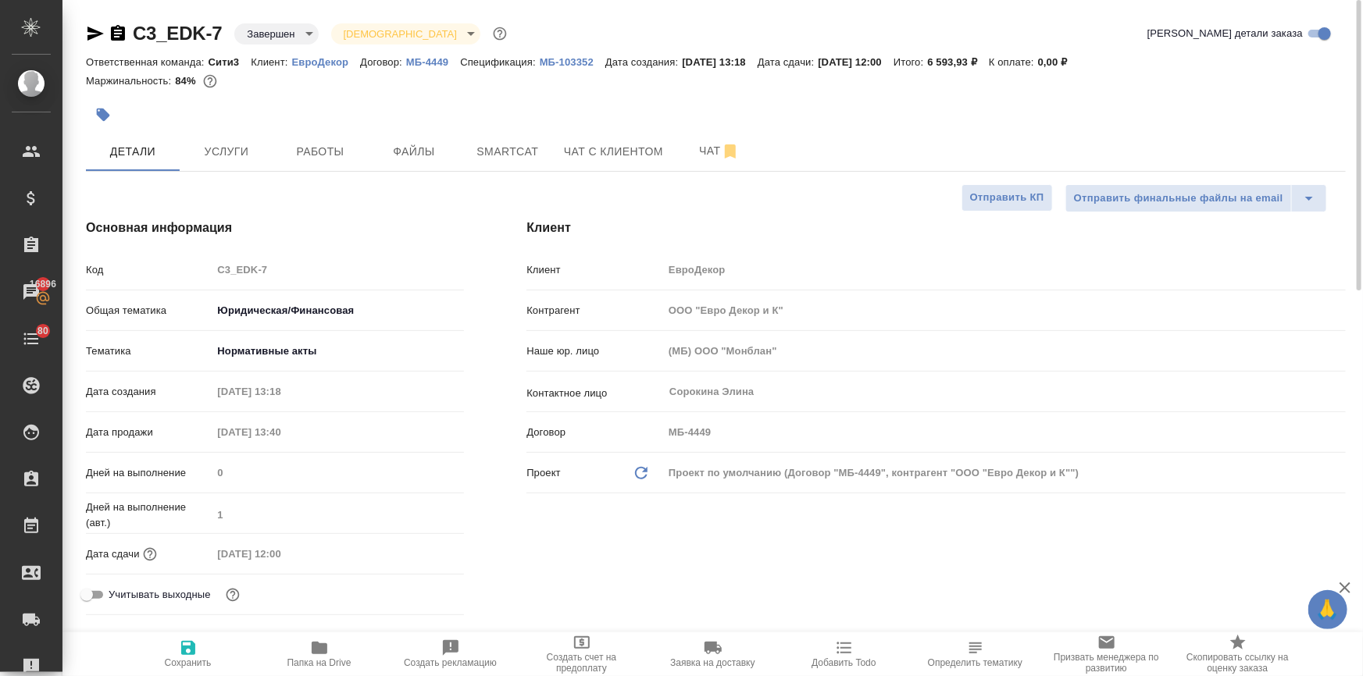
type textarea "x"
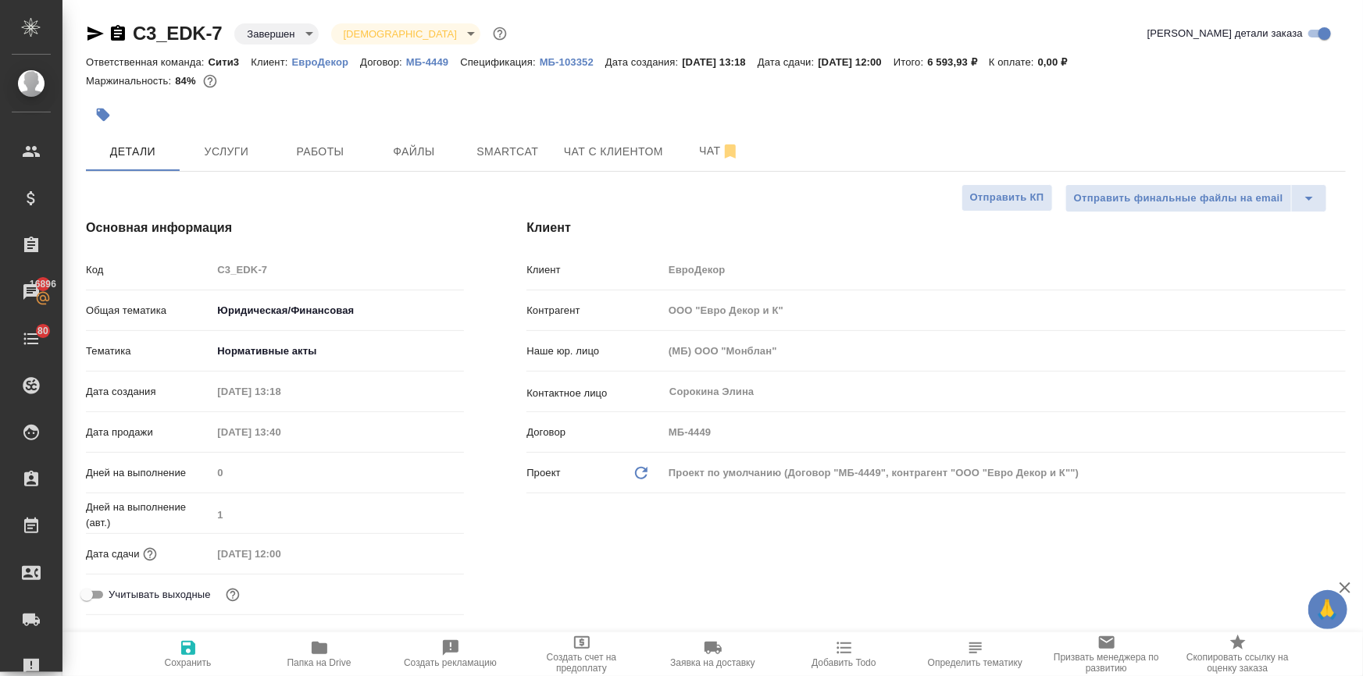
type textarea "x"
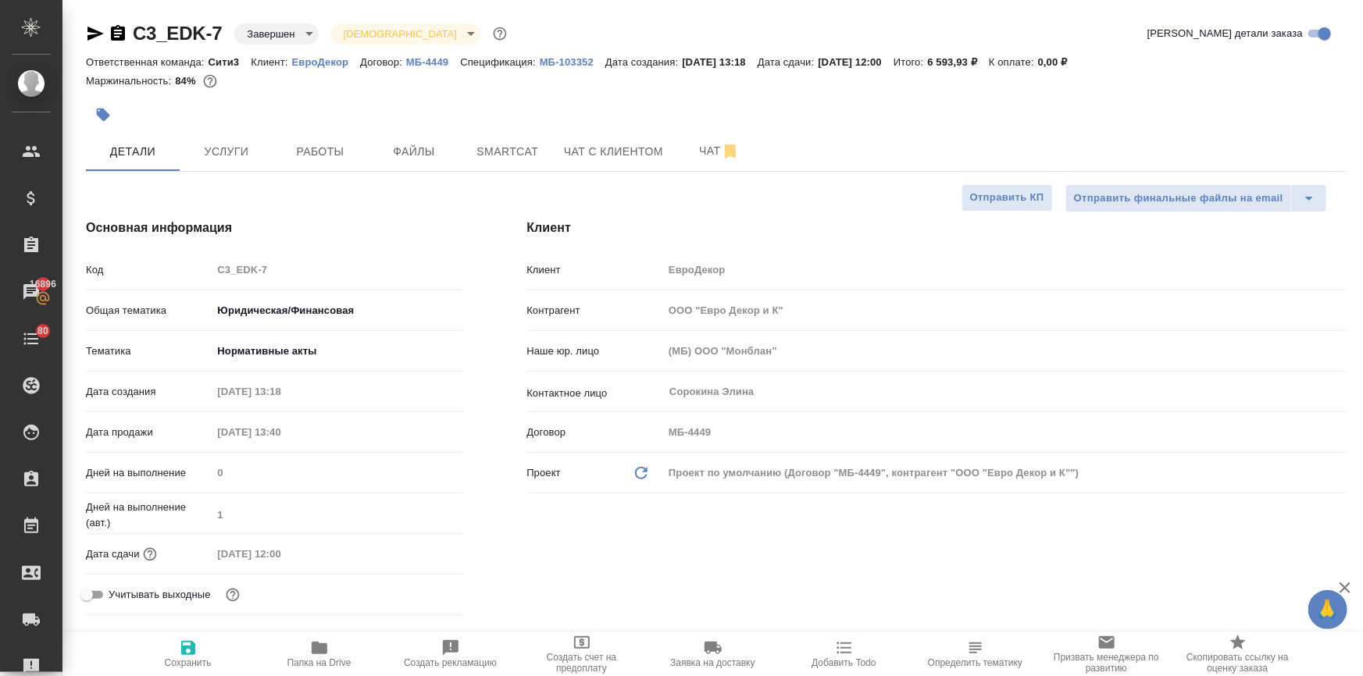
type textarea "x"
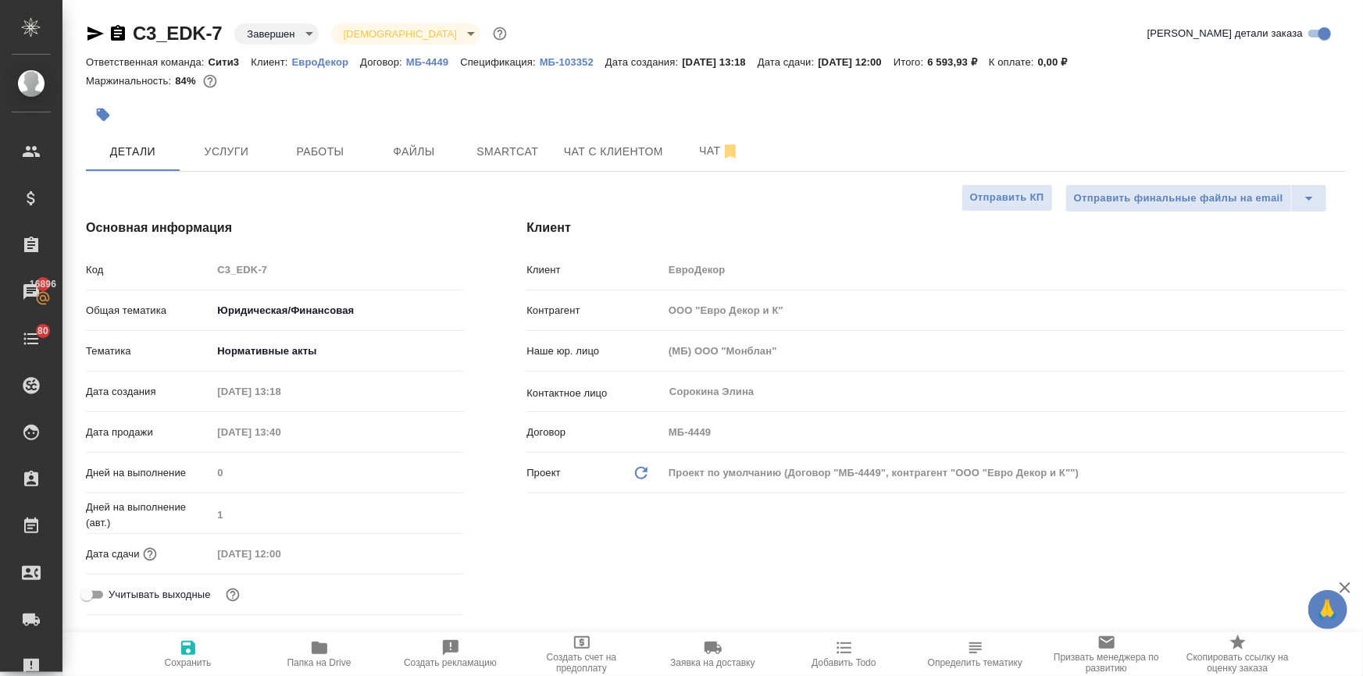
type textarea "x"
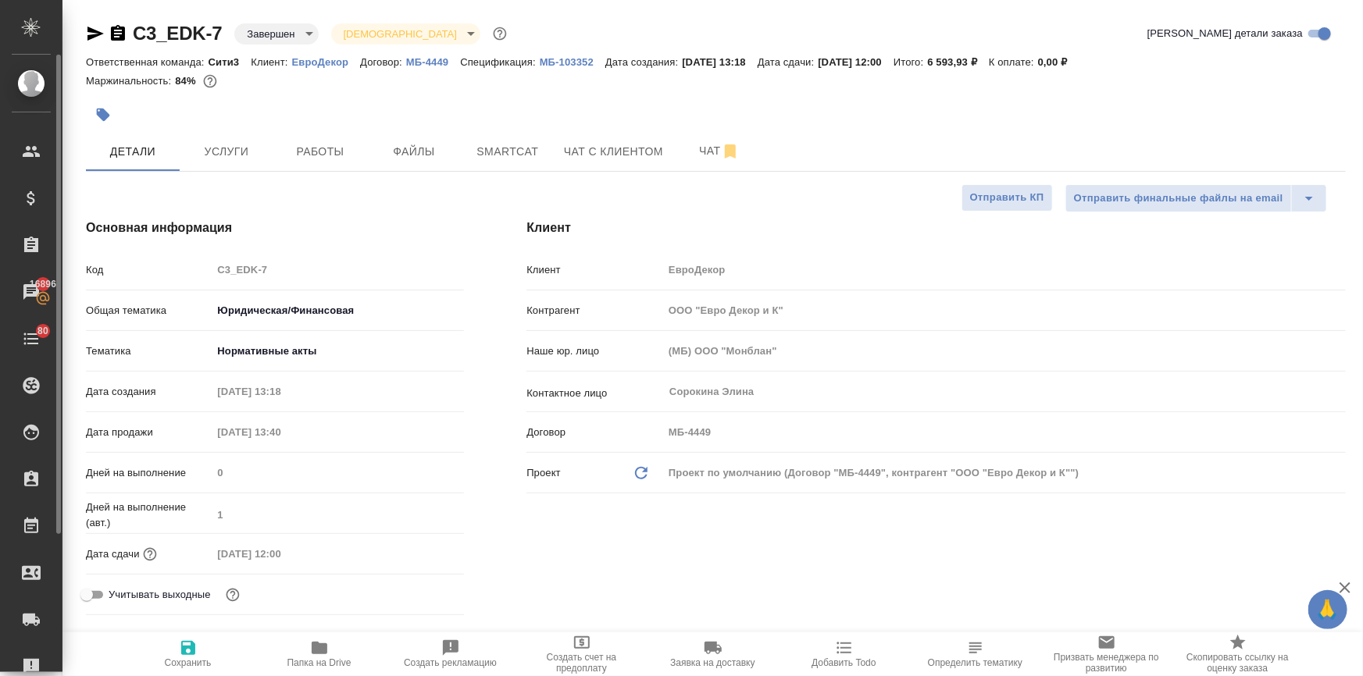
type textarea "x"
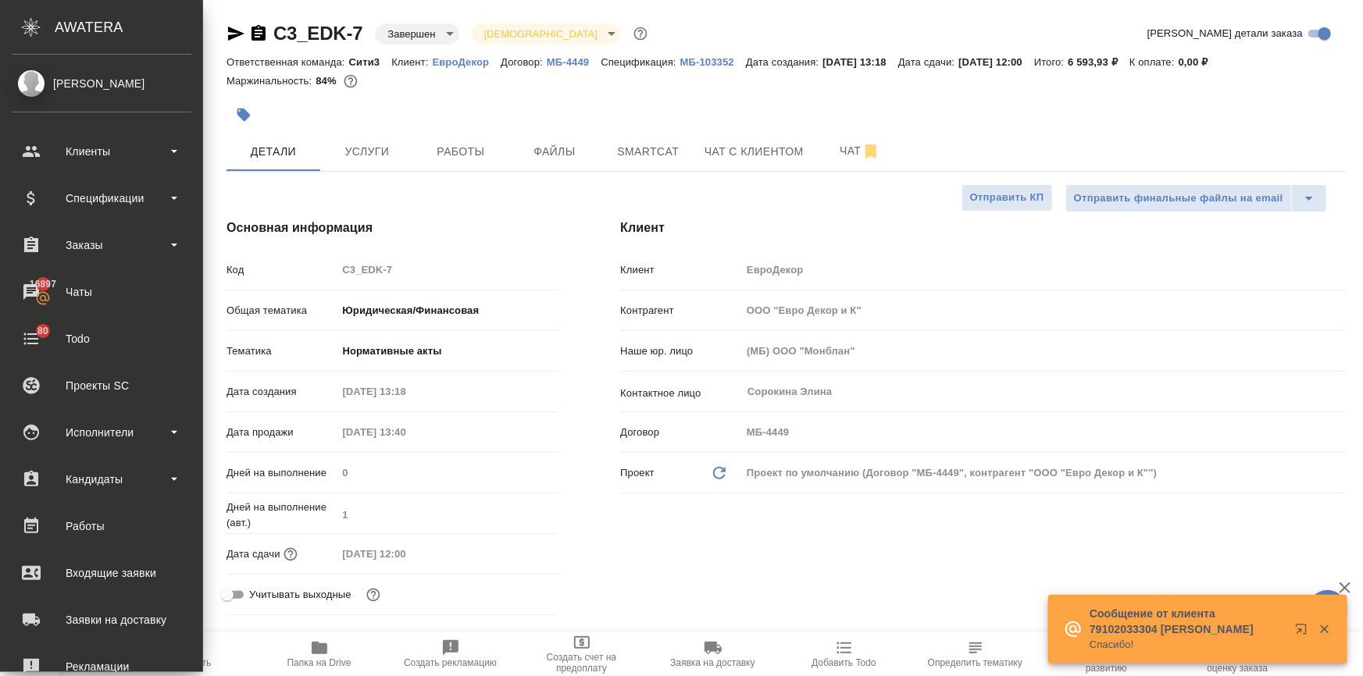
type textarea "x"
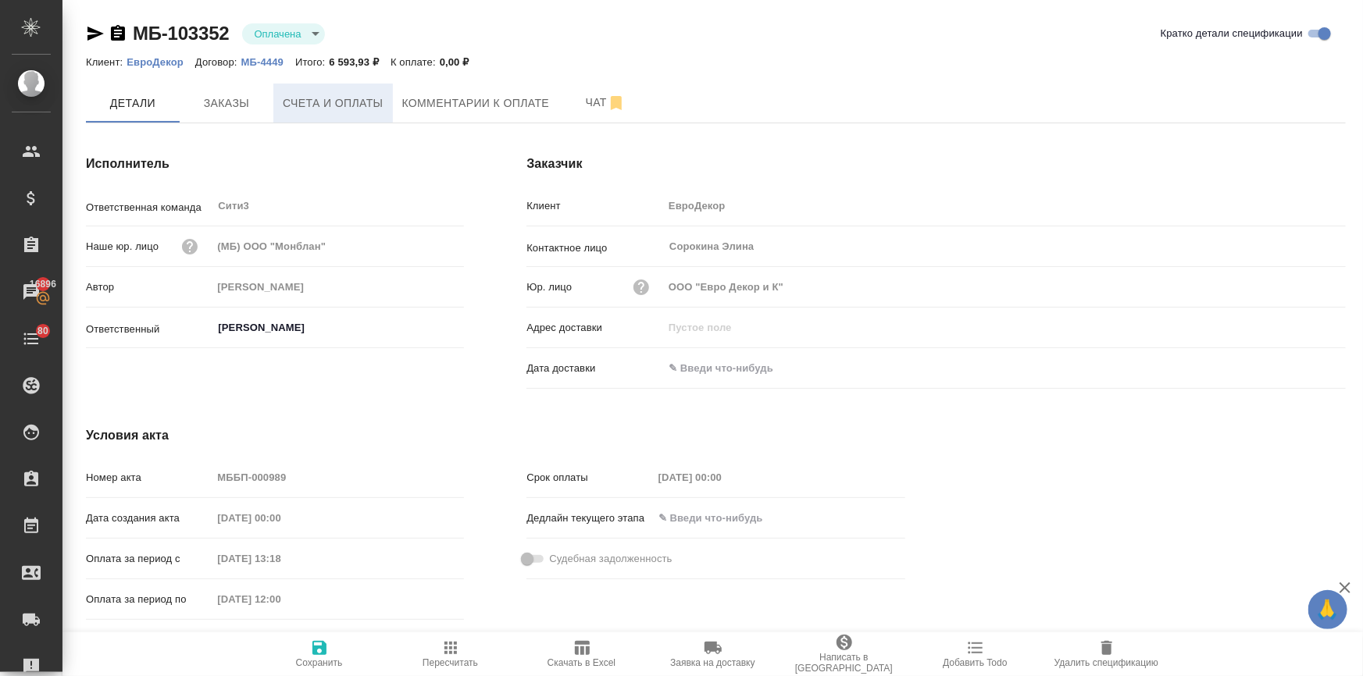
click at [353, 109] on span "Счета и оплаты" at bounding box center [333, 104] width 101 height 20
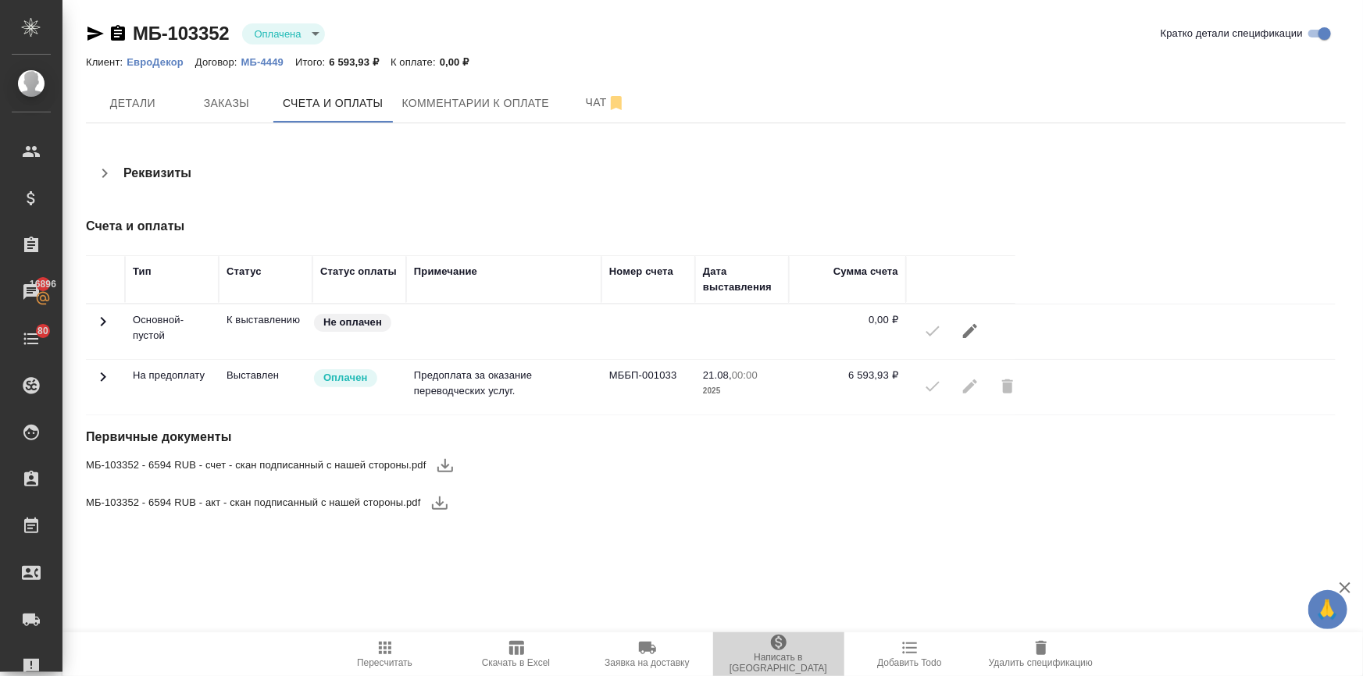
click at [780, 657] on span "Написать в Ardep" at bounding box center [778, 663] width 112 height 22
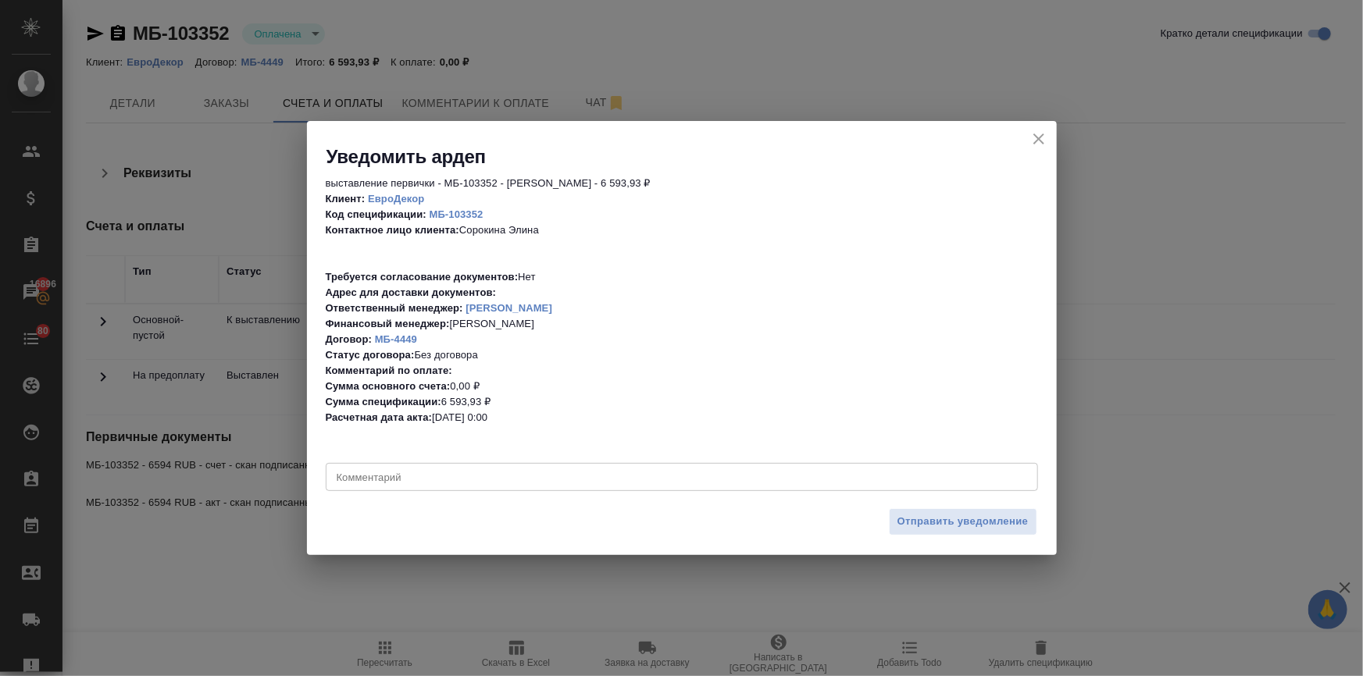
click at [446, 469] on div "x Комментарий" at bounding box center [682, 477] width 712 height 28
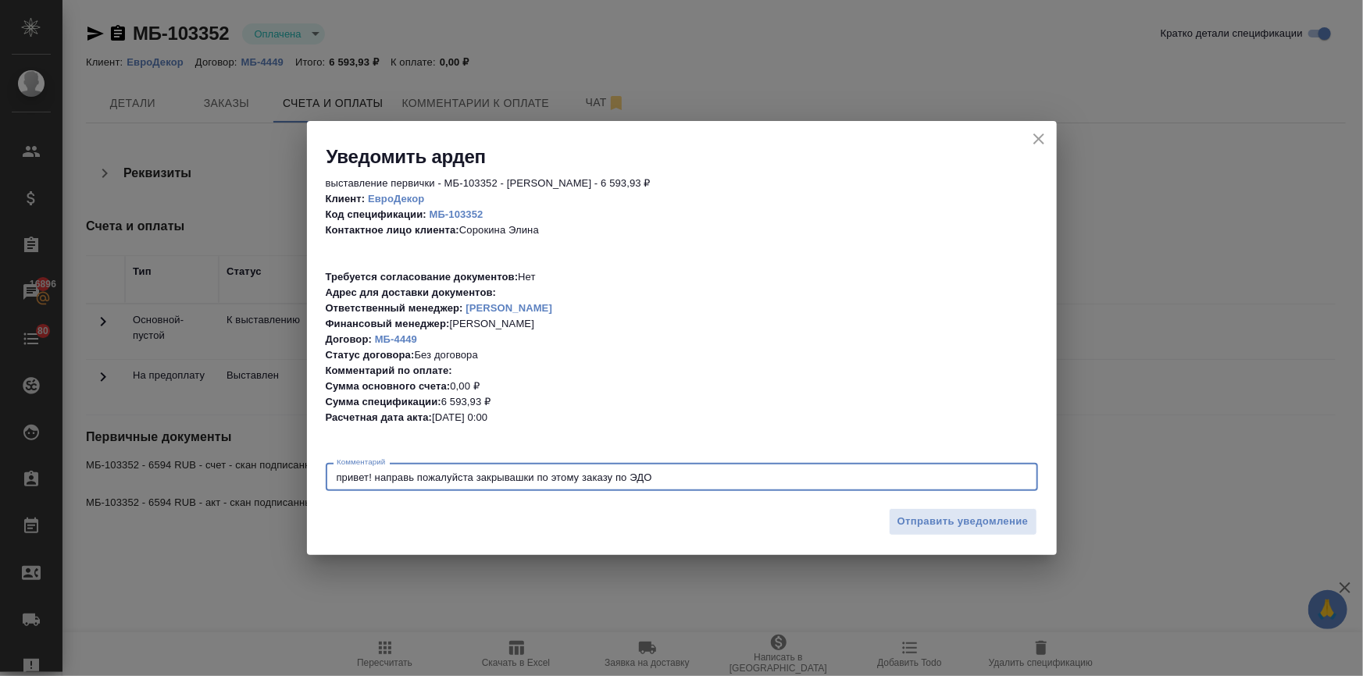
type textarea "привет! направь пожалуйста закрывашки по этому заказу по ЭДО"
click at [578, 468] on div "привет! направь пожалуйста закрывашки по этому заказу по ЭДО x Комментарий" at bounding box center [682, 477] width 712 height 28
click at [670, 477] on textarea "привет! направь пожалуйста закрывашки по этому заказу по ЭДО" at bounding box center [682, 478] width 690 height 12
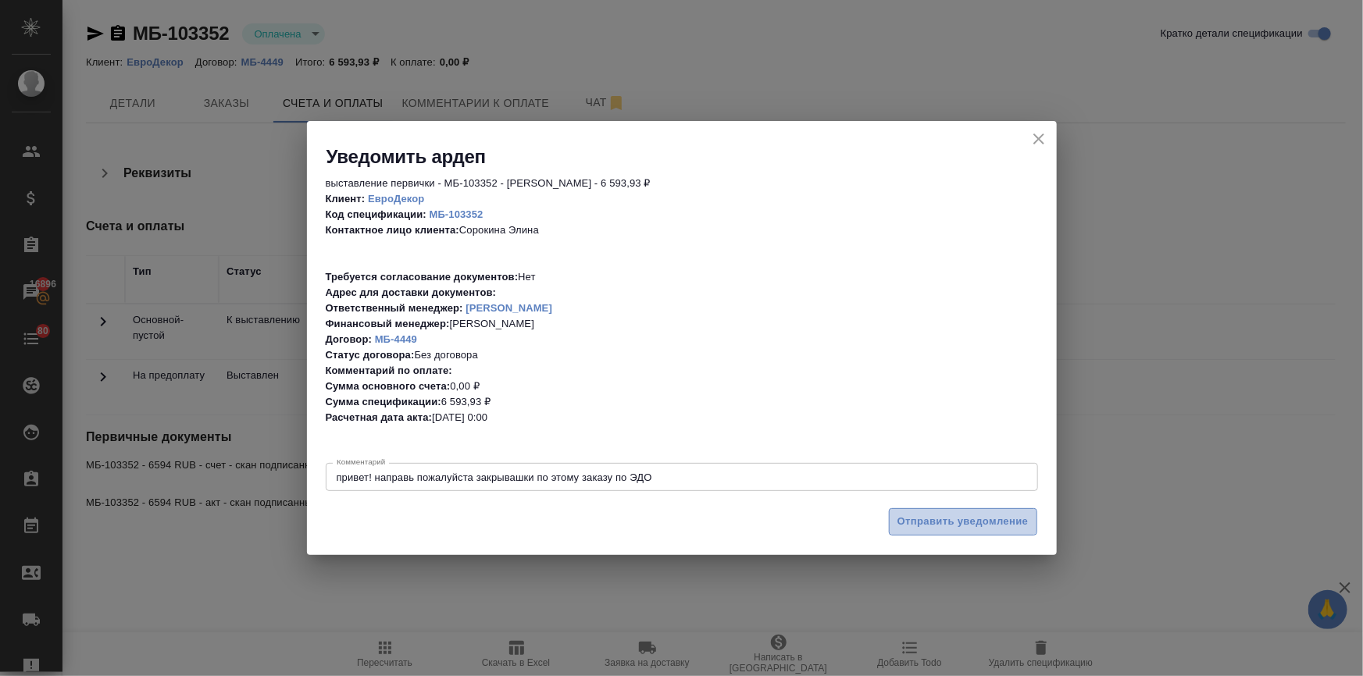
click at [915, 518] on span "Отправить уведомление" at bounding box center [962, 522] width 131 height 18
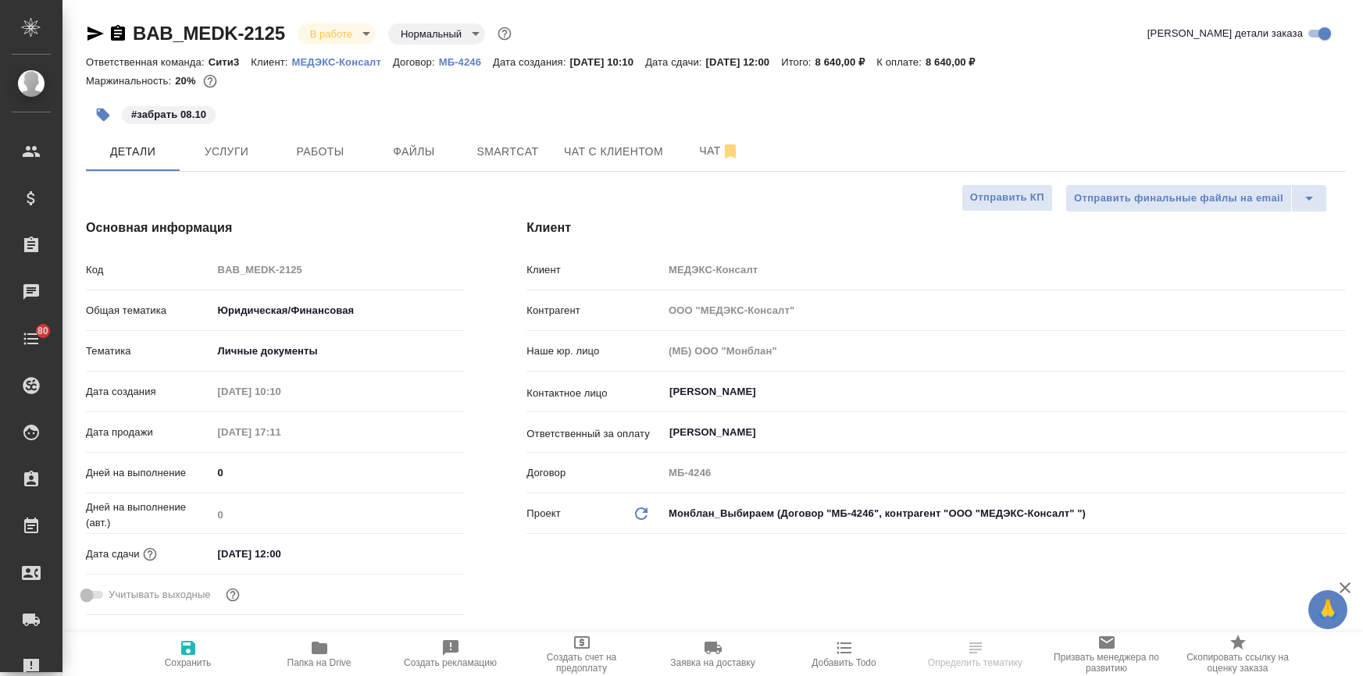
select select "RU"
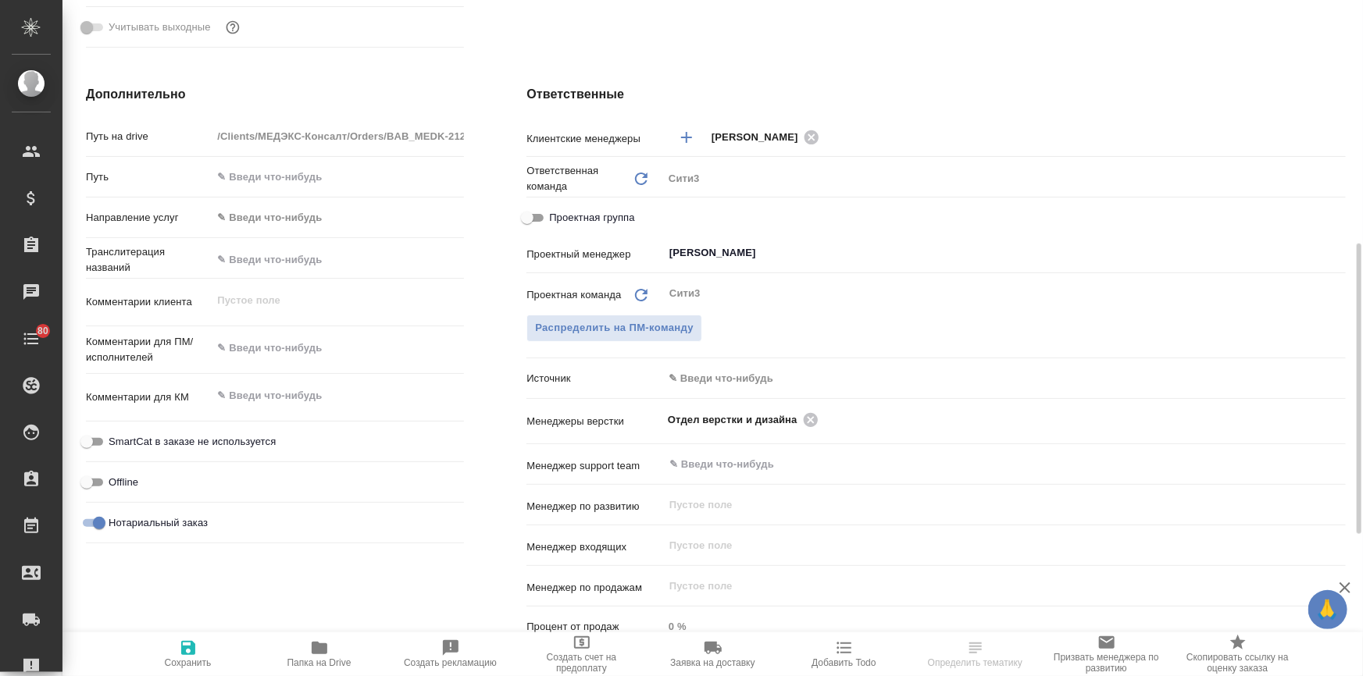
click at [682, 376] on body "🙏 .cls-1 fill:#fff; AWATERA [PERSON_NAME] Спецификации Заказы Чаты 80 Todo Прое…" at bounding box center [681, 401] width 1363 height 802
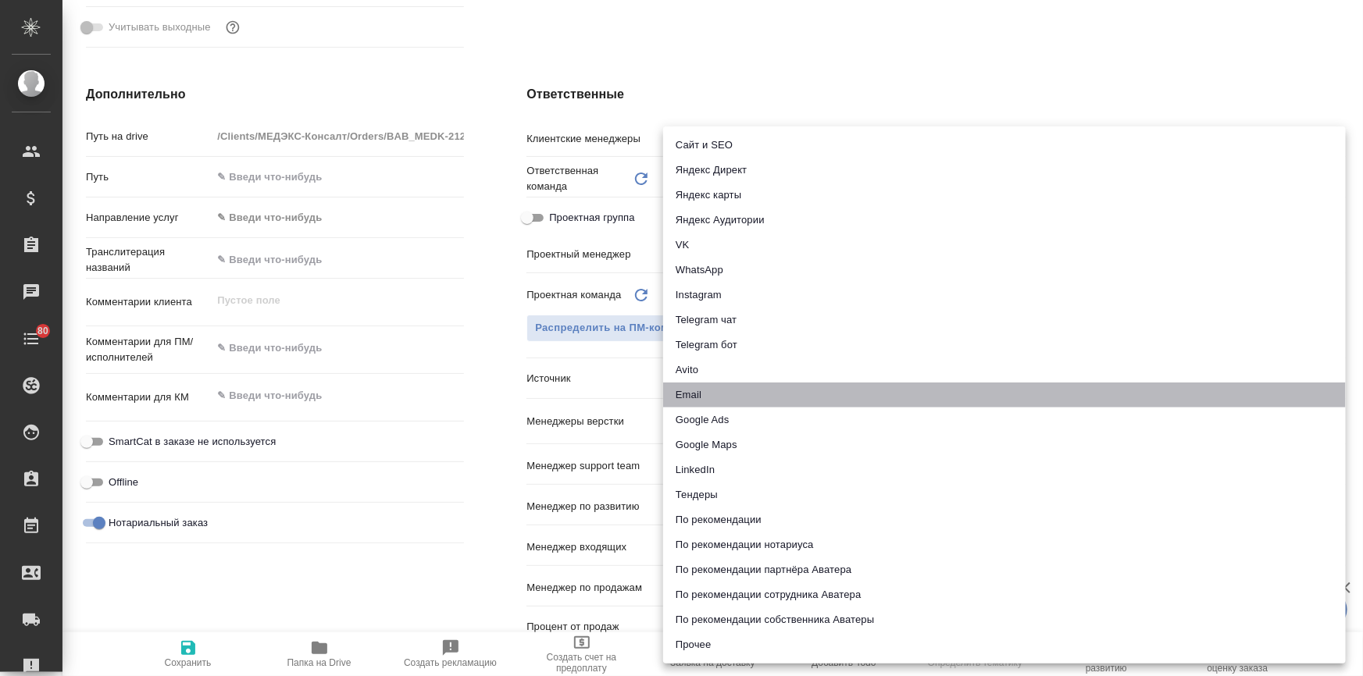
click at [700, 397] on li "Email" at bounding box center [1004, 395] width 682 height 25
type input "emailAds"
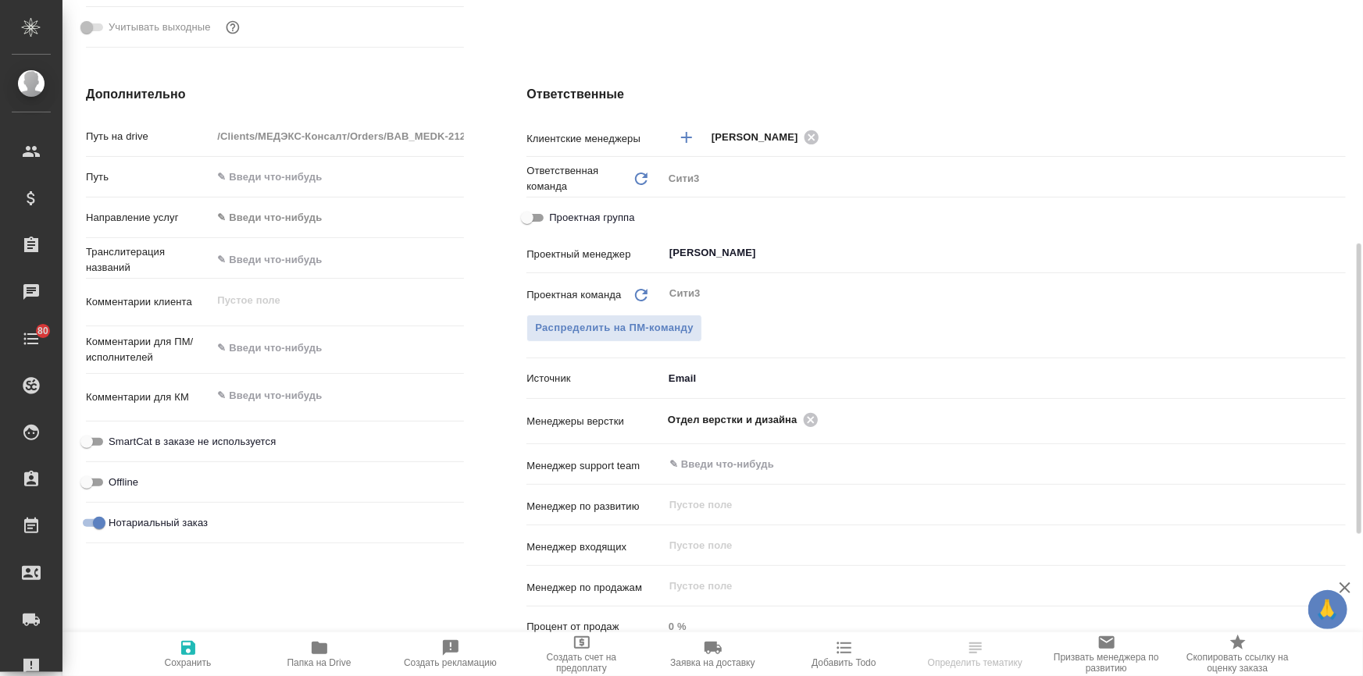
click at [188, 660] on span "Сохранить" at bounding box center [188, 662] width 47 height 11
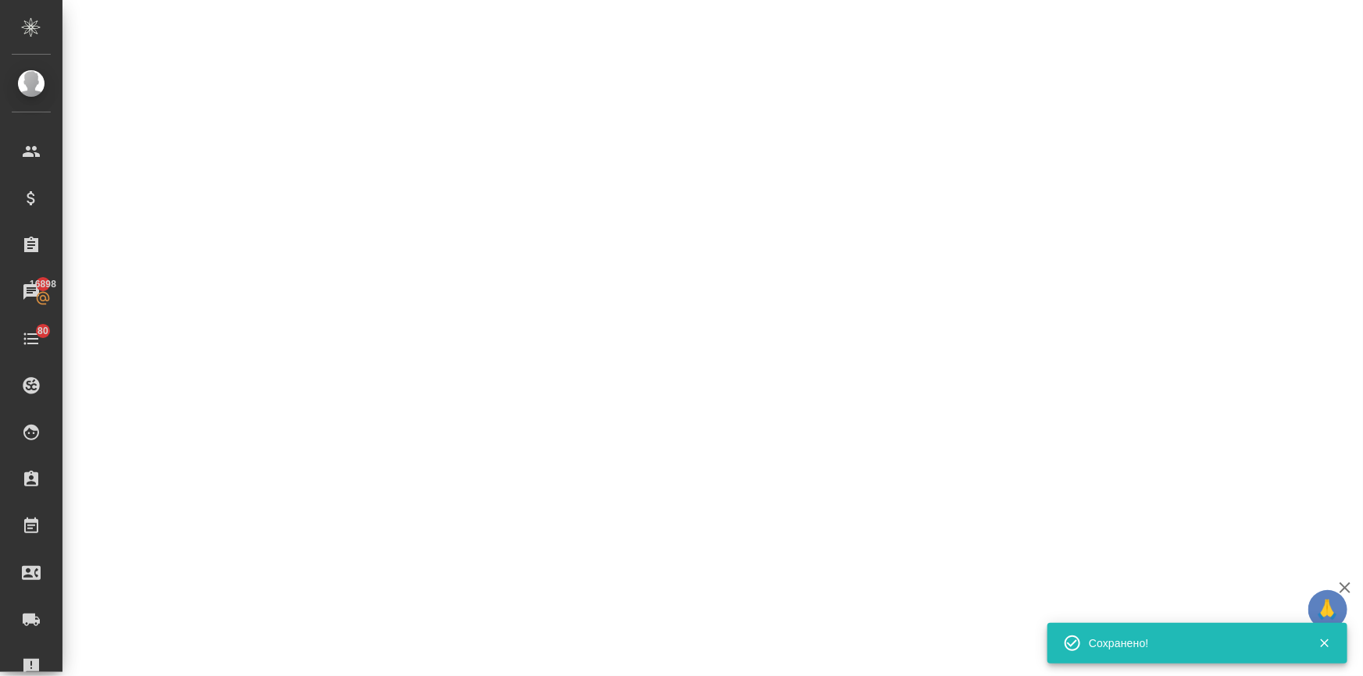
select select "RU"
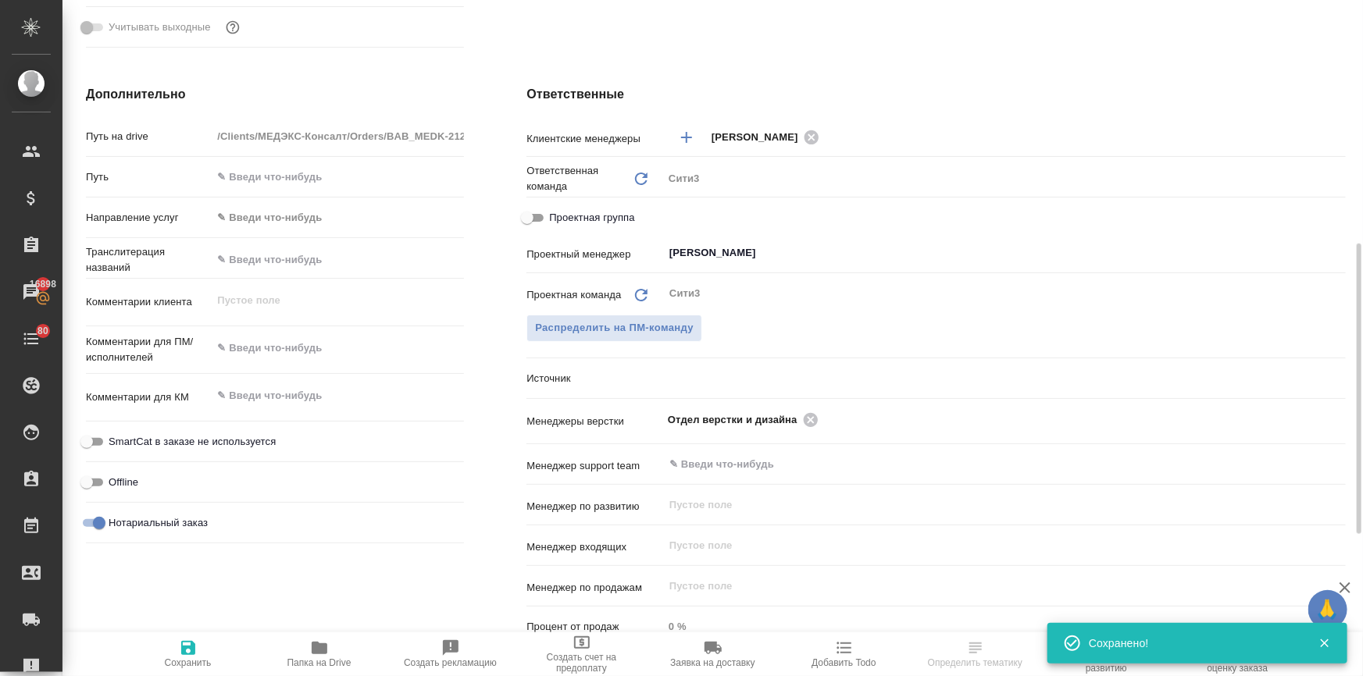
type textarea "x"
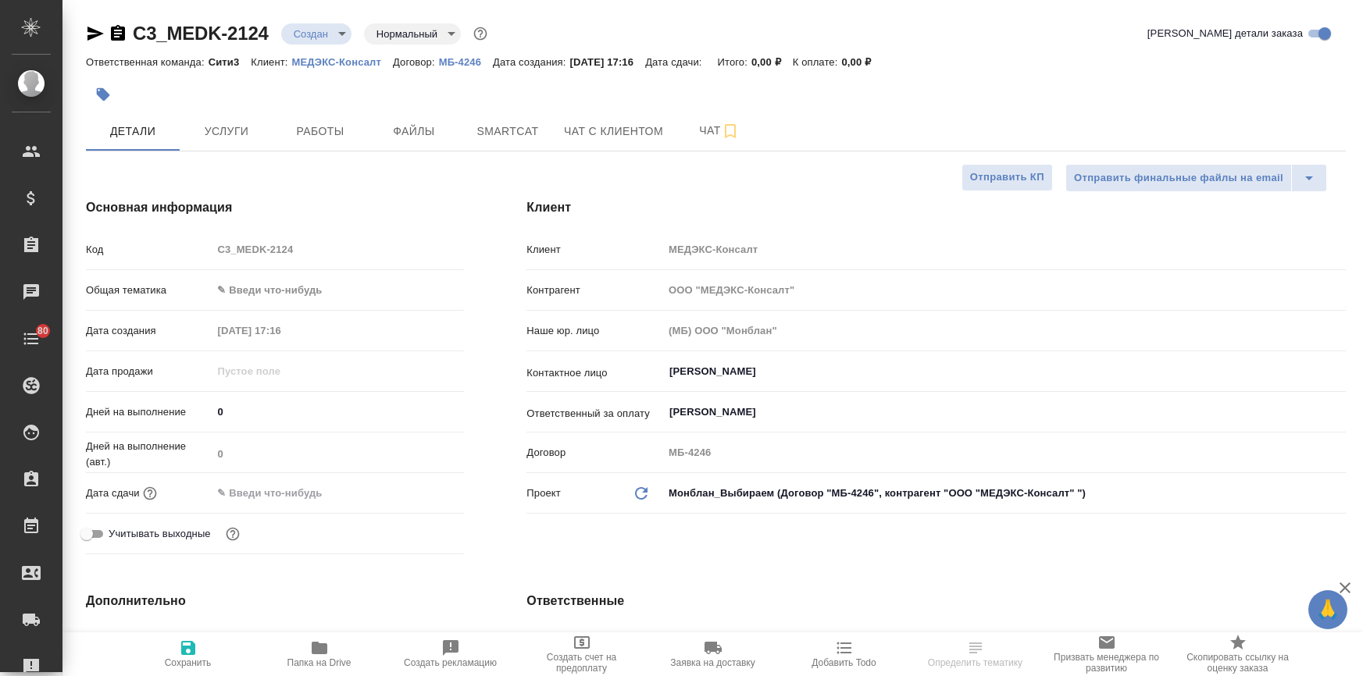
select select "RU"
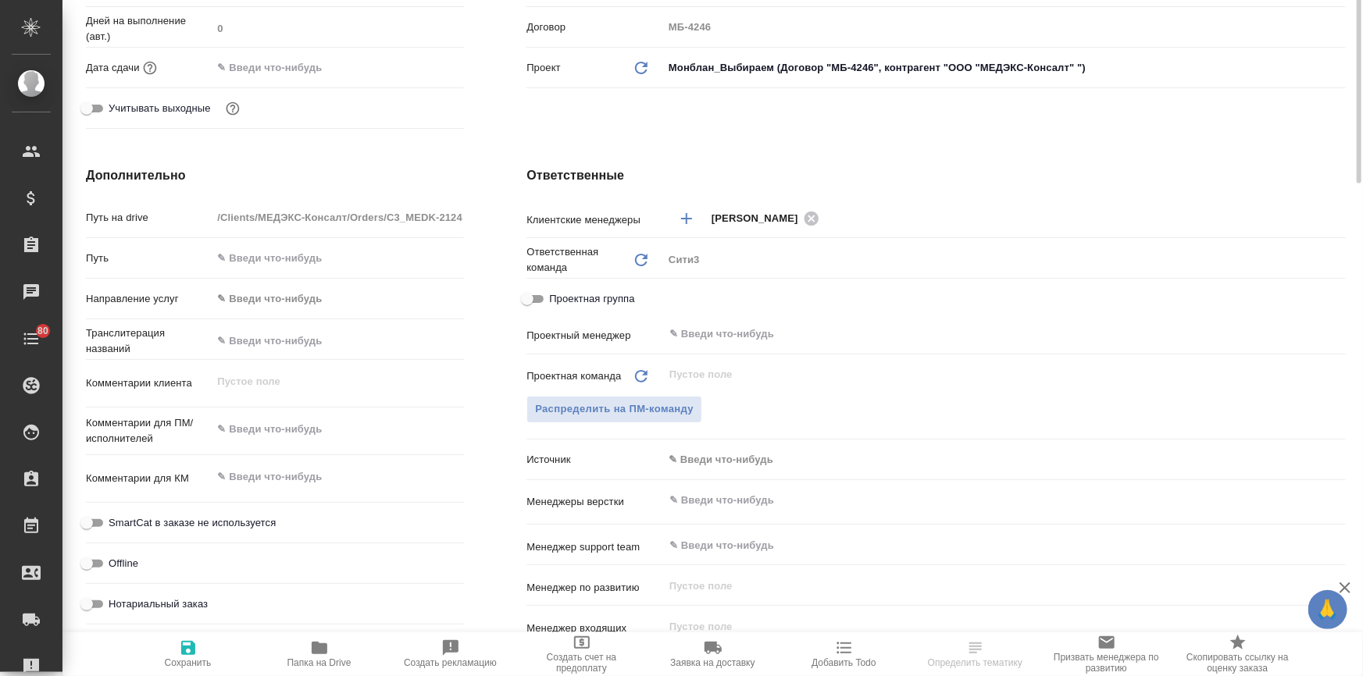
scroll to position [497, 0]
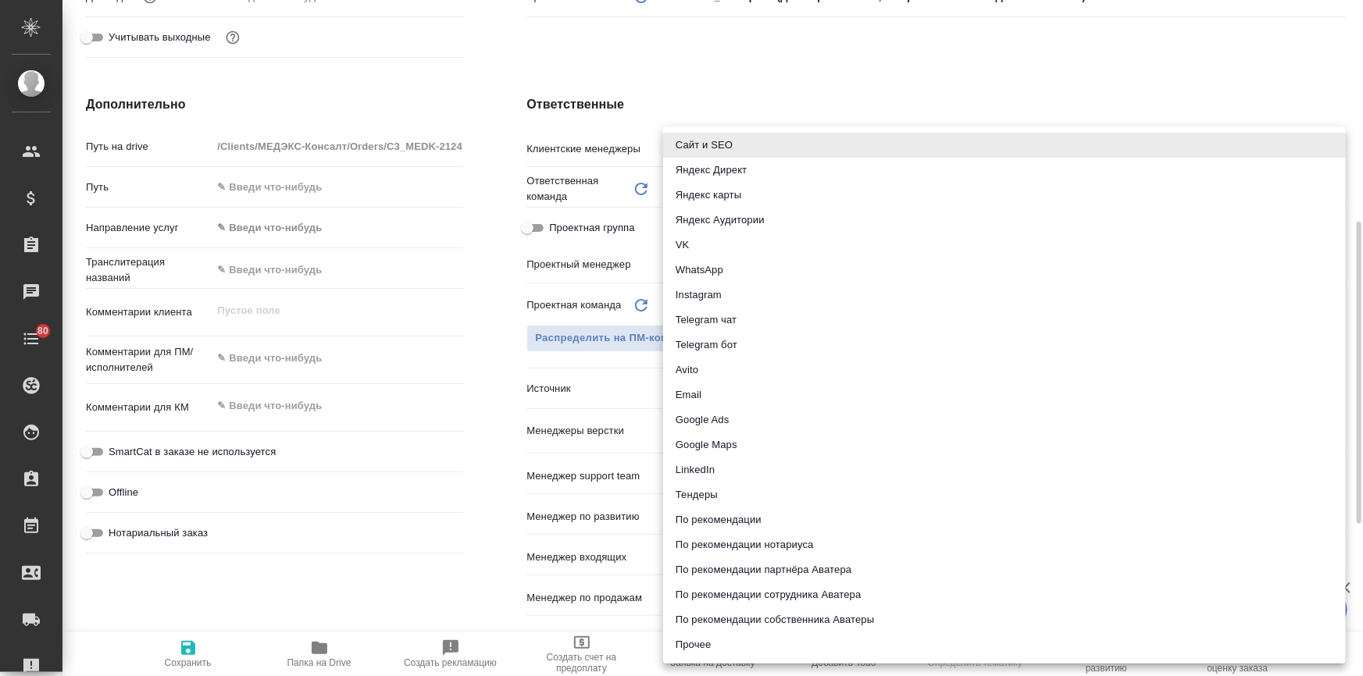
click at [688, 389] on body "🙏 .cls-1 fill:#fff; AWATERA [PERSON_NAME] Спецификации Заказы Чаты 80 Todo Прое…" at bounding box center [681, 401] width 1363 height 802
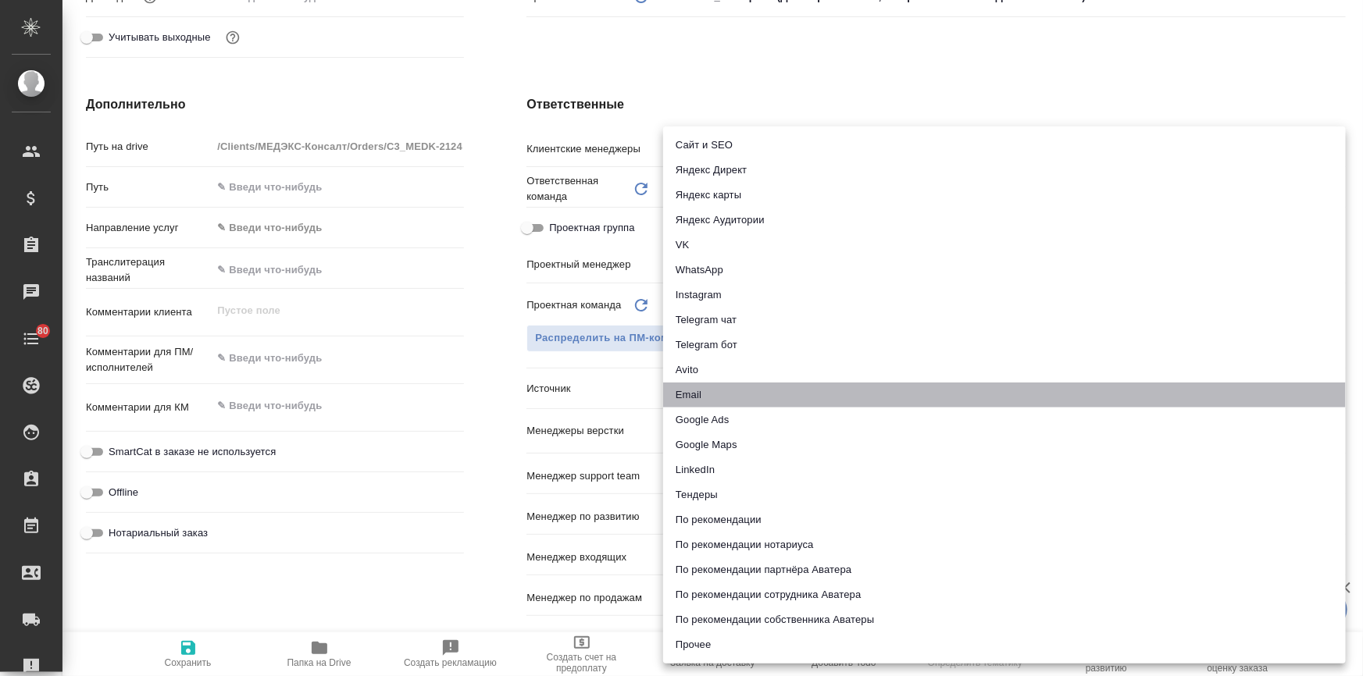
click at [690, 390] on li "Email" at bounding box center [1004, 395] width 682 height 25
type input "emailAds"
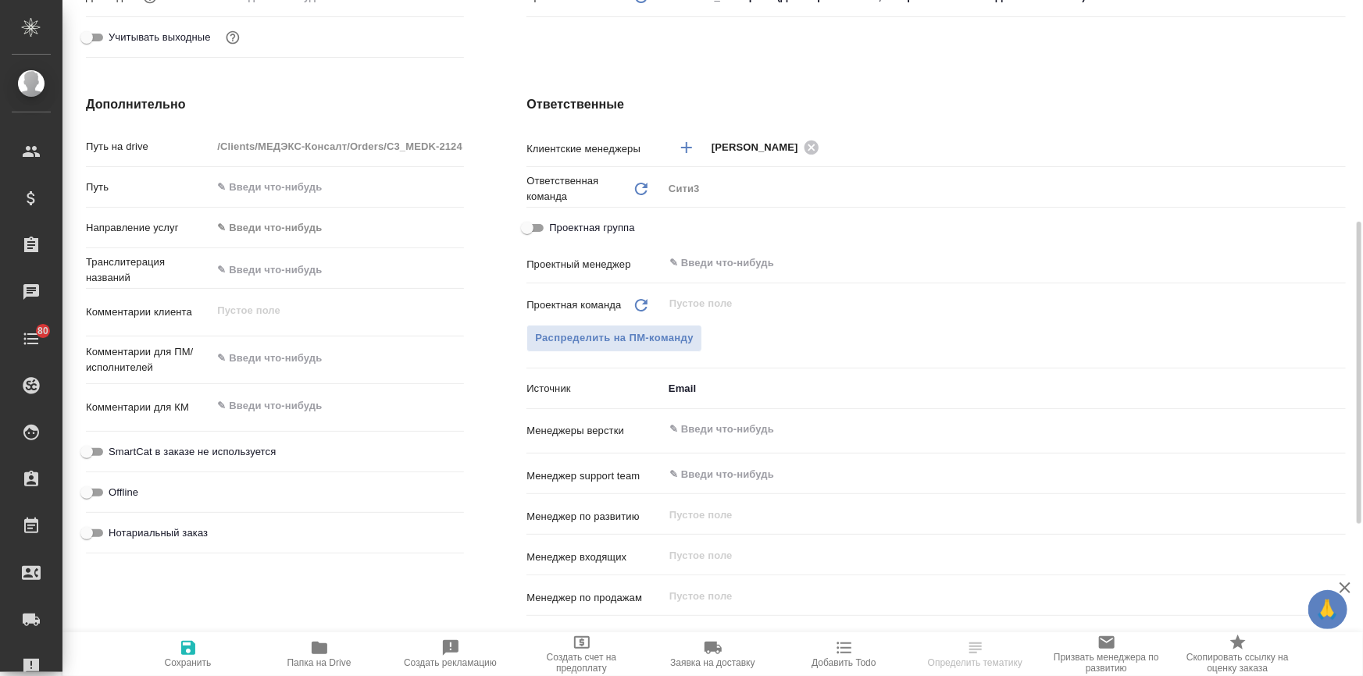
click at [194, 654] on icon "button" at bounding box center [188, 648] width 19 height 19
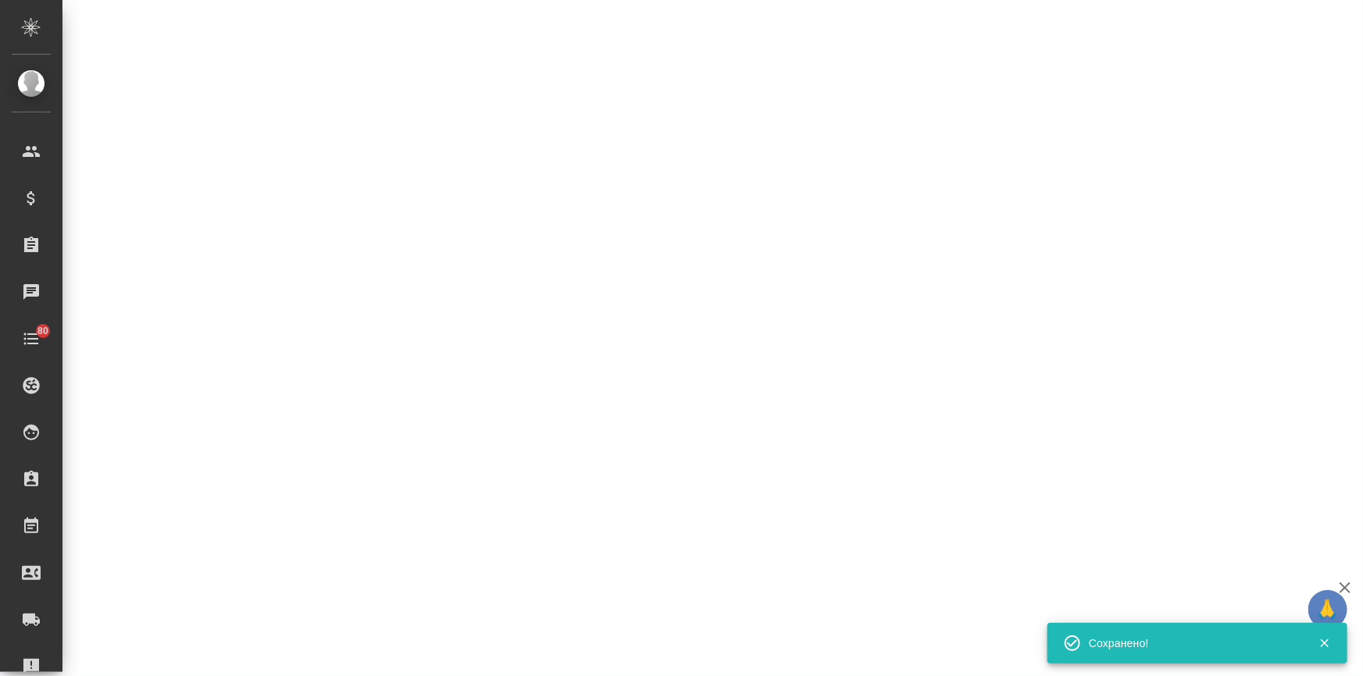
select select "RU"
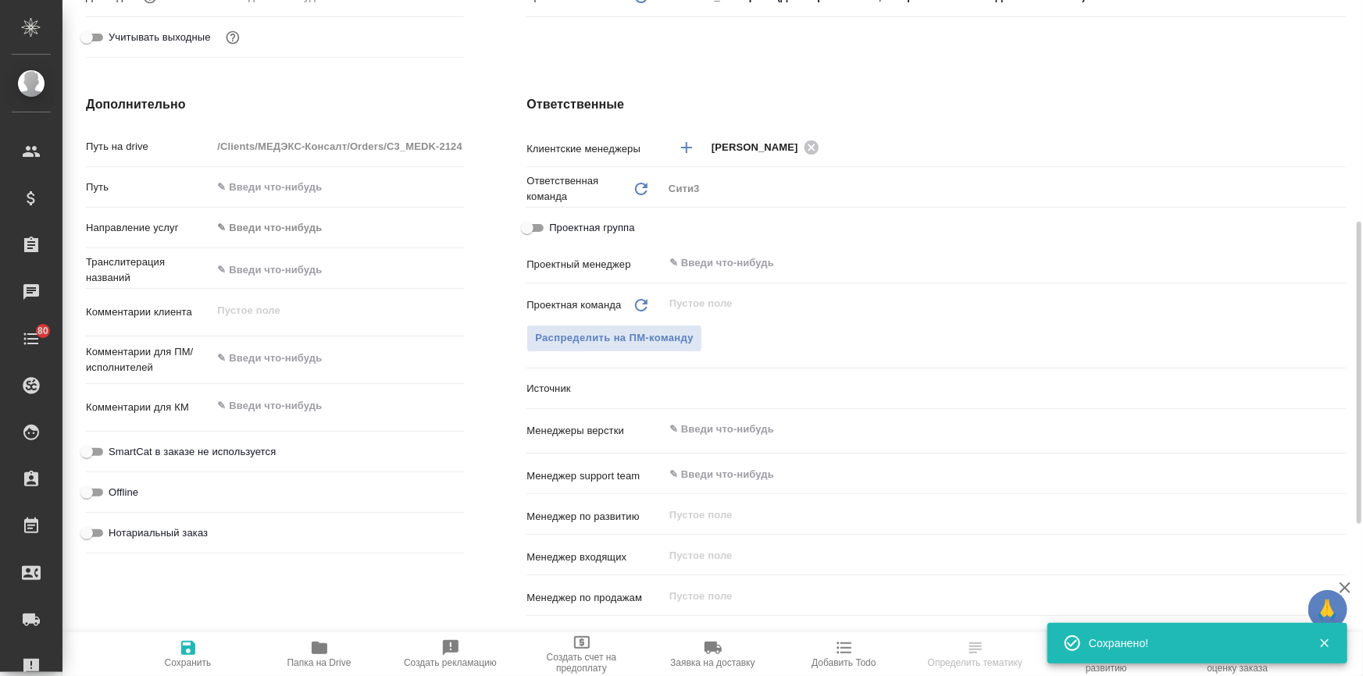
type textarea "x"
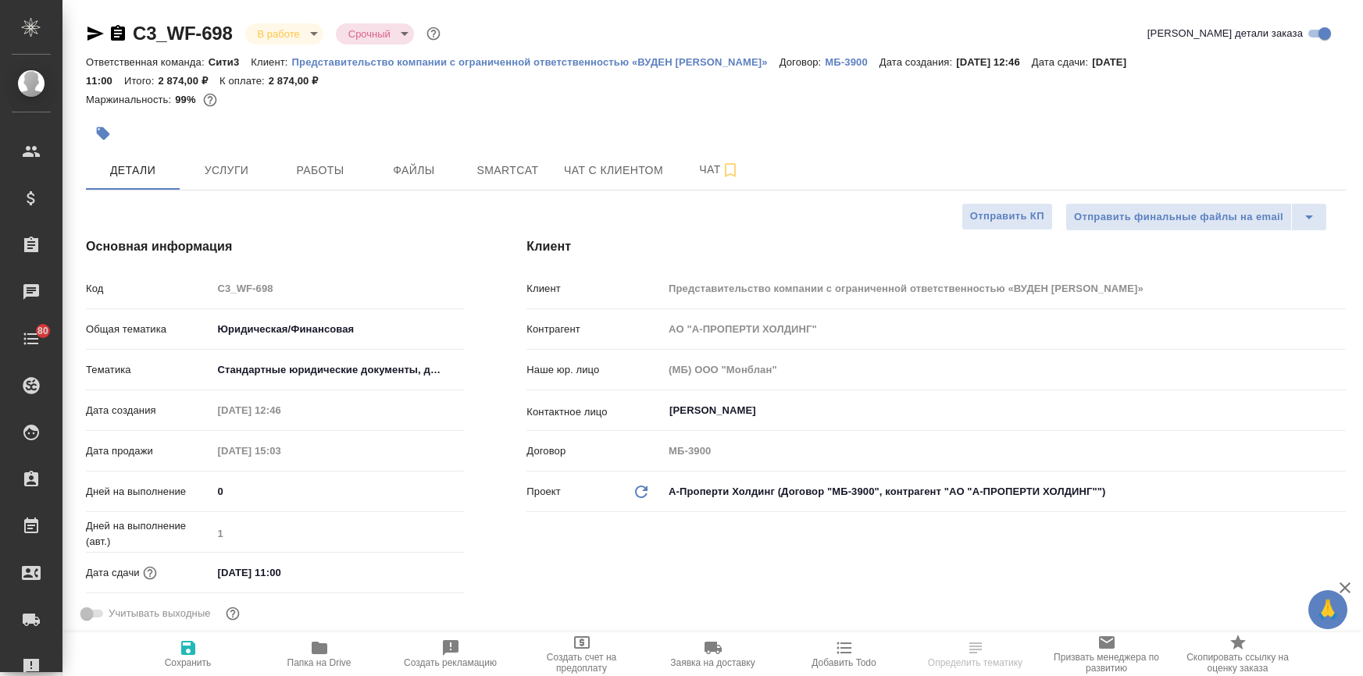
select select "RU"
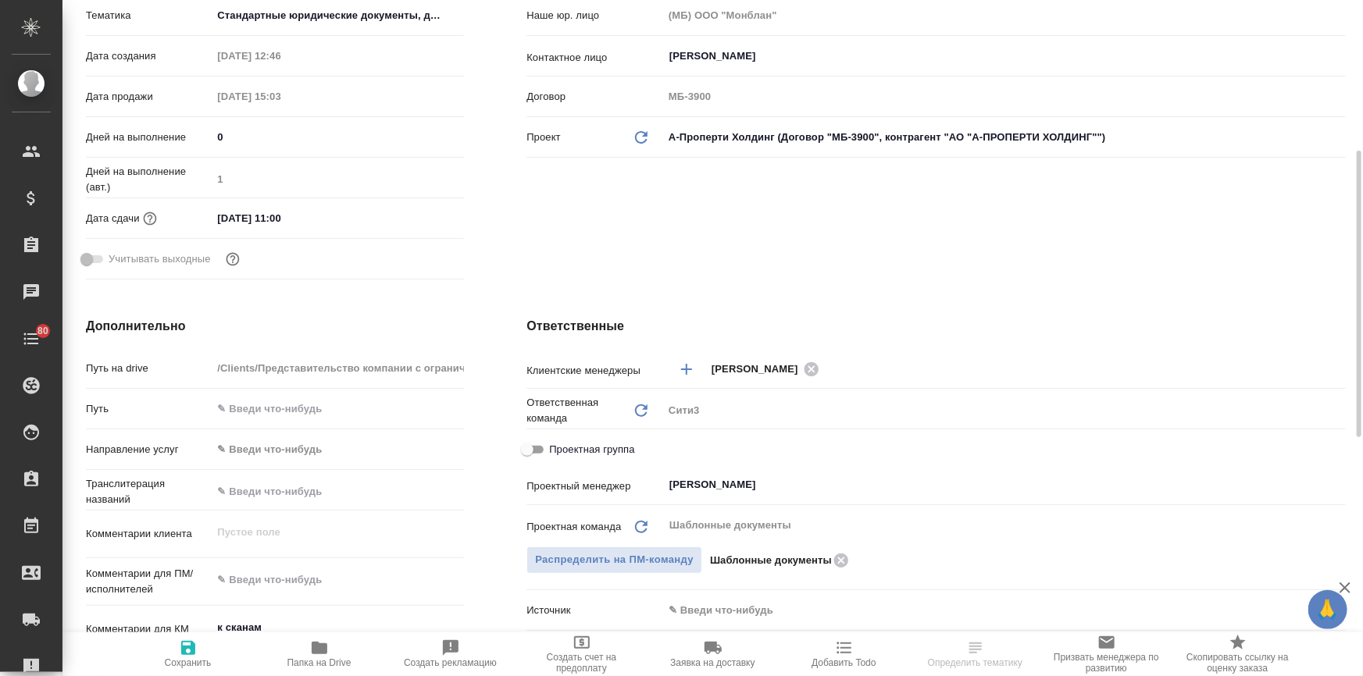
scroll to position [497, 0]
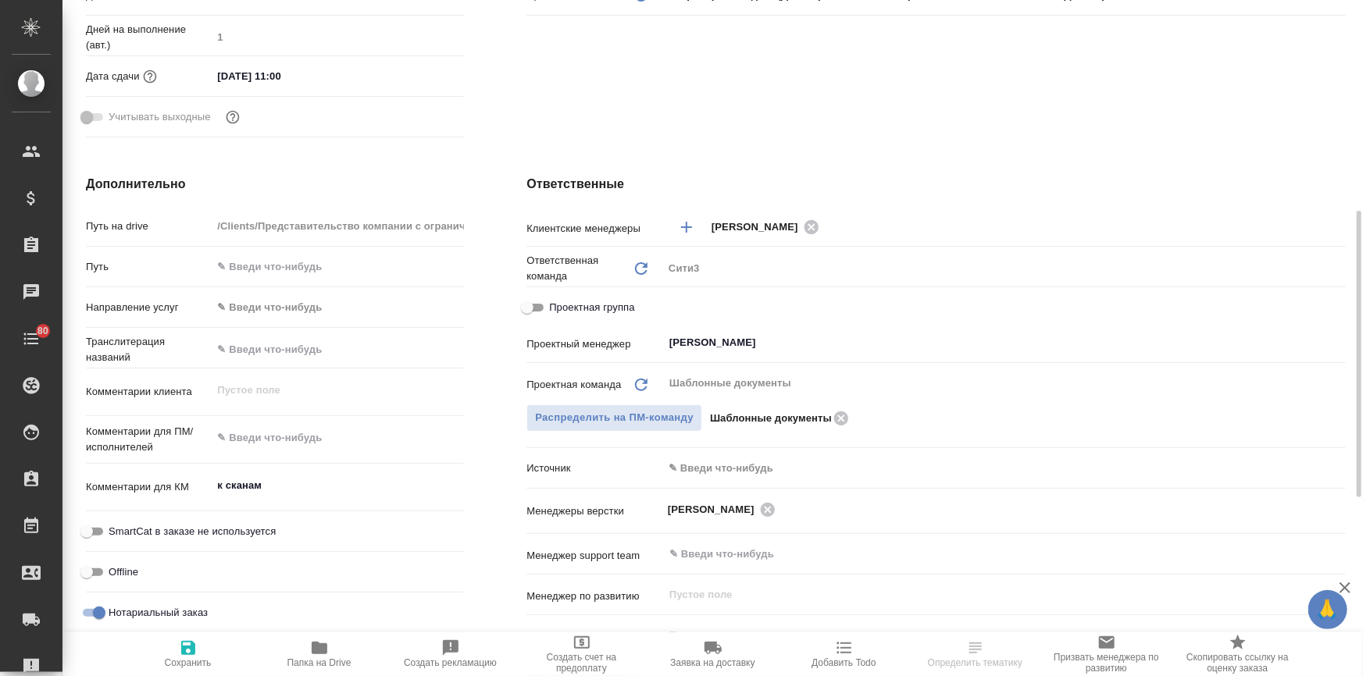
click at [697, 467] on body "🙏 .cls-1 fill:#fff; AWATERA Ilina Ekaterina Клиенты Спецификации Заказы Чаты 80…" at bounding box center [681, 401] width 1363 height 802
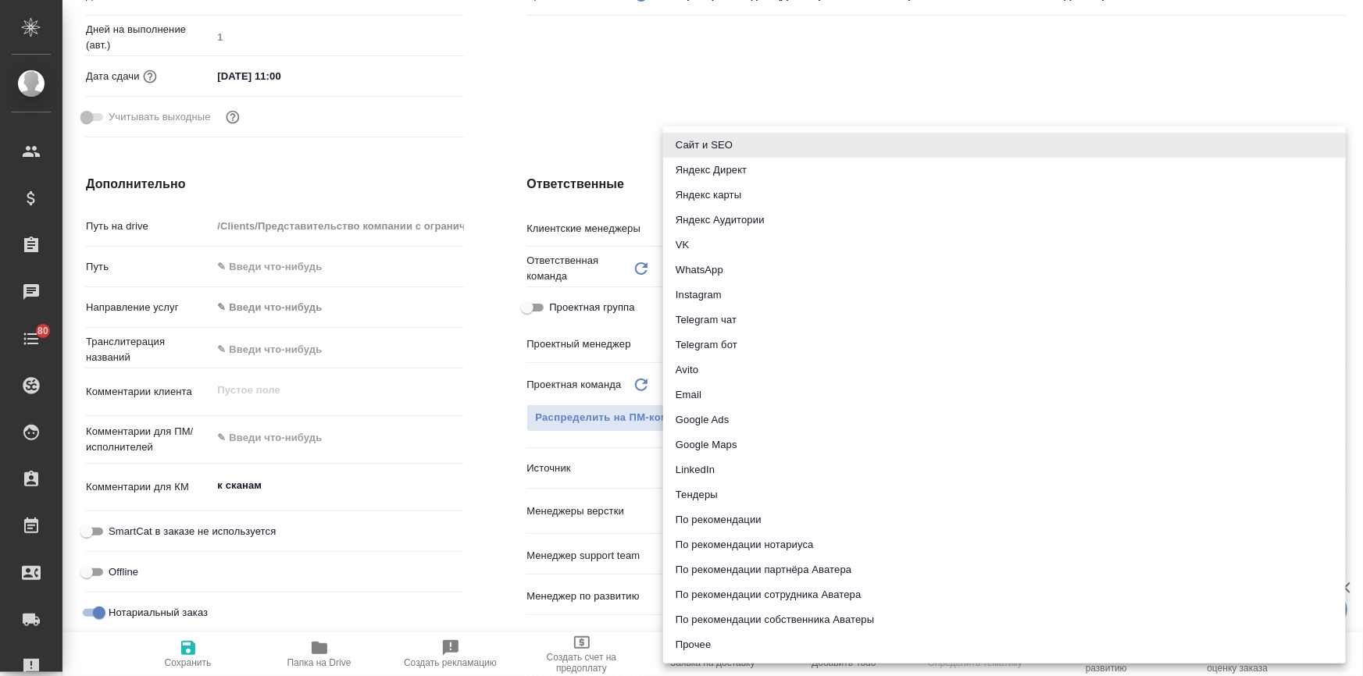
click at [693, 397] on li "Email" at bounding box center [1004, 395] width 682 height 25
type input "emailAds"
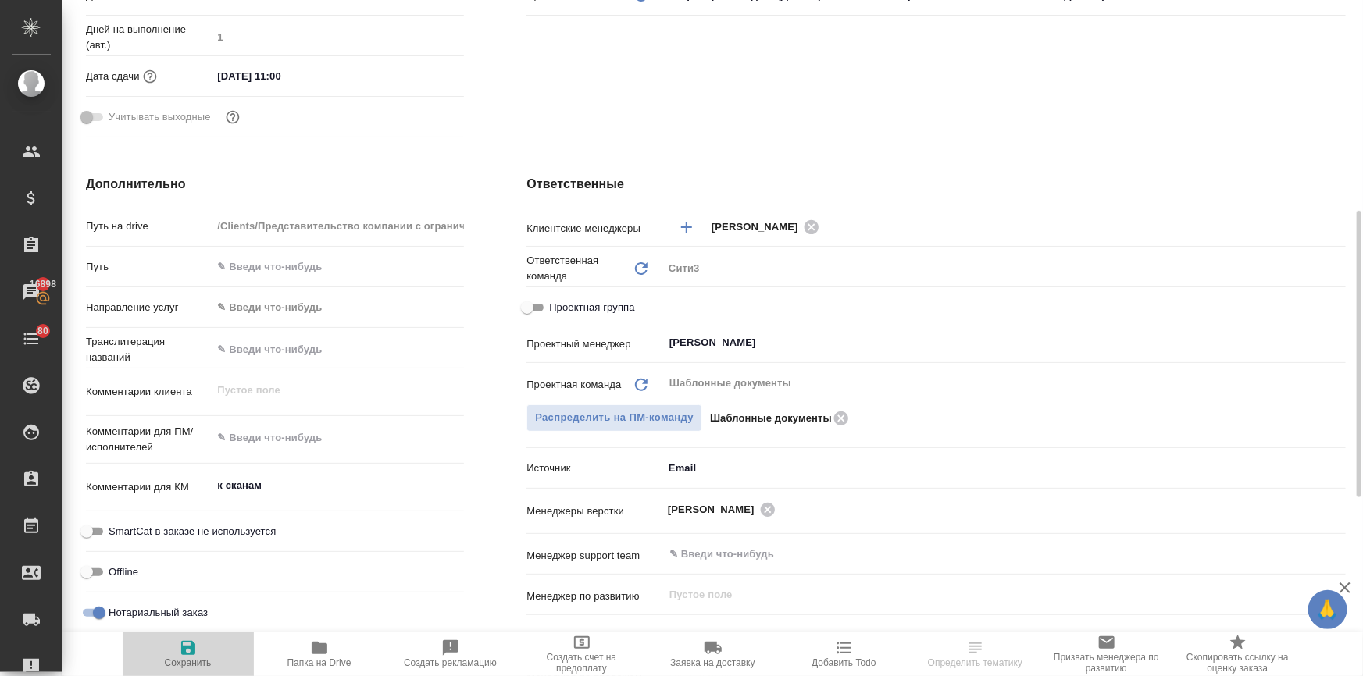
click at [198, 650] on span "Сохранить" at bounding box center [188, 654] width 112 height 30
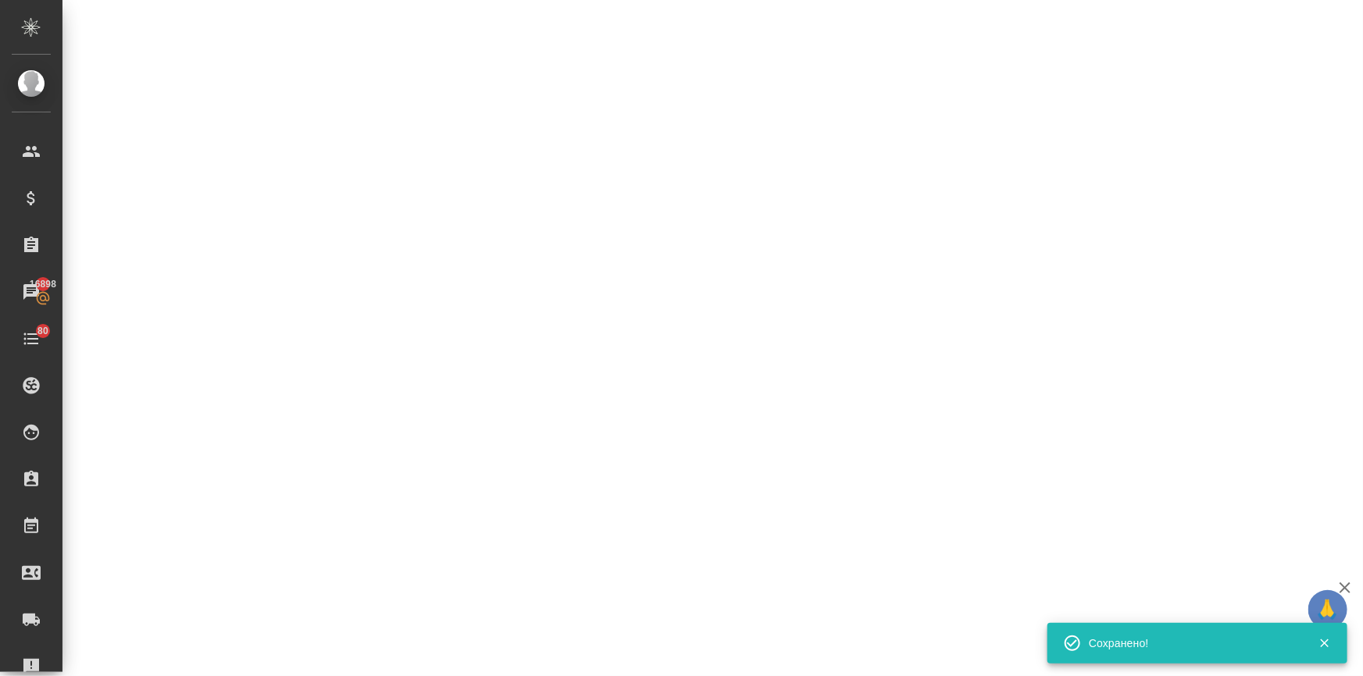
select select "RU"
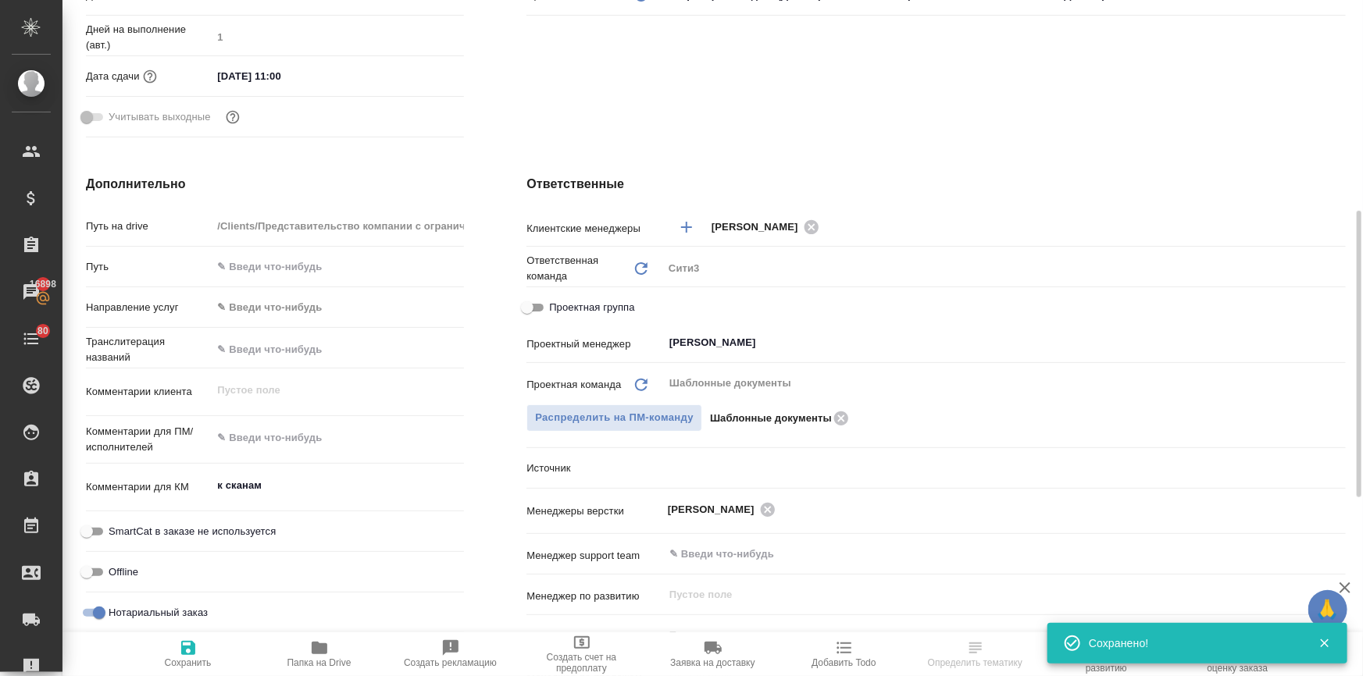
type textarea "x"
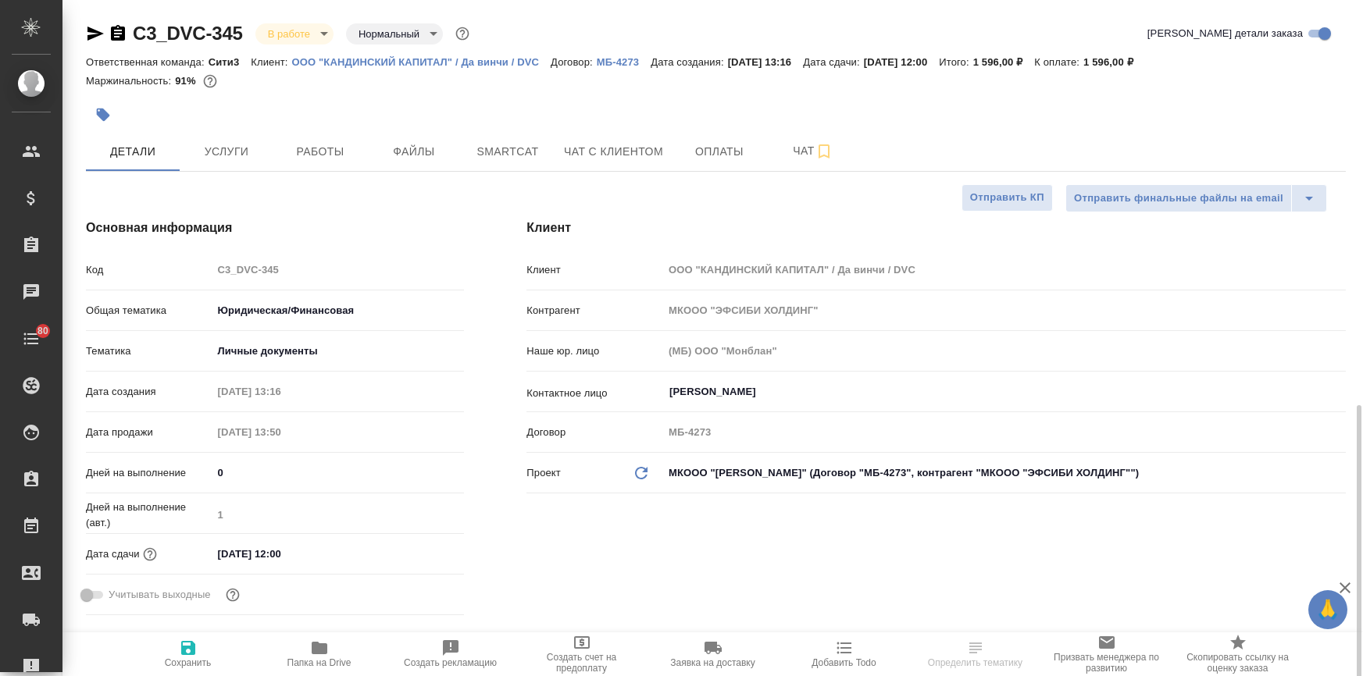
select select "RU"
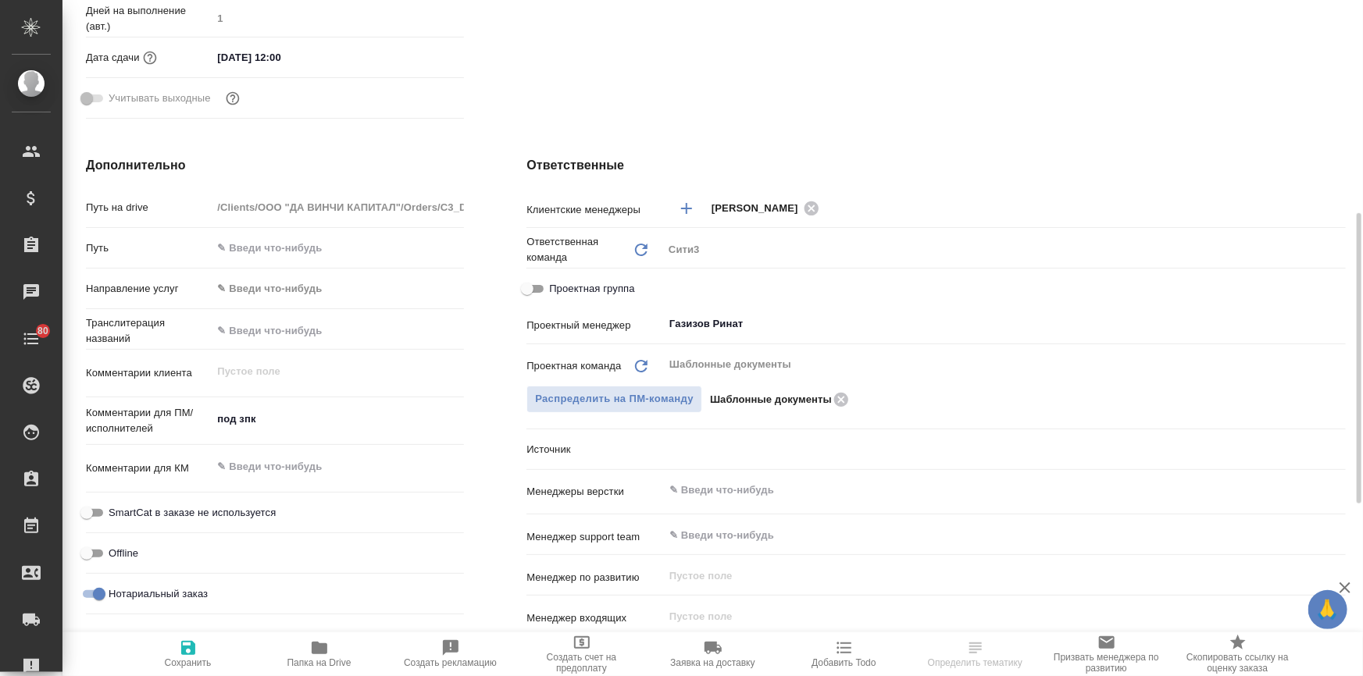
click at [686, 446] on body "🙏 .cls-1 fill:#fff; AWATERA [PERSON_NAME] Спецификации Заказы Чаты 80 Todo Прое…" at bounding box center [681, 401] width 1363 height 802
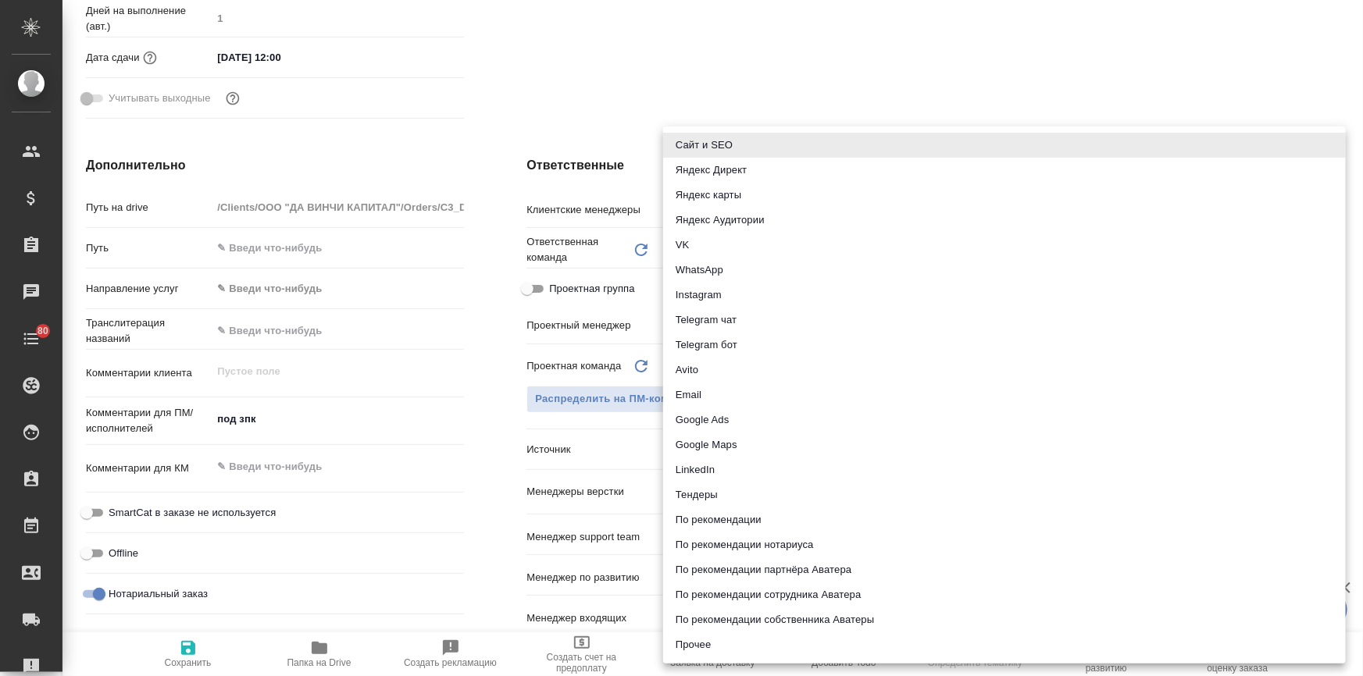
click at [696, 395] on li "Email" at bounding box center [1004, 395] width 682 height 25
type input "emailAds"
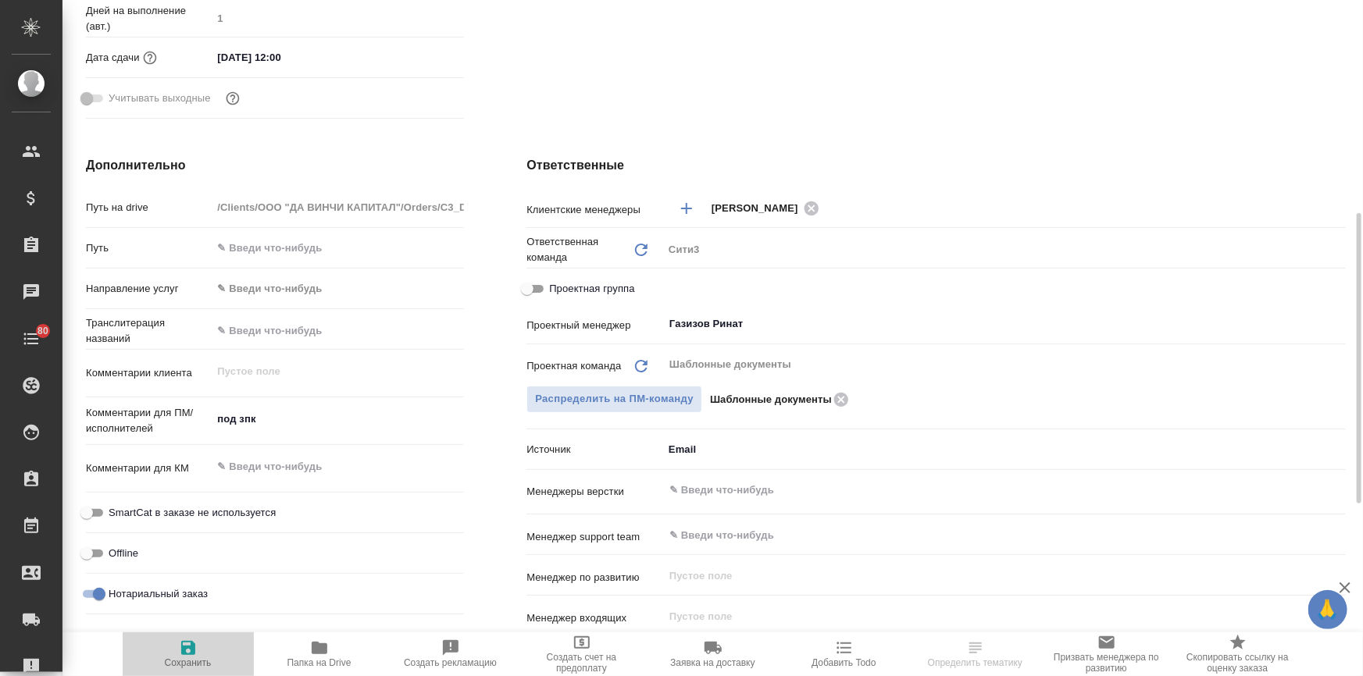
click at [186, 648] on icon "button" at bounding box center [188, 648] width 14 height 14
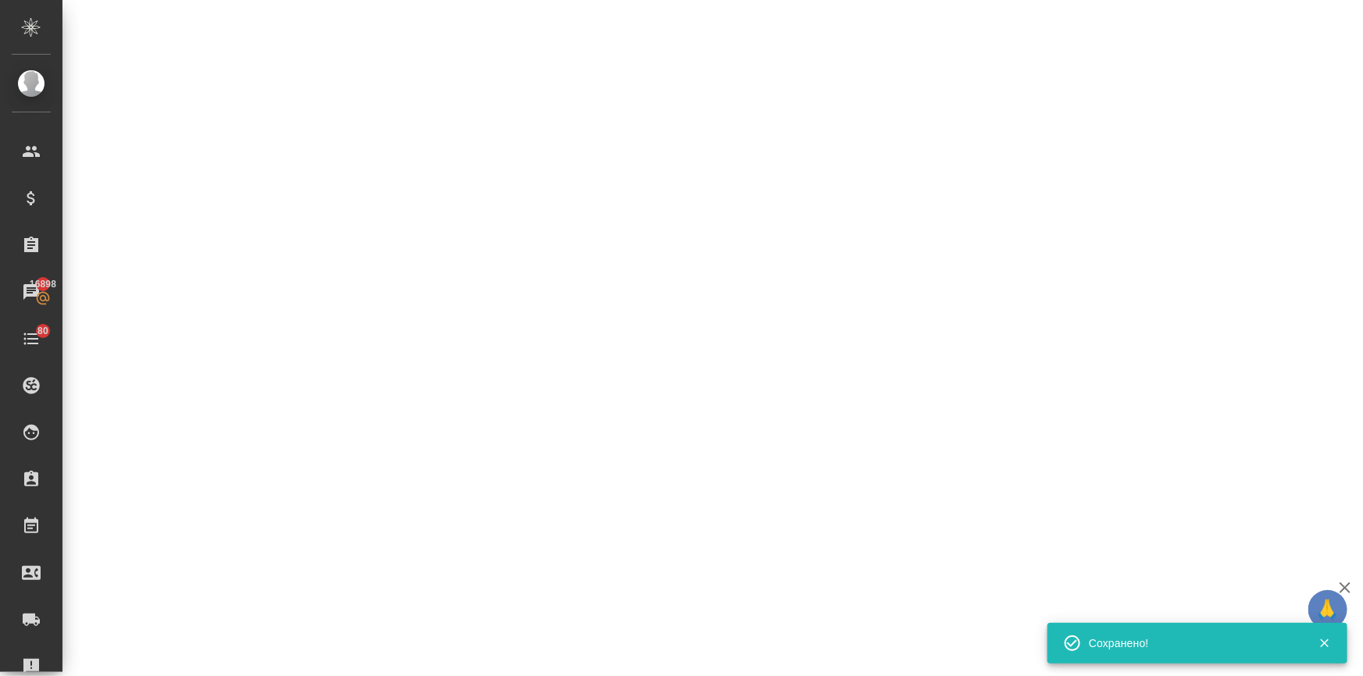
select select "RU"
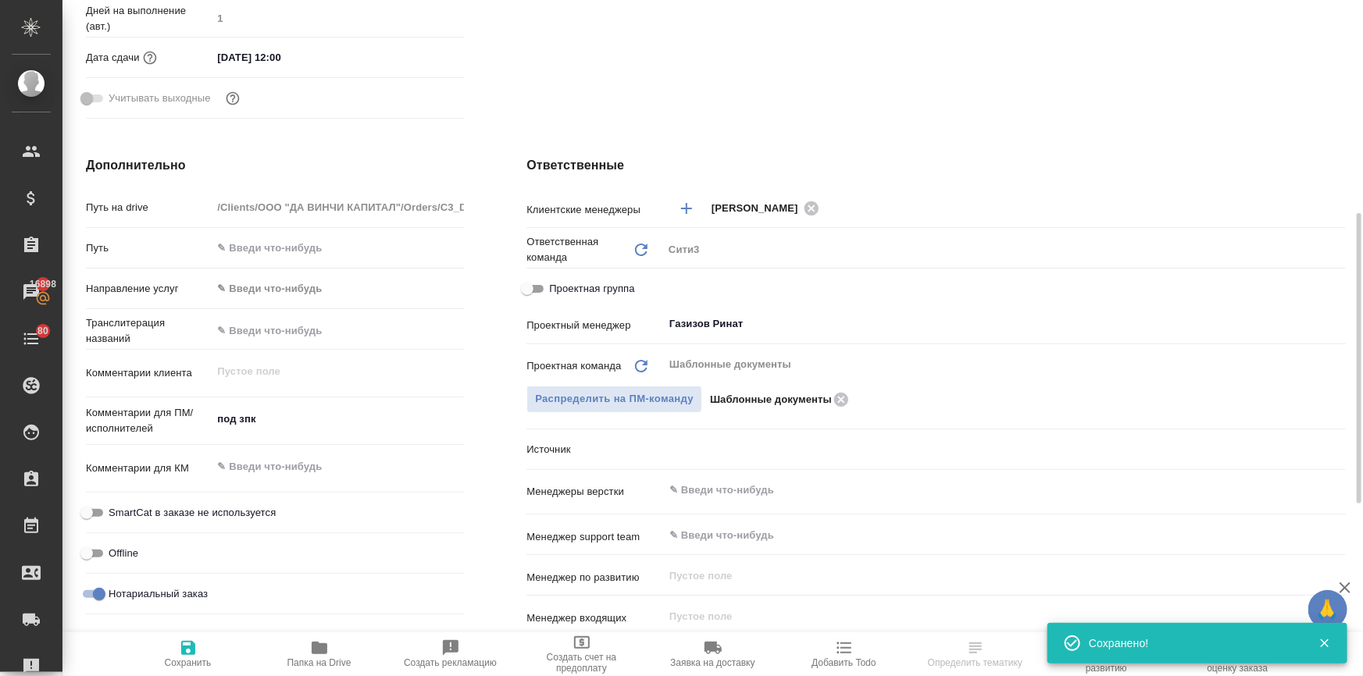
type textarea "x"
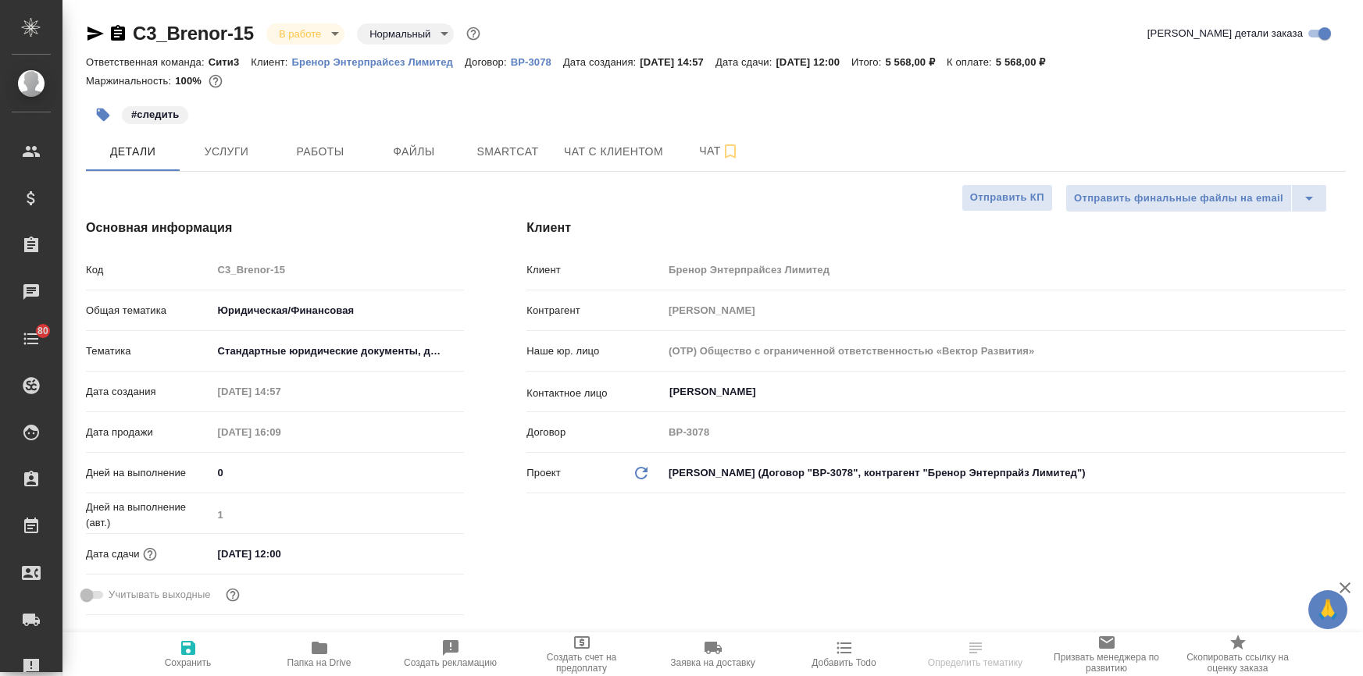
select select "RU"
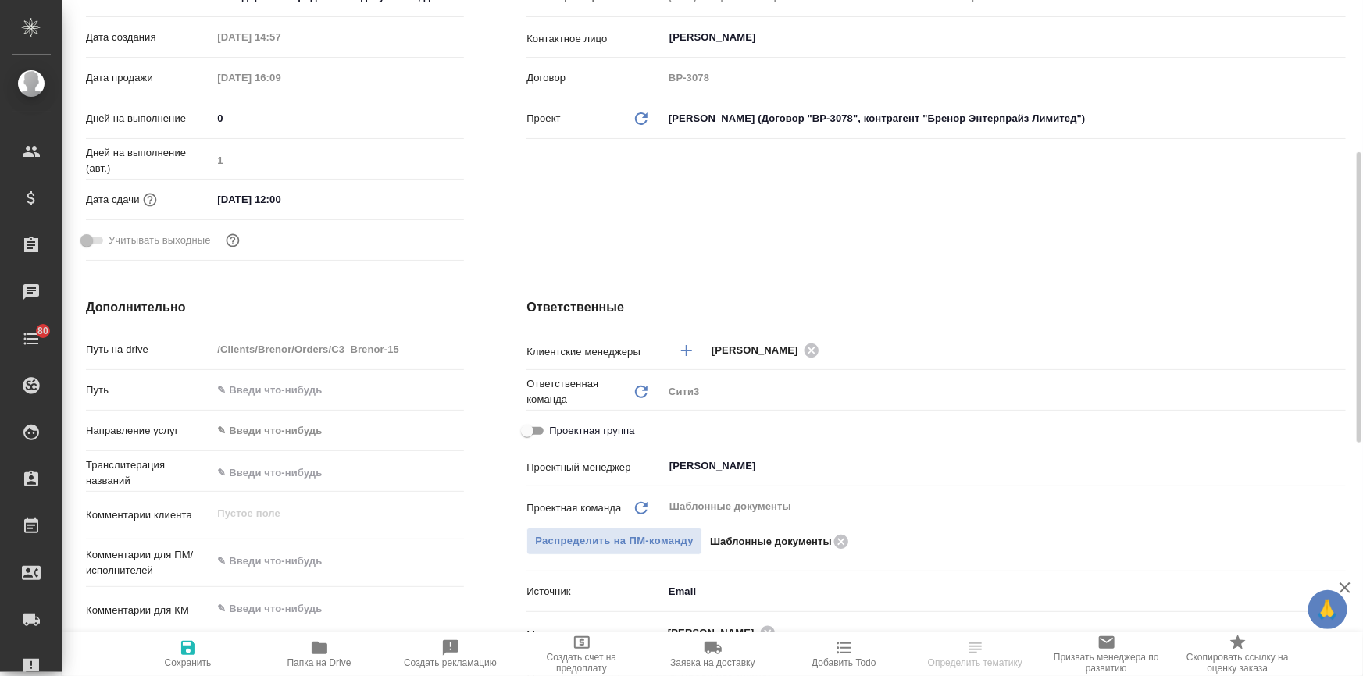
scroll to position [426, 0]
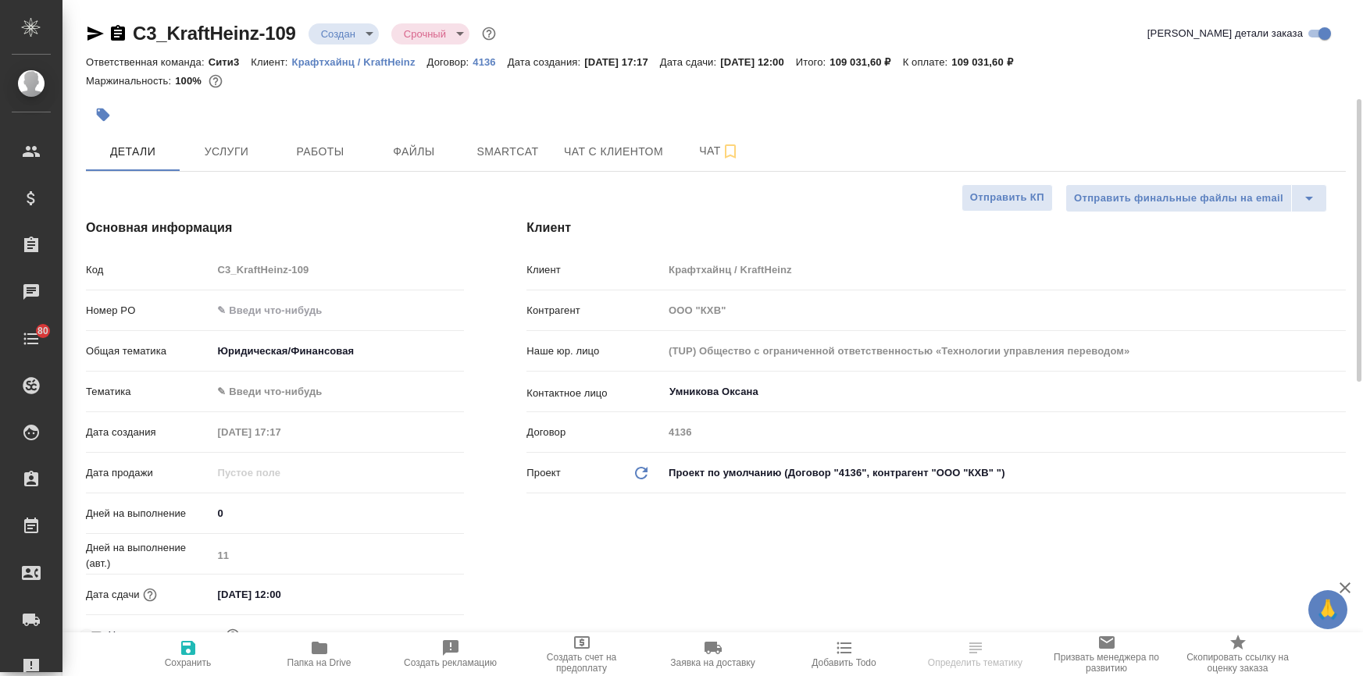
select select "RU"
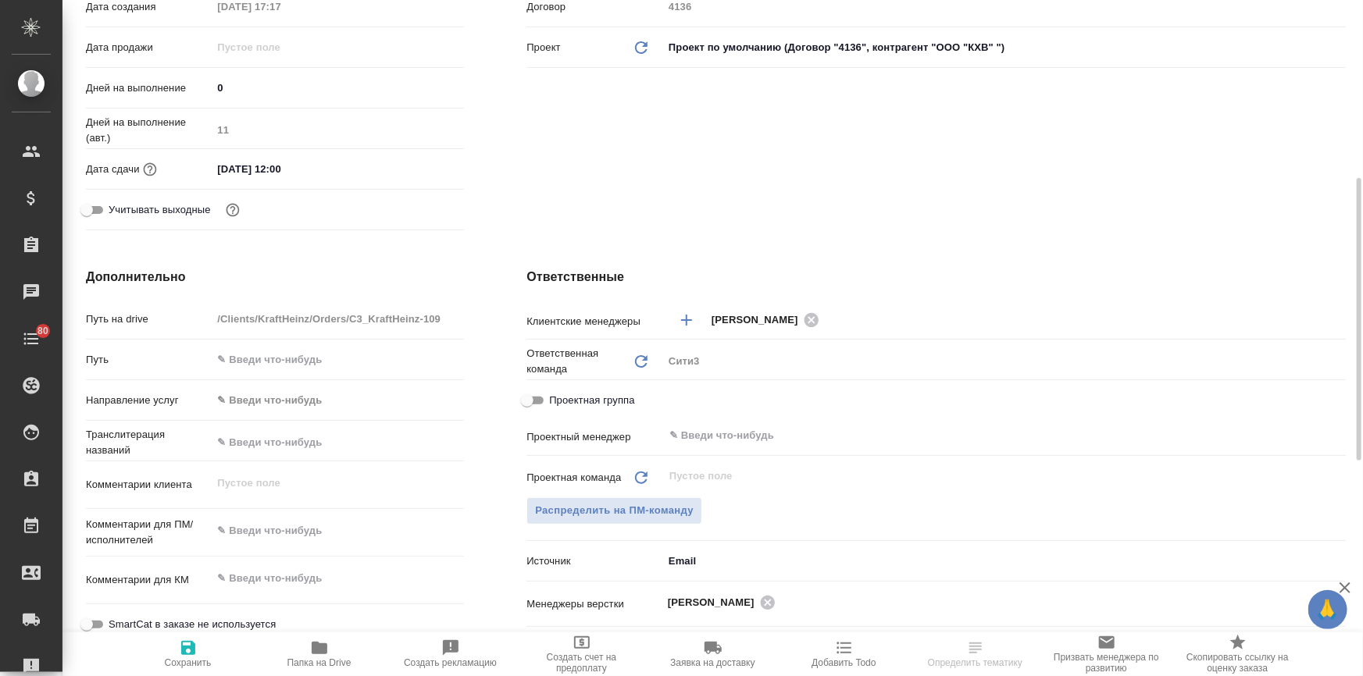
scroll to position [354, 0]
